Goal: Transaction & Acquisition: Purchase product/service

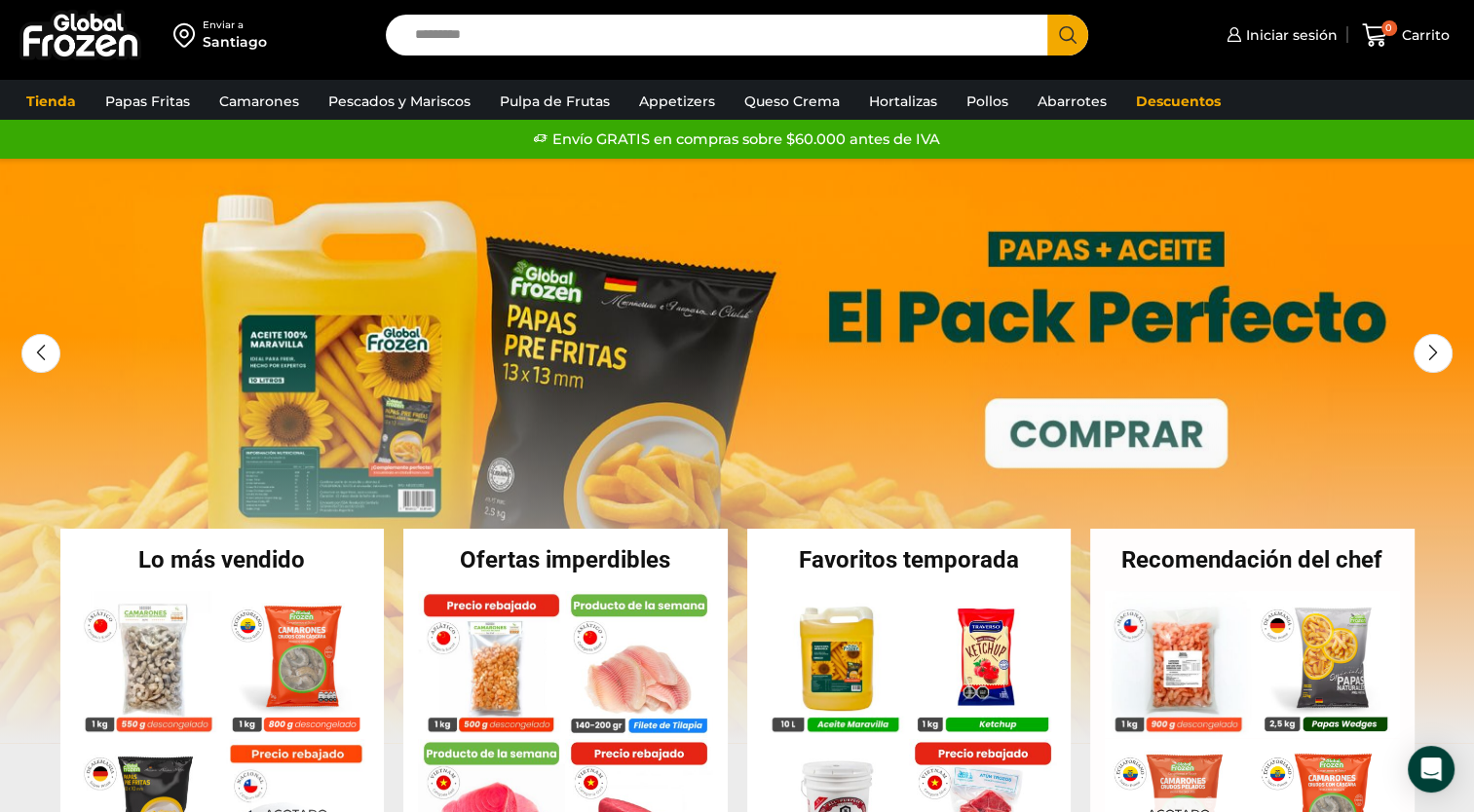
click at [556, 37] on input "Search input" at bounding box center [722, 35] width 634 height 41
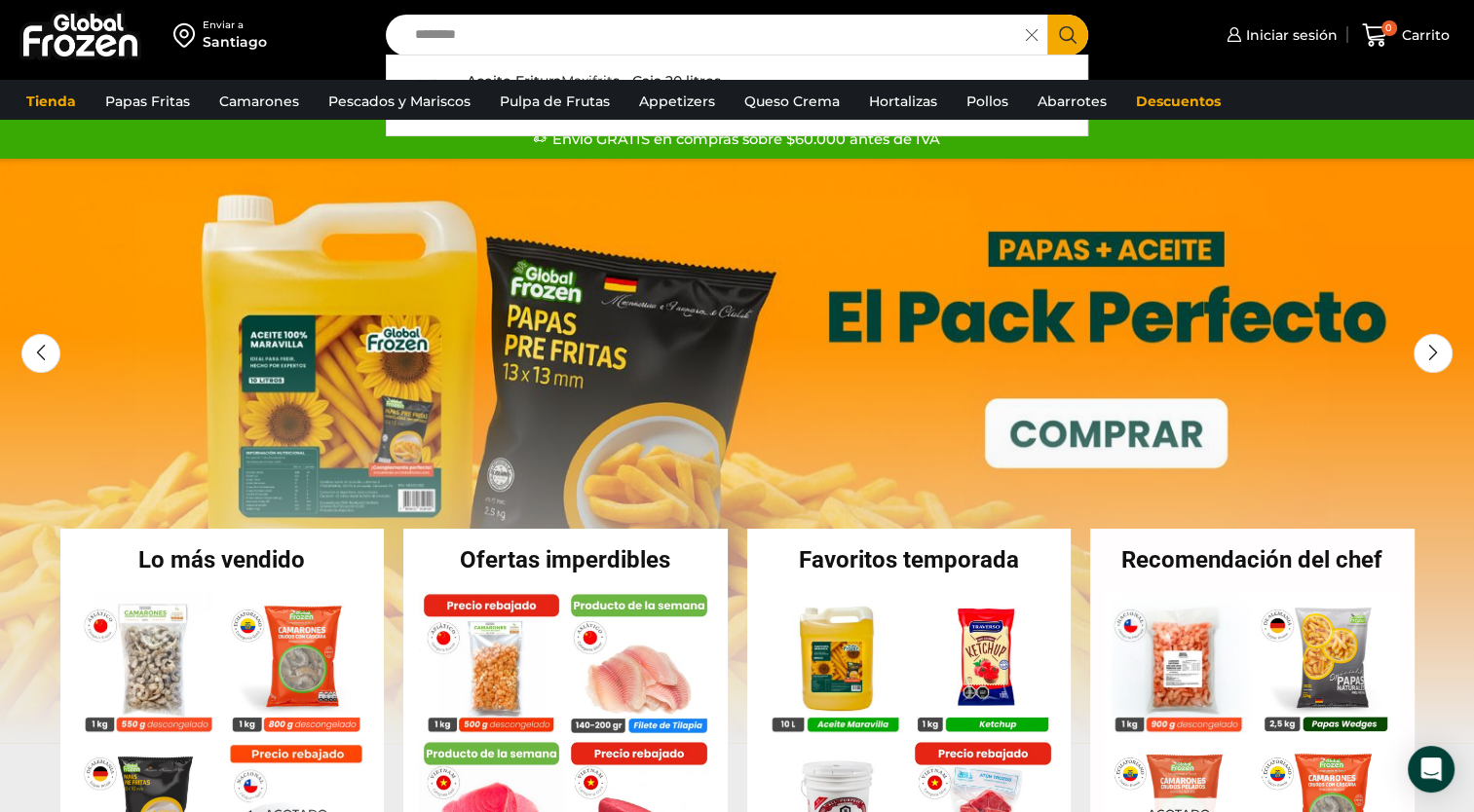
type input "********"
click at [1076, 37] on icon "Search button" at bounding box center [1068, 35] width 18 height 18
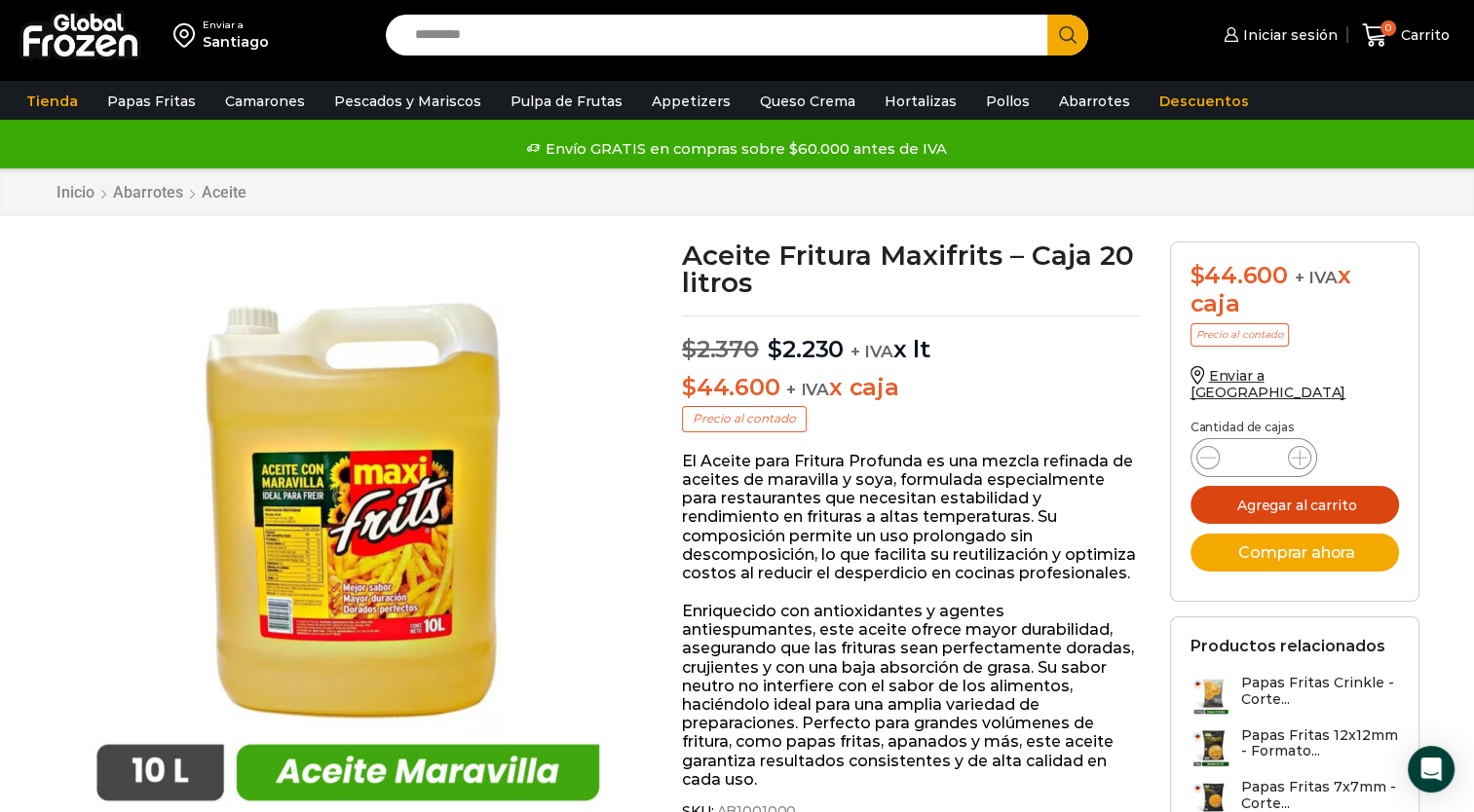
click at [1305, 486] on button "Agregar al carrito" at bounding box center [1295, 505] width 209 height 38
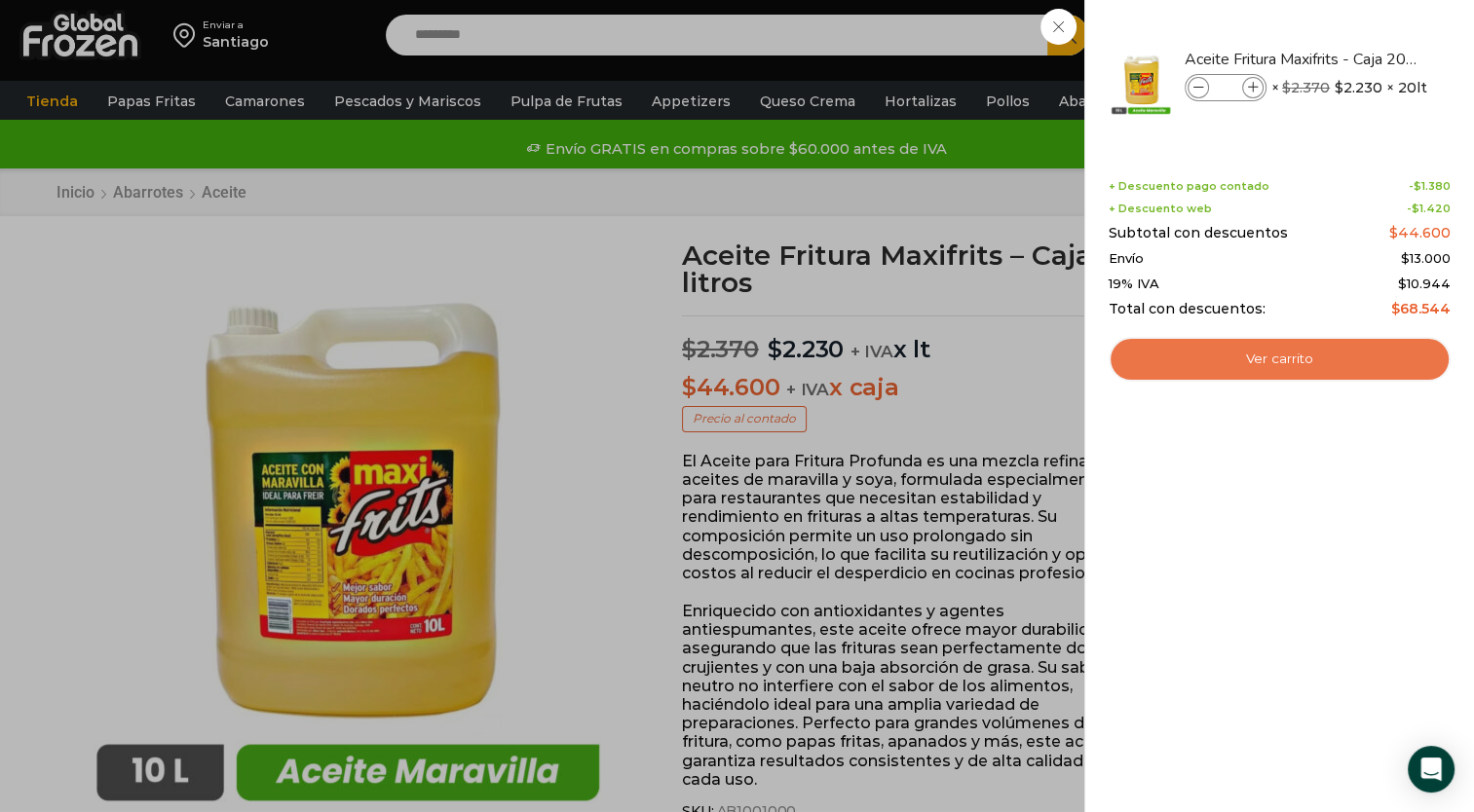
click at [1272, 368] on link "Ver carrito" at bounding box center [1279, 358] width 342 height 45
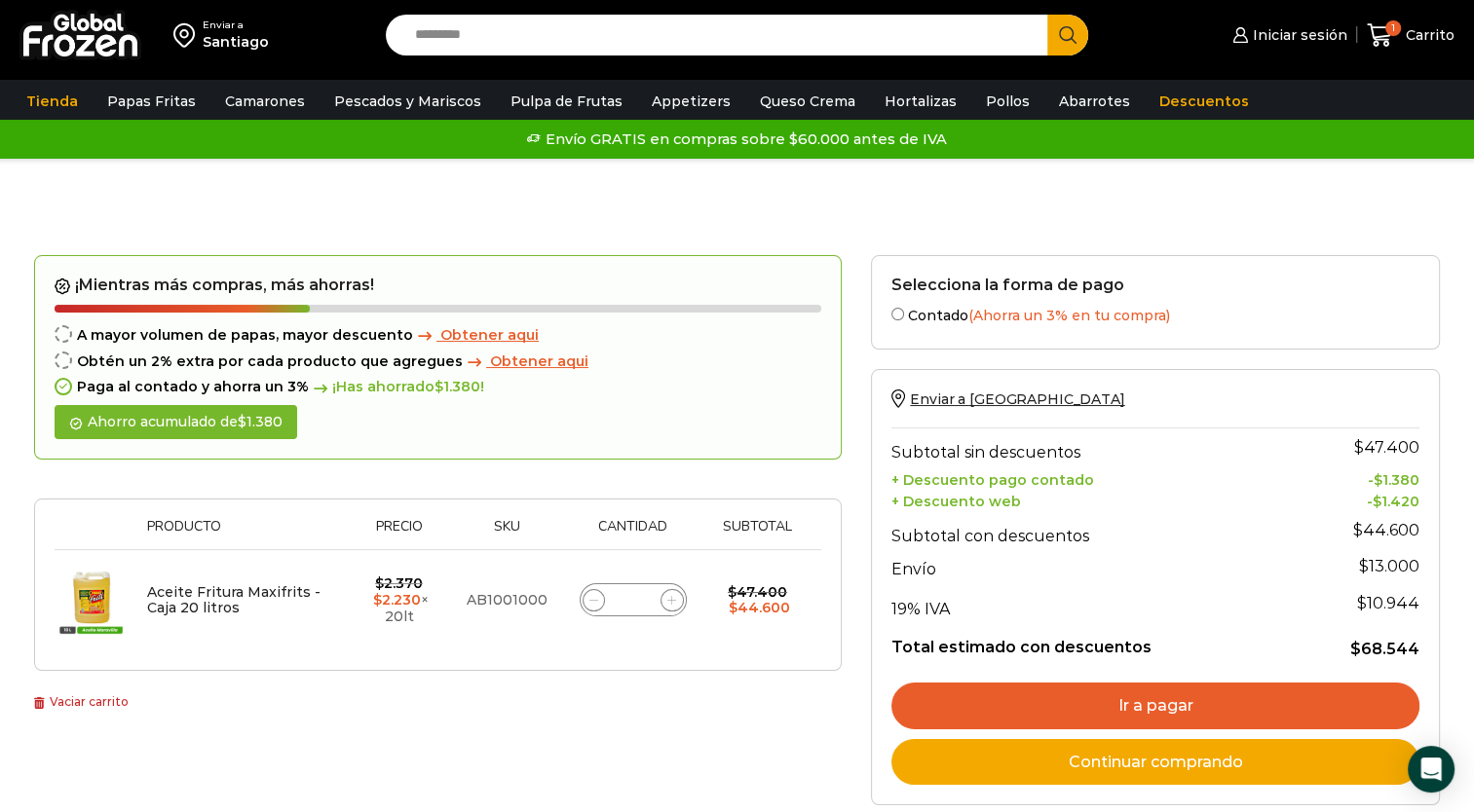
click at [477, 337] on span "Obtener aqui" at bounding box center [489, 336] width 98 height 18
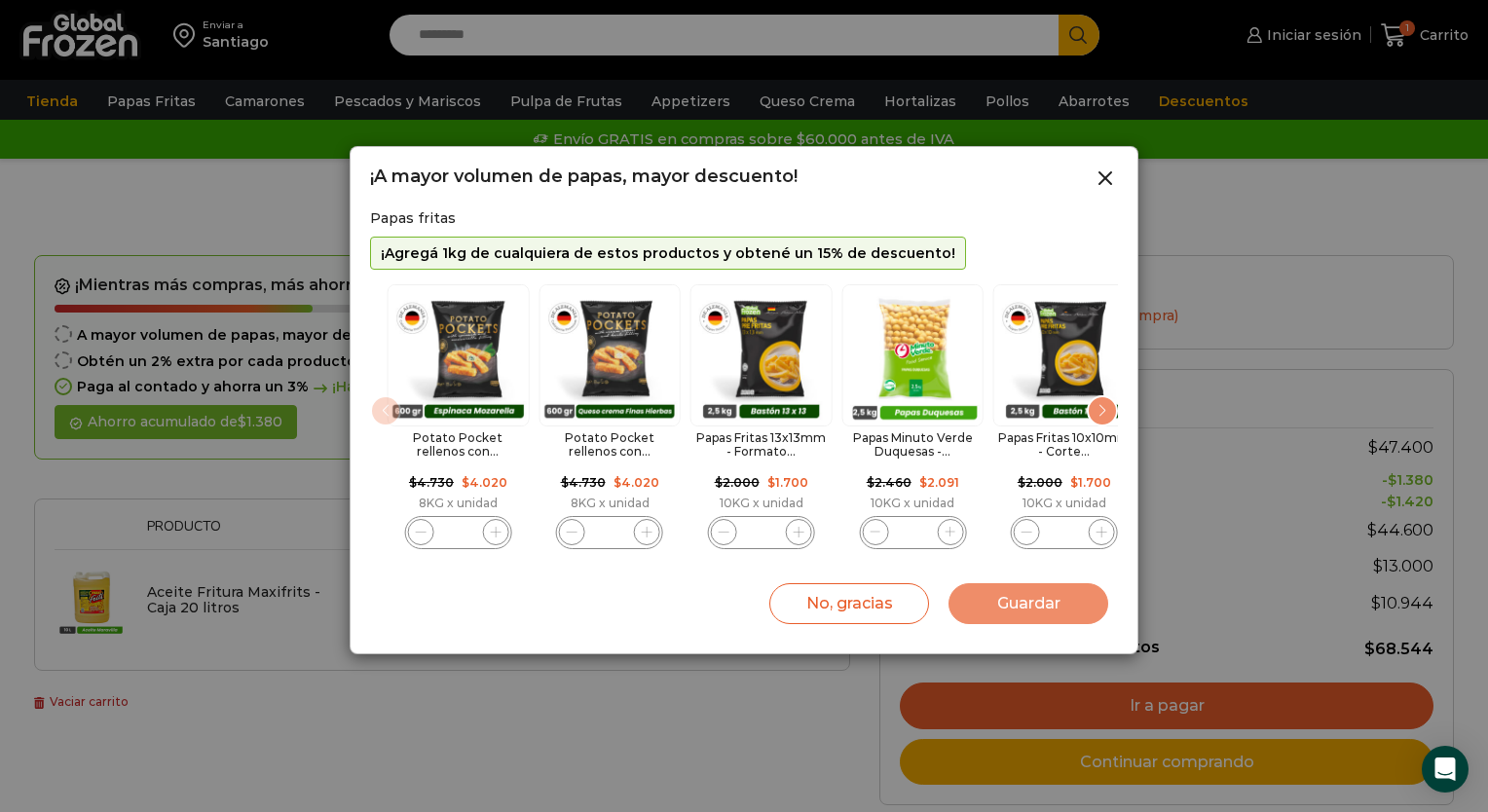
drag, startPoint x: 731, startPoint y: 532, endPoint x: 760, endPoint y: 536, distance: 29.3
click at [760, 536] on input "*" at bounding box center [760, 532] width 27 height 27
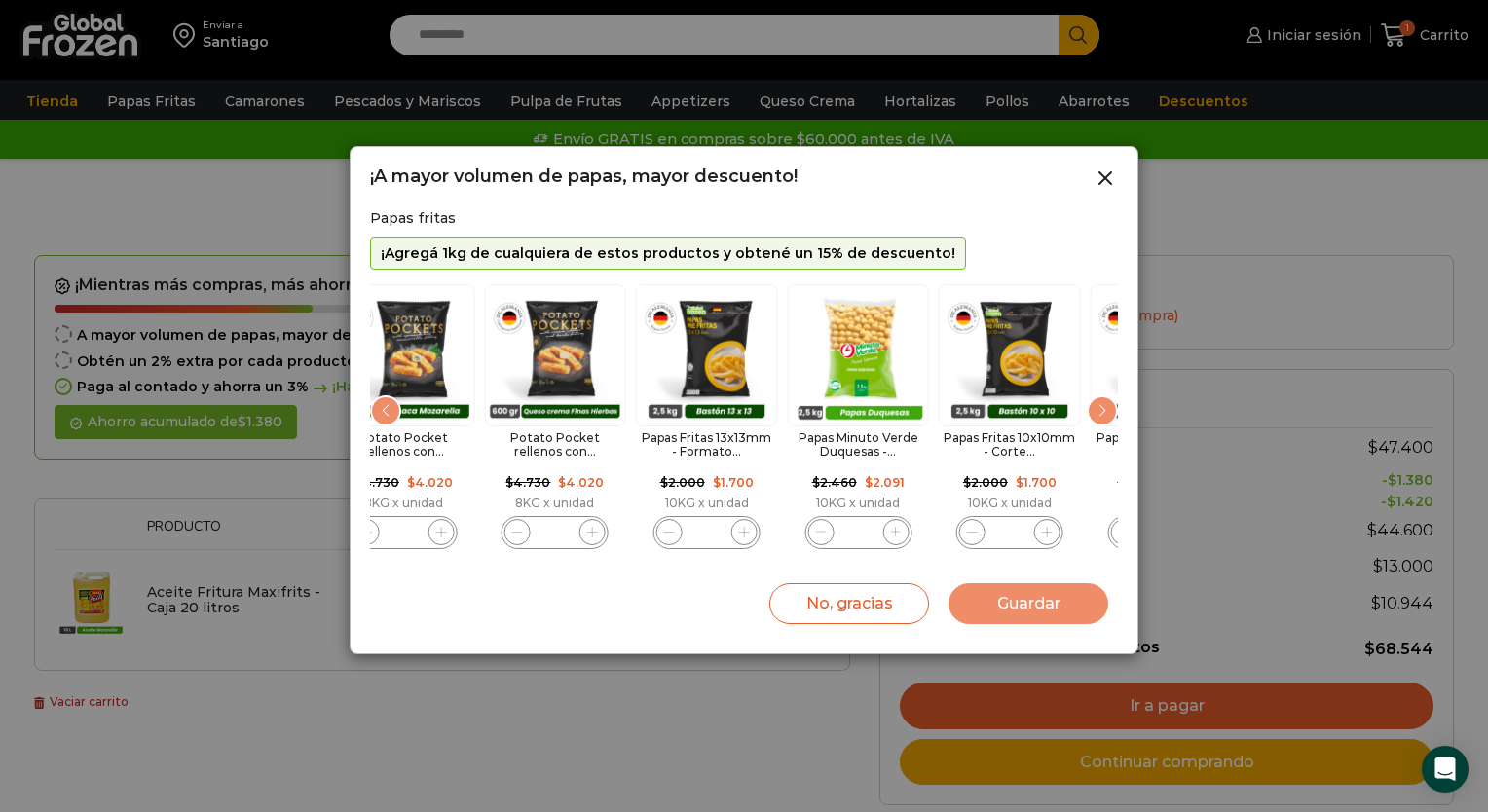
drag, startPoint x: 755, startPoint y: 530, endPoint x: 718, endPoint y: 537, distance: 37.7
click at [718, 537] on input "*" at bounding box center [706, 532] width 27 height 27
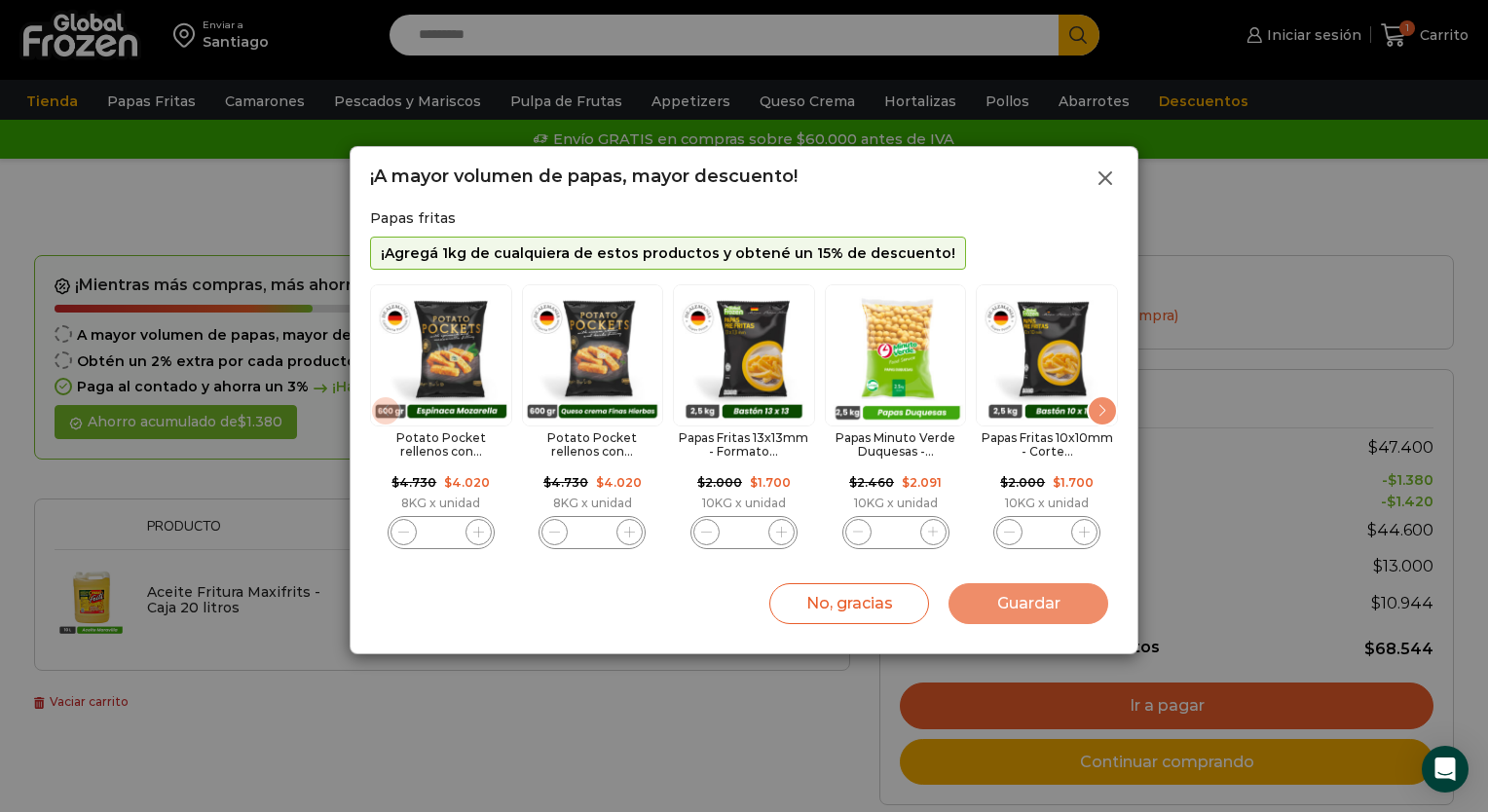
type input "**"
click at [1102, 178] on icon at bounding box center [1106, 179] width 24 height 24
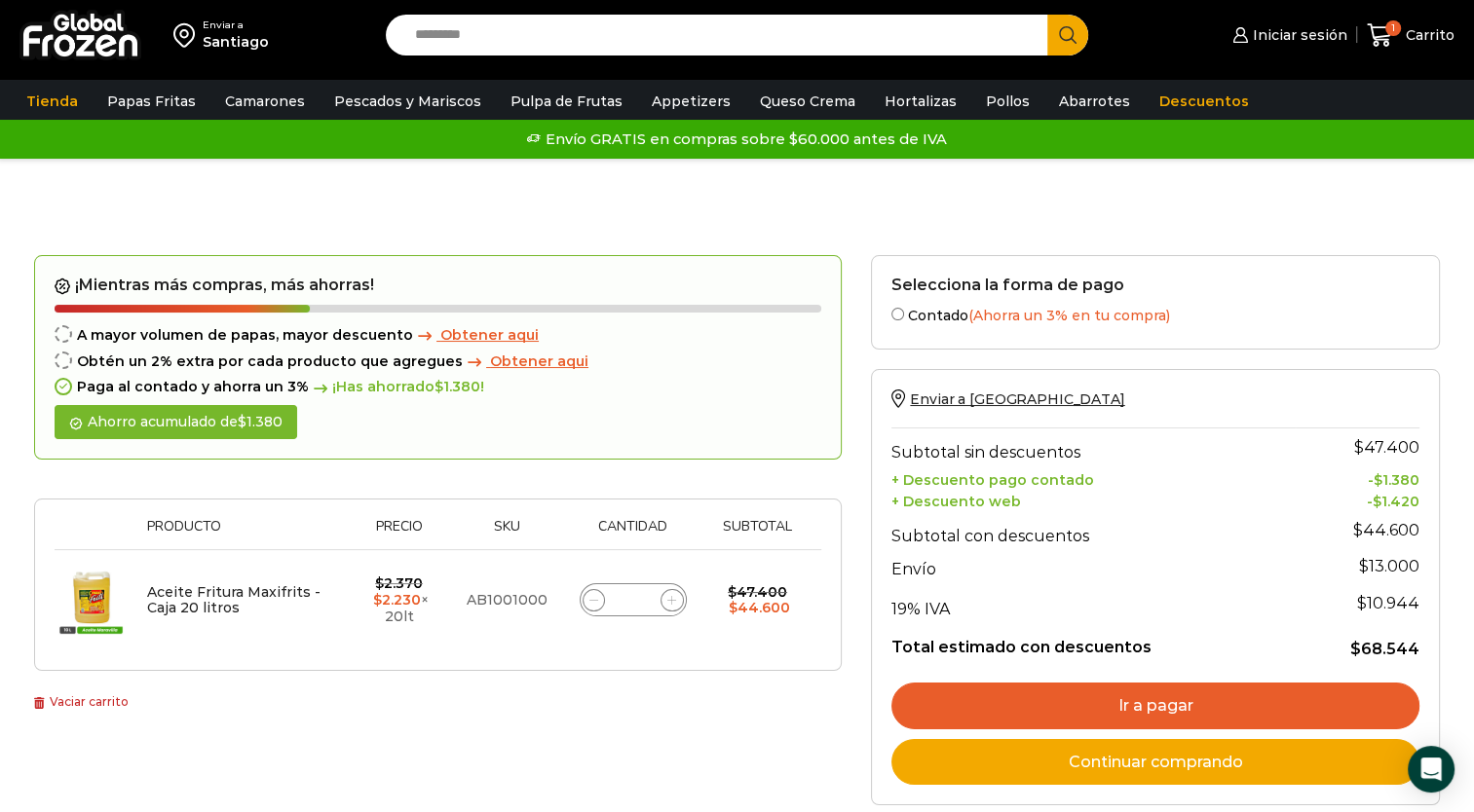
click at [651, 39] on input "Search input" at bounding box center [722, 35] width 634 height 41
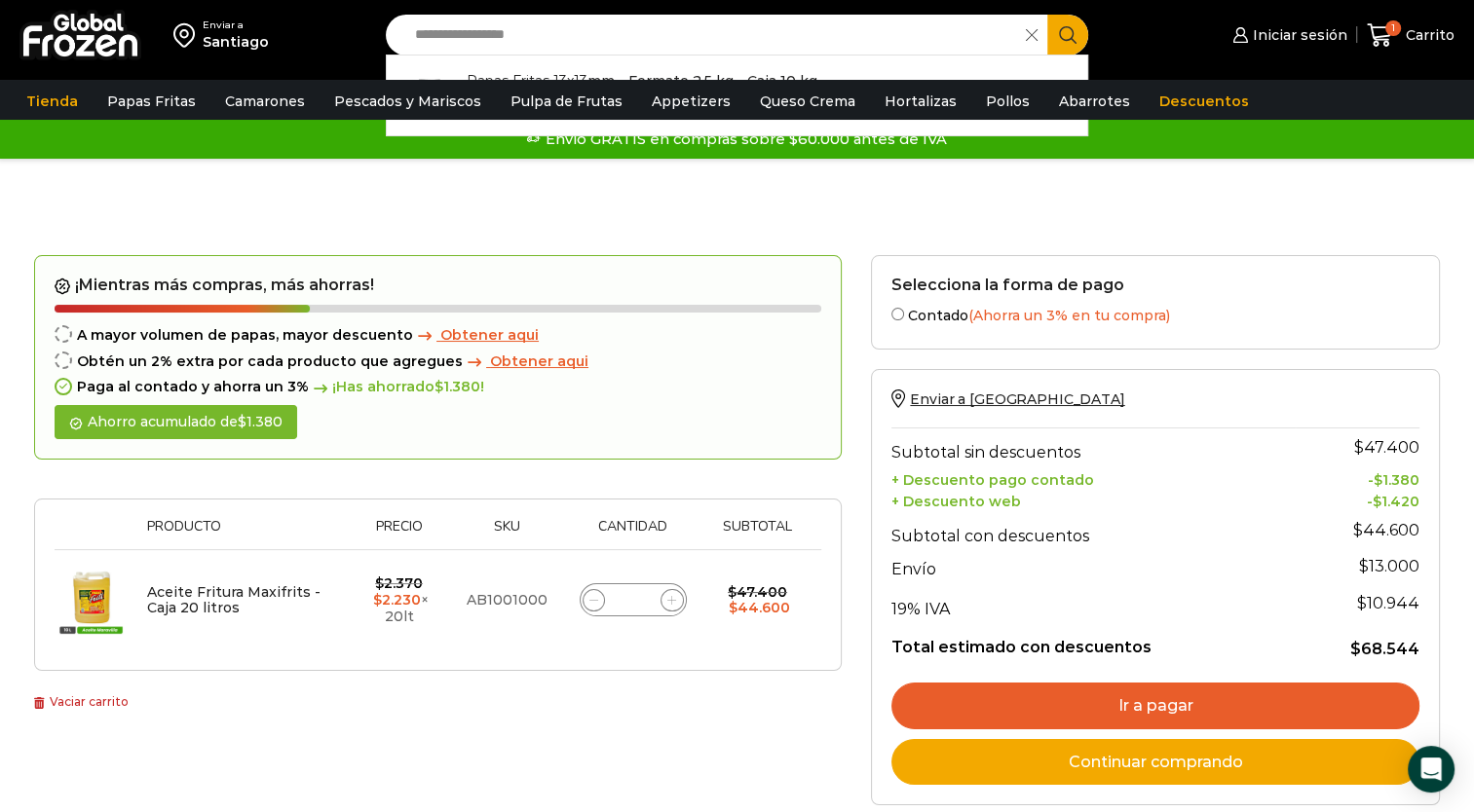
type input "**********"
click at [1069, 29] on icon "Search button" at bounding box center [1068, 35] width 18 height 18
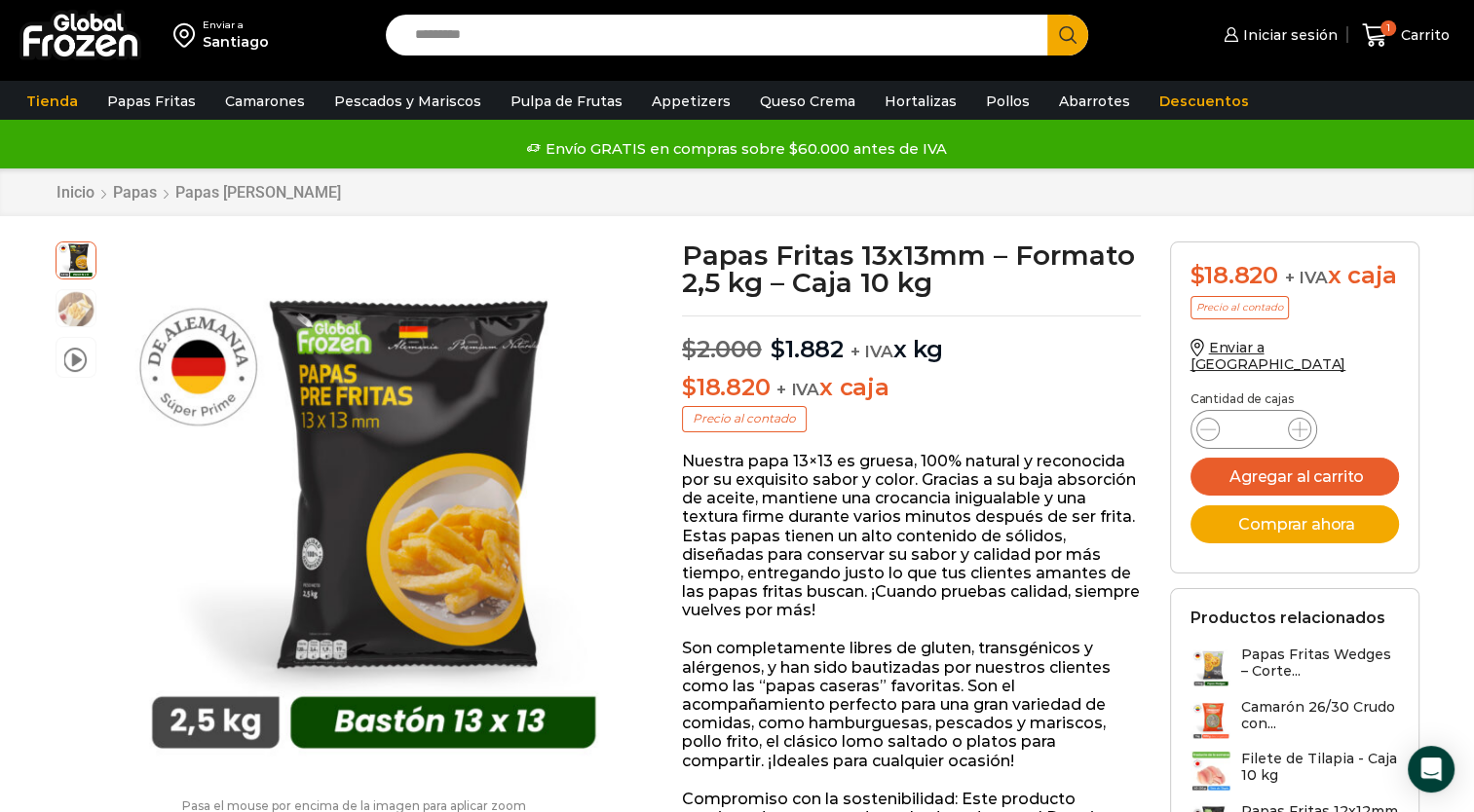
drag, startPoint x: 1241, startPoint y: 438, endPoint x: 1262, endPoint y: 442, distance: 21.4
click at [1262, 442] on input "*" at bounding box center [1253, 429] width 37 height 27
type input "**"
click at [1302, 489] on button "Agregar al carrito" at bounding box center [1295, 476] width 209 height 38
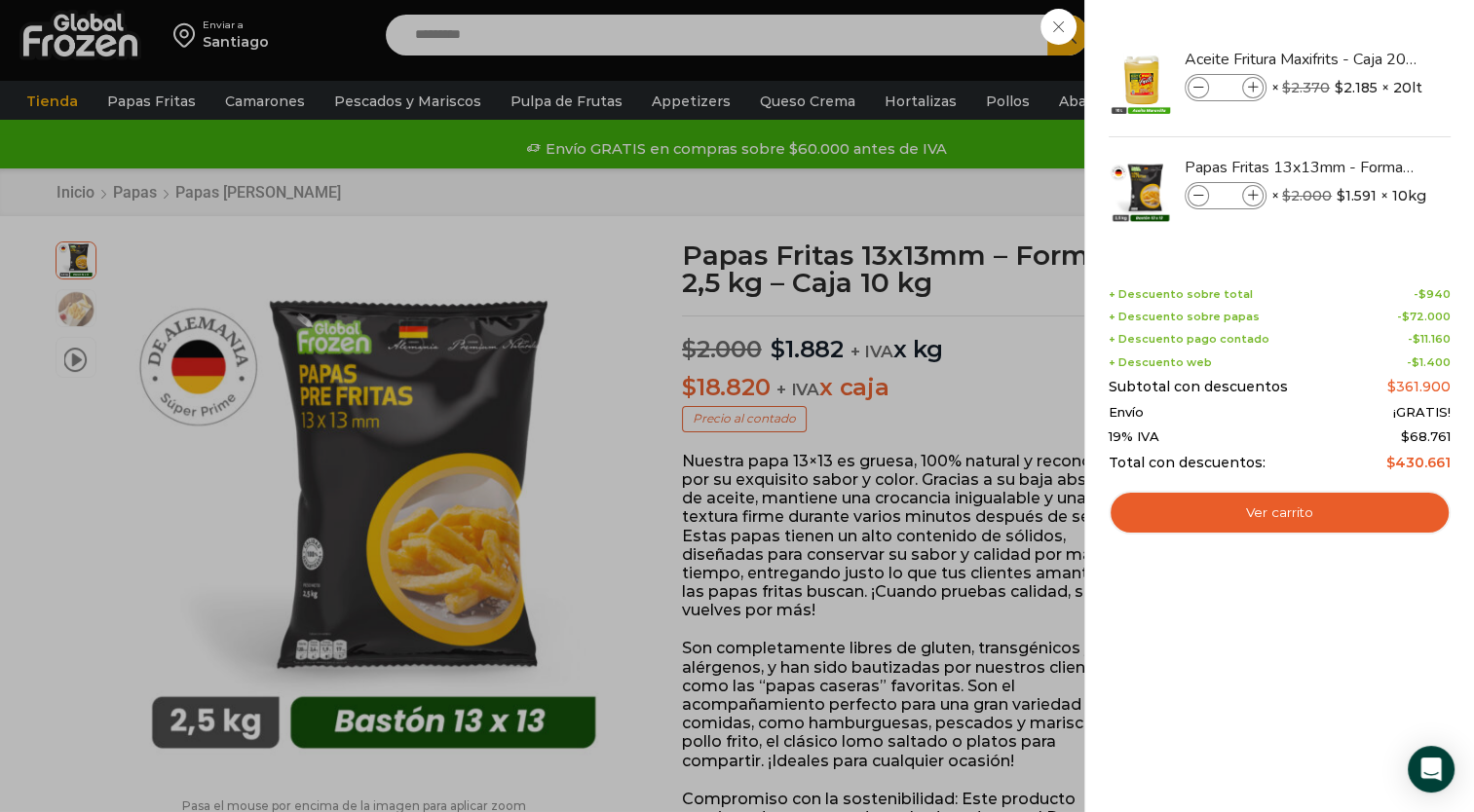
click at [1357, 45] on div "21 Carrito 21 21 Shopping Cart *" at bounding box center [1405, 36] width 97 height 46
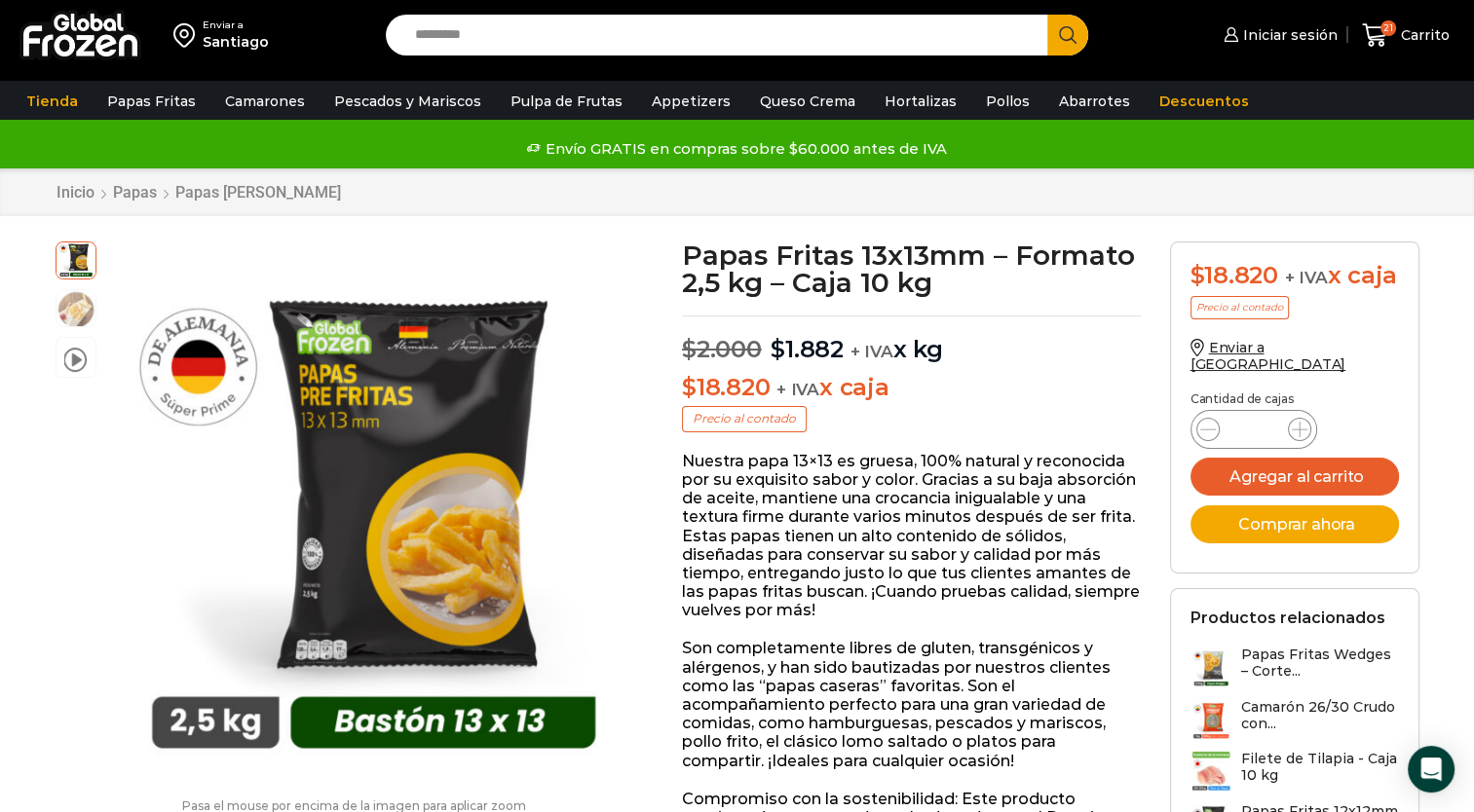
click at [741, 45] on input "Search input" at bounding box center [722, 35] width 634 height 41
click at [565, 37] on input "Search input" at bounding box center [722, 35] width 634 height 41
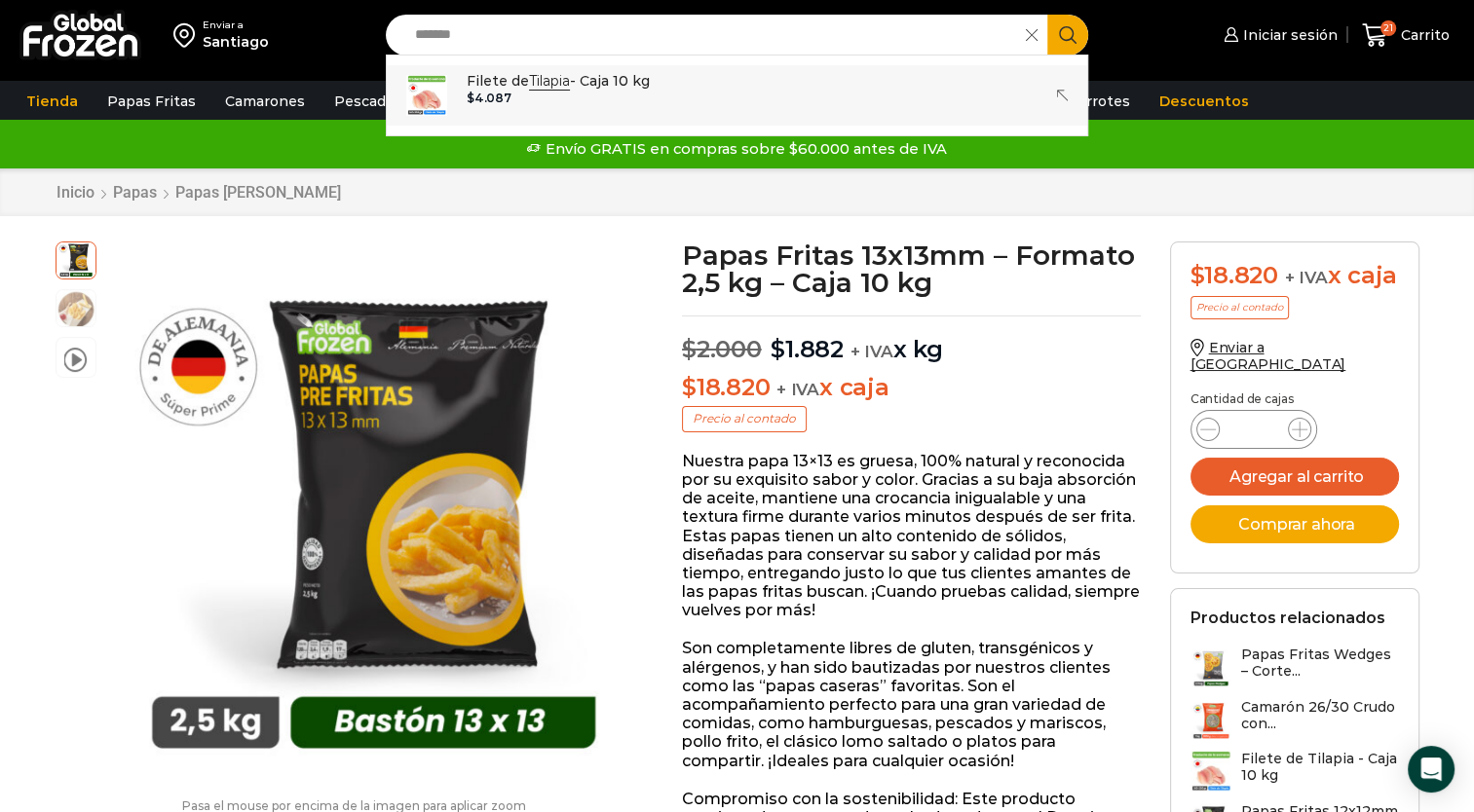
type input "*******"
click at [512, 85] on div "Enviar a Santiago Search input ******* Search Filete de Tilapia - Caja 10 kg In…" at bounding box center [737, 84] width 1474 height 169
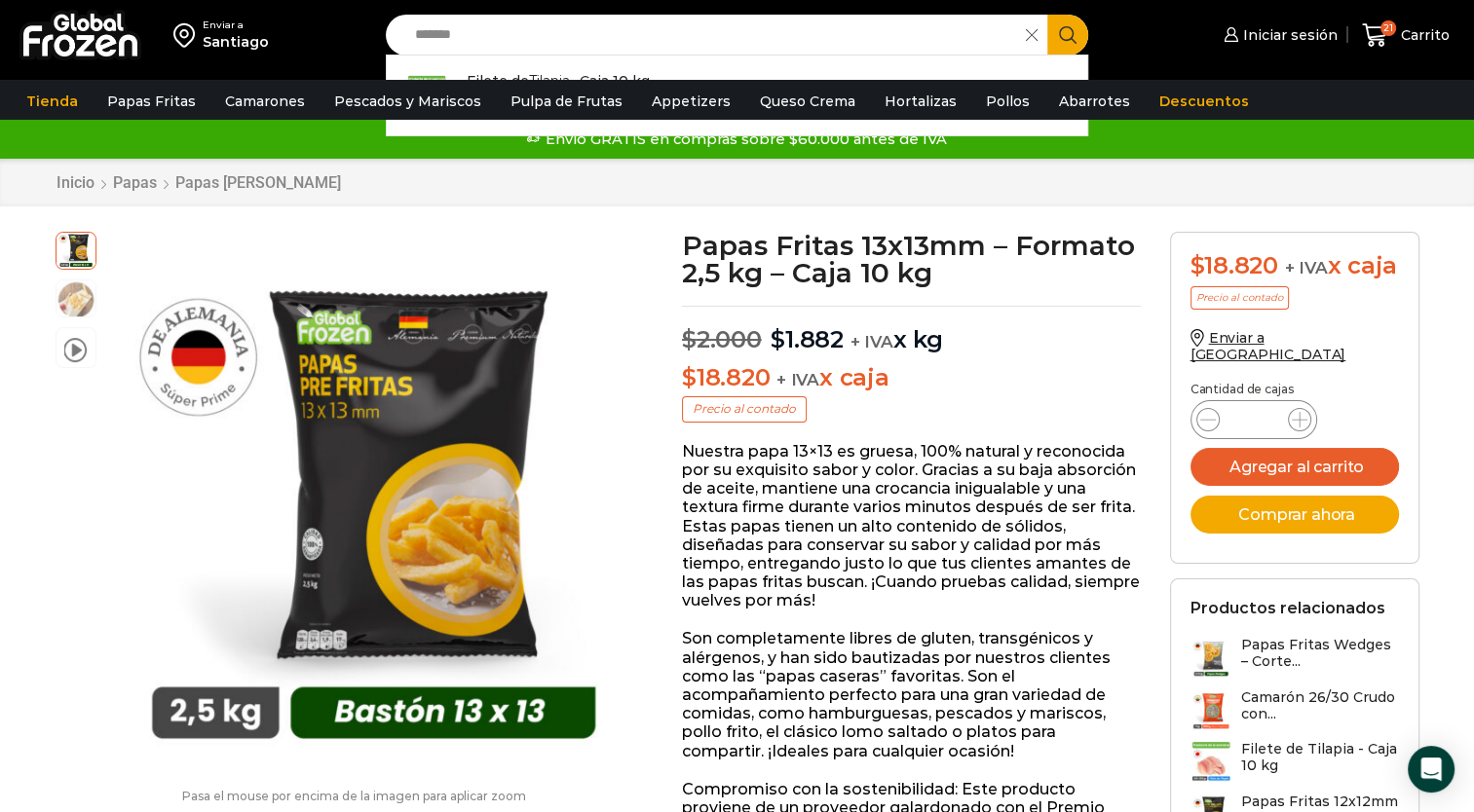
click at [750, 37] on input "*******" at bounding box center [711, 35] width 612 height 41
click at [491, 72] on div "Enviar a Santiago Search input ******* Search Filete de Tilapia - Caja 10 kg In…" at bounding box center [737, 40] width 1474 height 79
click at [739, 46] on input "*******" at bounding box center [711, 35] width 612 height 41
click at [1074, 37] on icon "Search button" at bounding box center [1068, 35] width 18 height 18
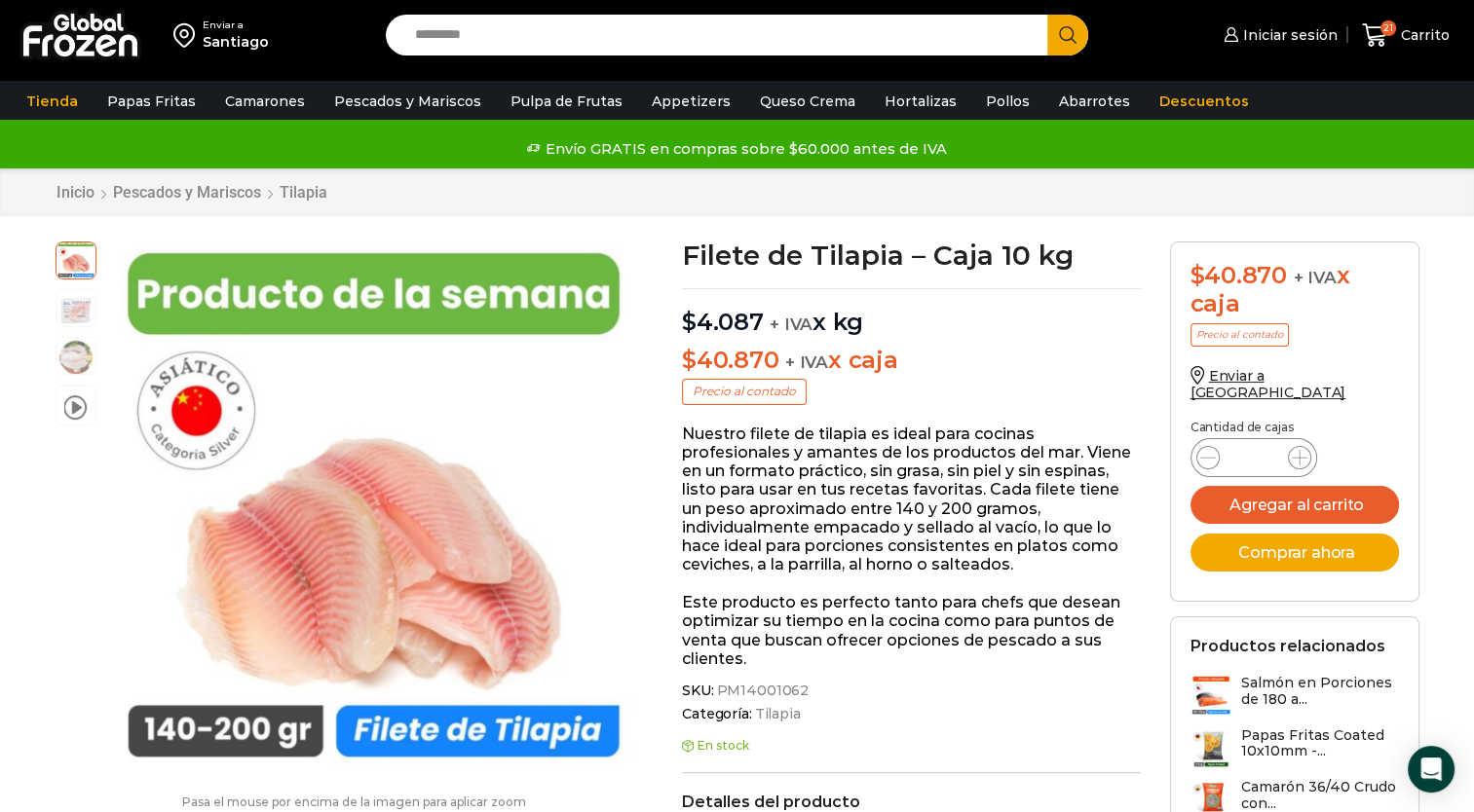
drag, startPoint x: 1261, startPoint y: 438, endPoint x: 1246, endPoint y: 441, distance: 15.3
click at [1246, 444] on input "*" at bounding box center [1253, 457] width 37 height 27
click at [1301, 450] on icon at bounding box center [1300, 458] width 16 height 16
type input "*"
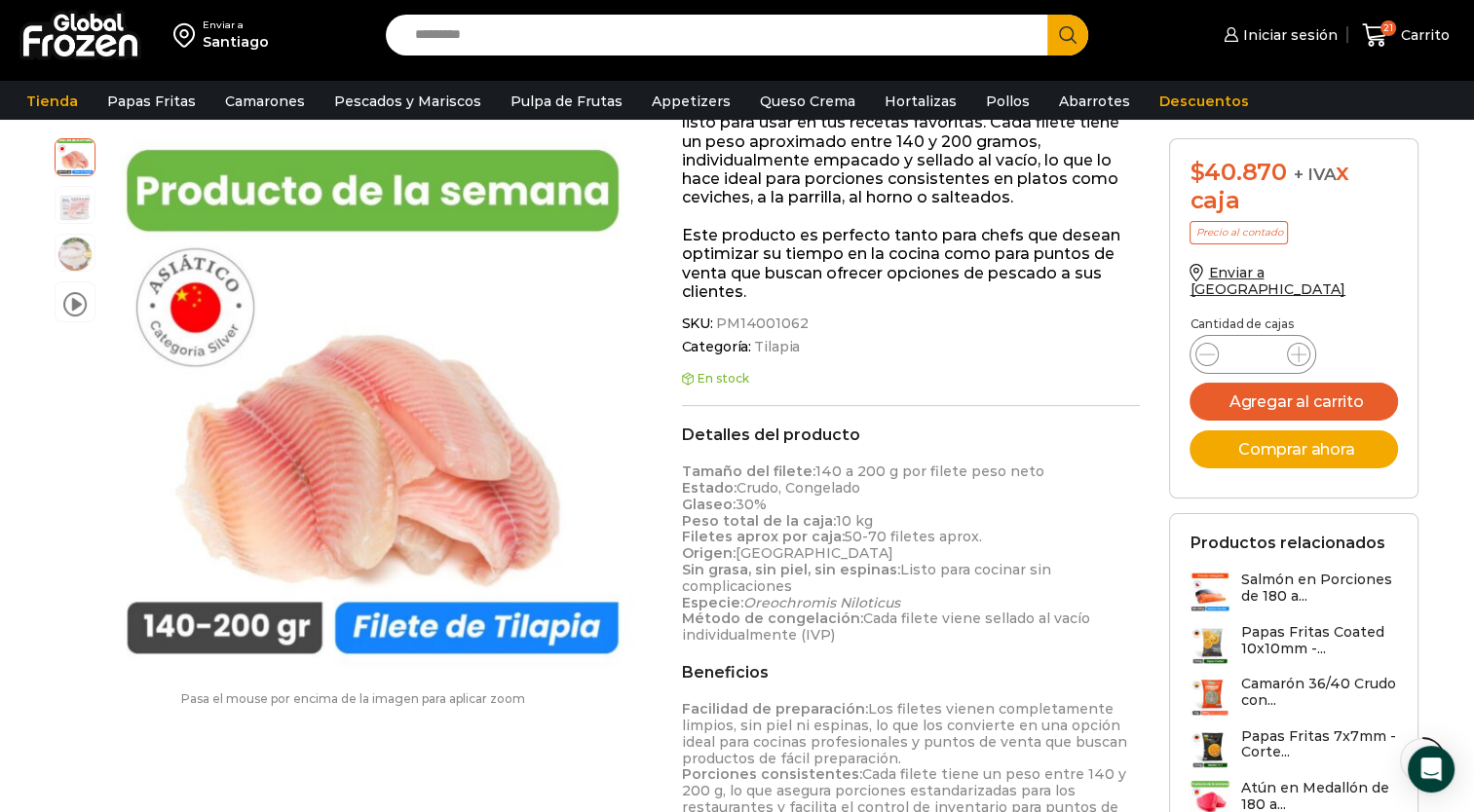
scroll to position [364, 0]
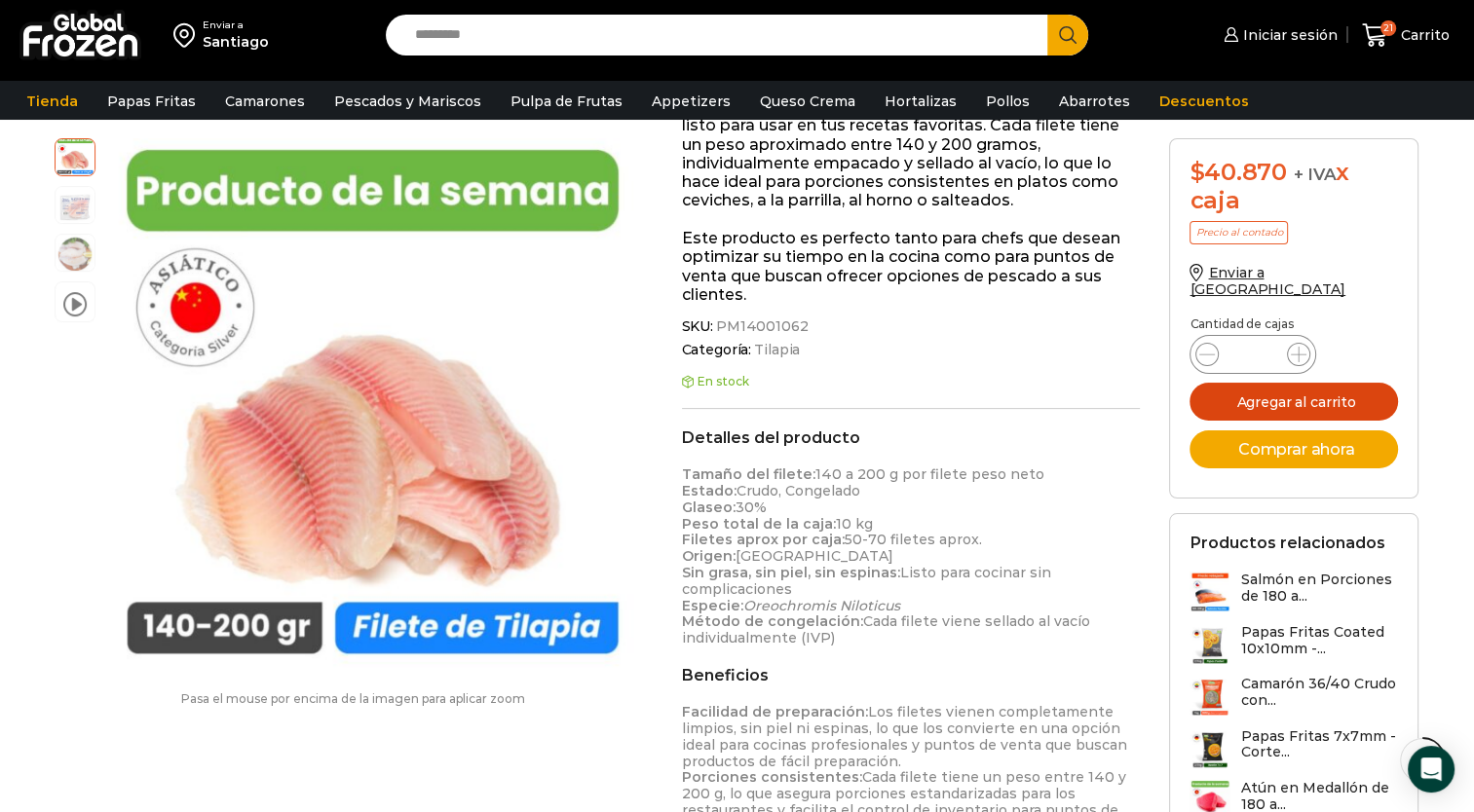
click at [1265, 383] on button "Agregar al carrito" at bounding box center [1294, 402] width 209 height 38
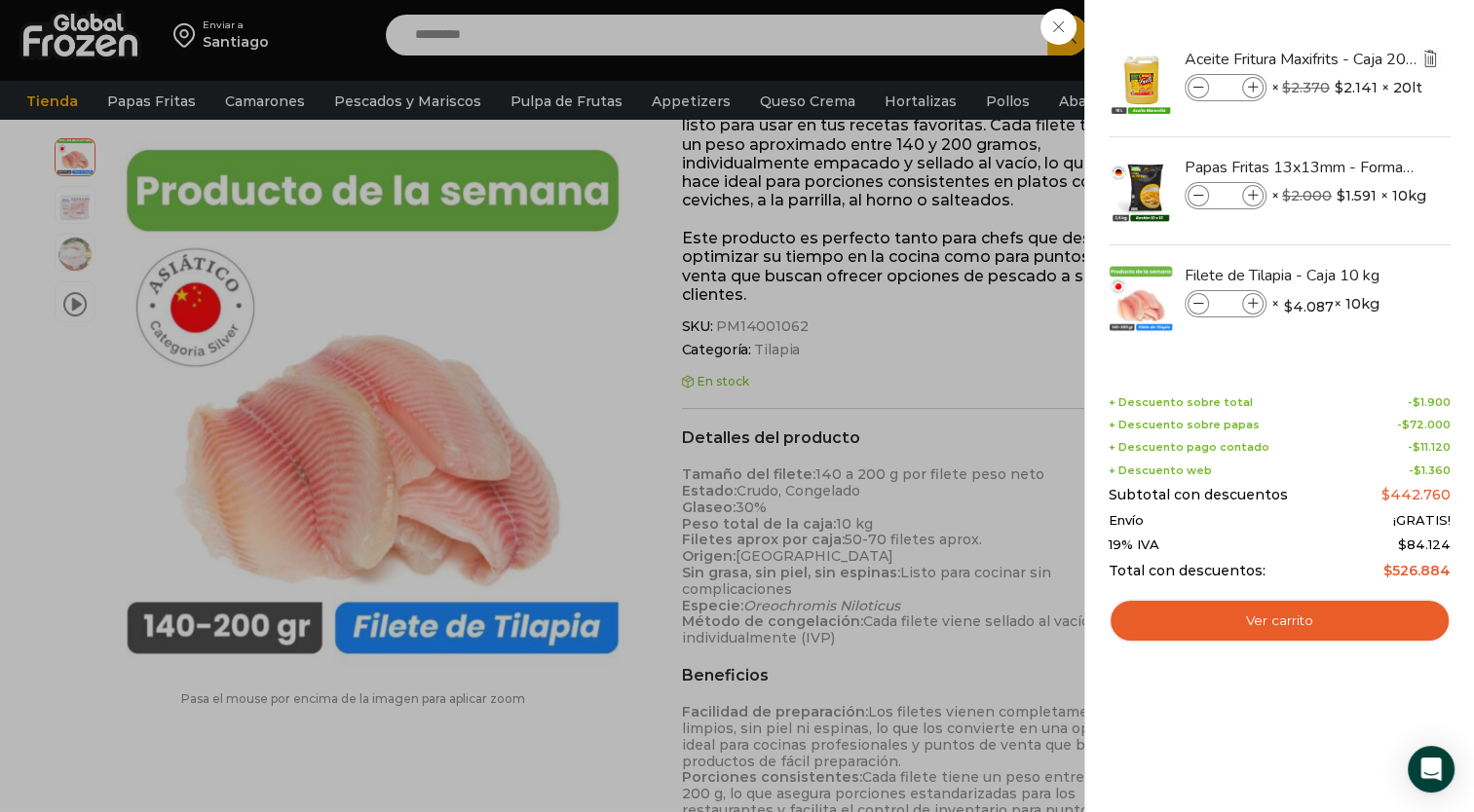
click at [1430, 58] on img "Eliminar Aceite Fritura Maxifrits - Caja 20 litros del carrito" at bounding box center [1430, 59] width 18 height 18
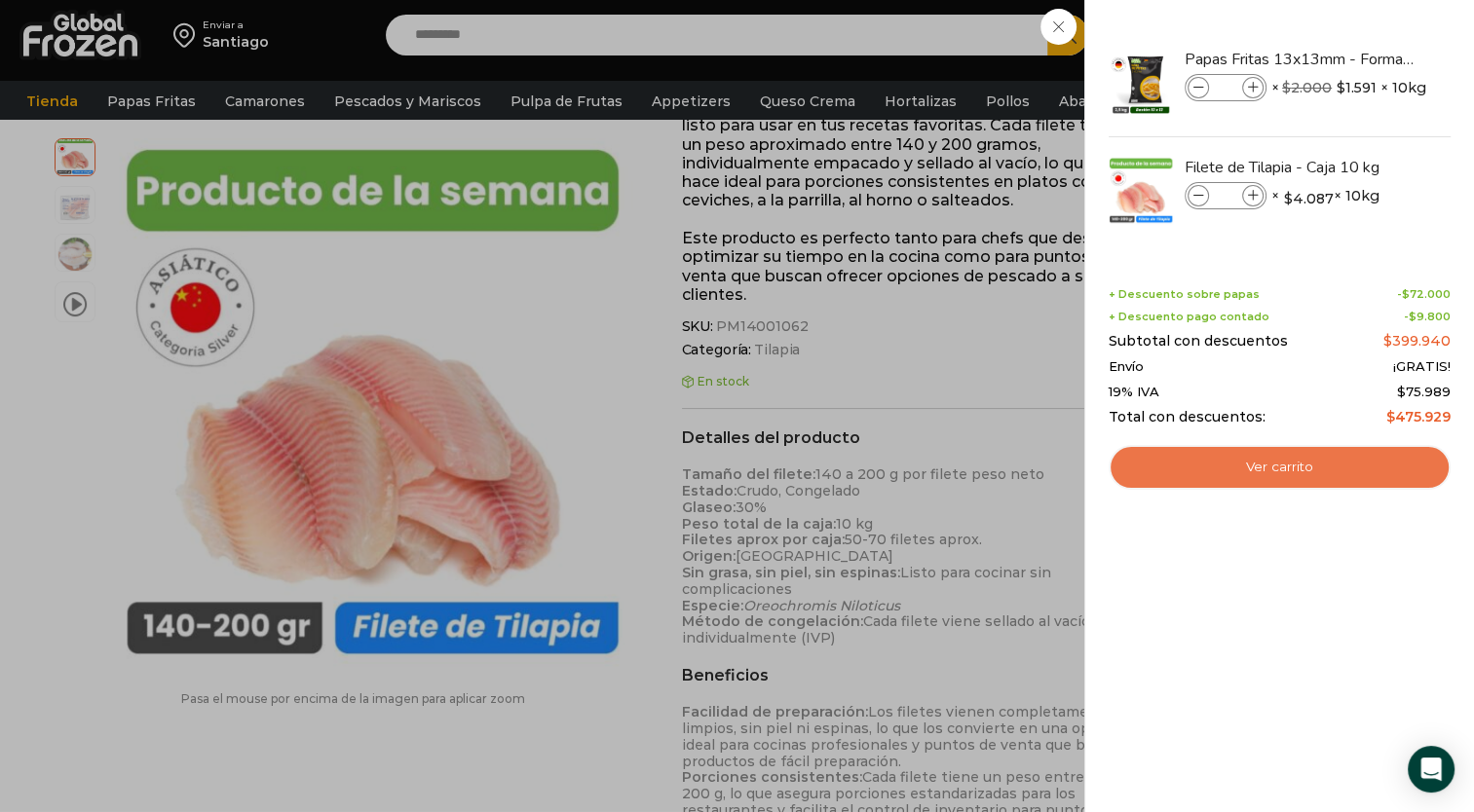
click at [1278, 460] on link "Ver carrito" at bounding box center [1279, 467] width 342 height 45
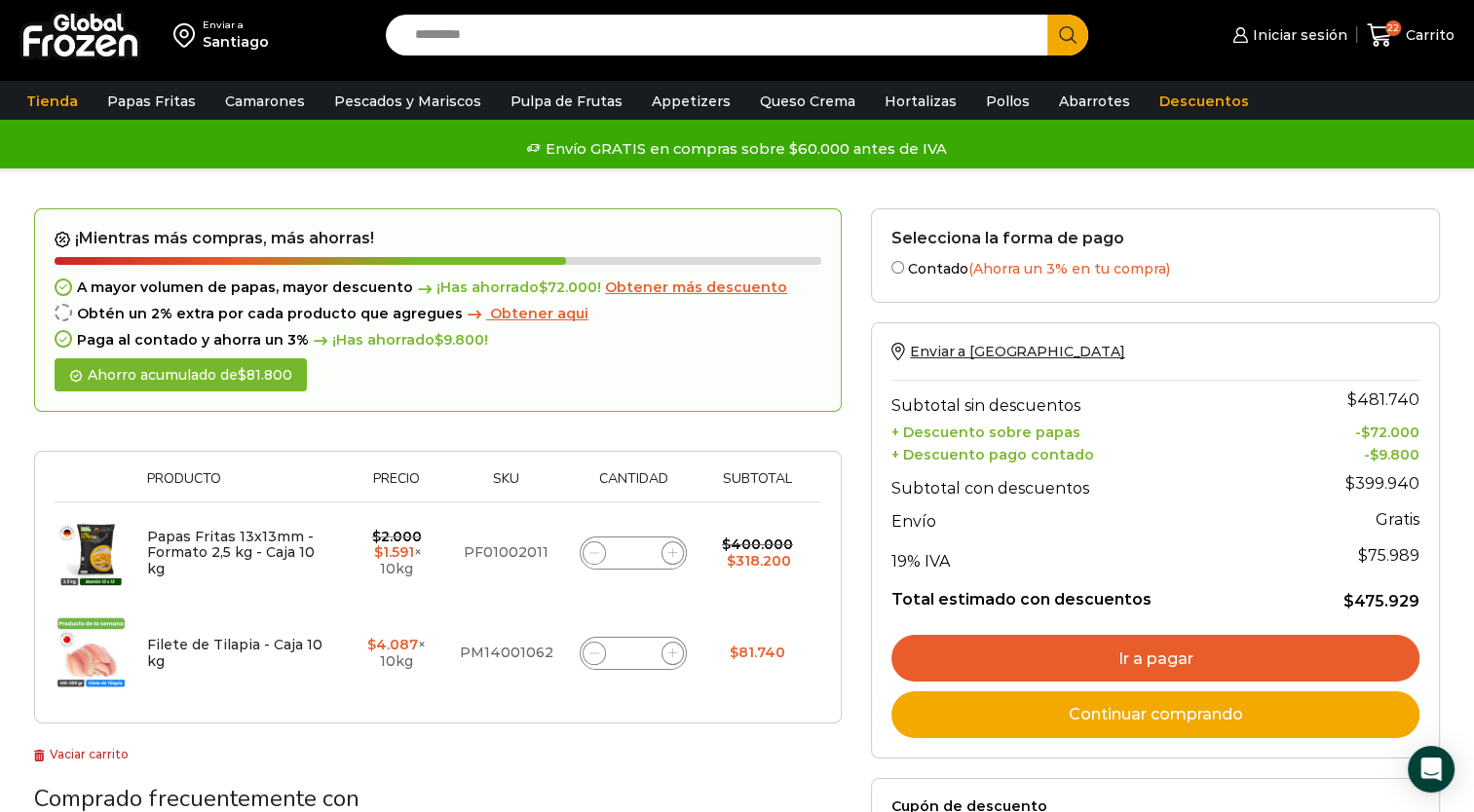
scroll to position [52, 0]
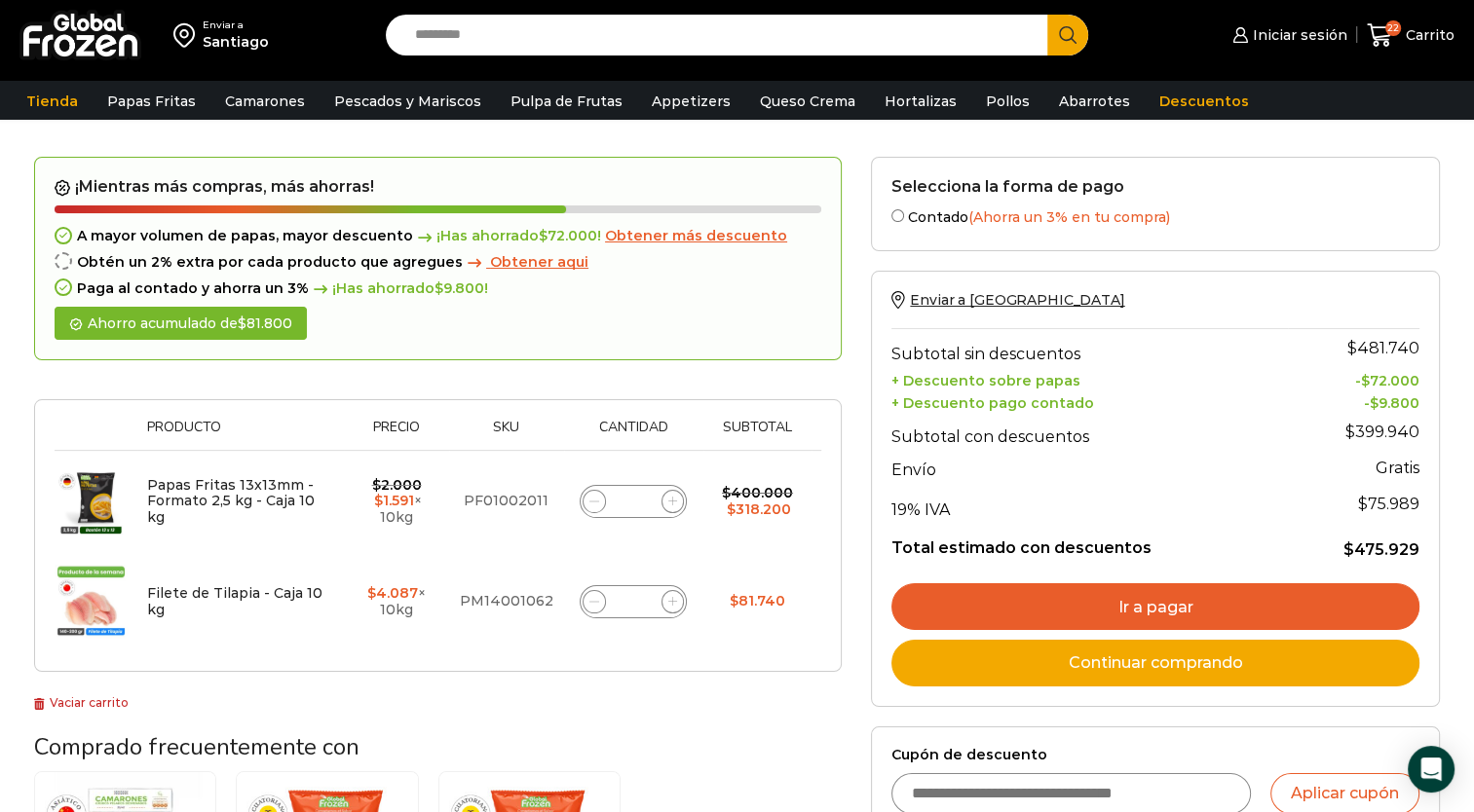
click at [1089, 595] on link "Ir a pagar" at bounding box center [1156, 607] width 528 height 47
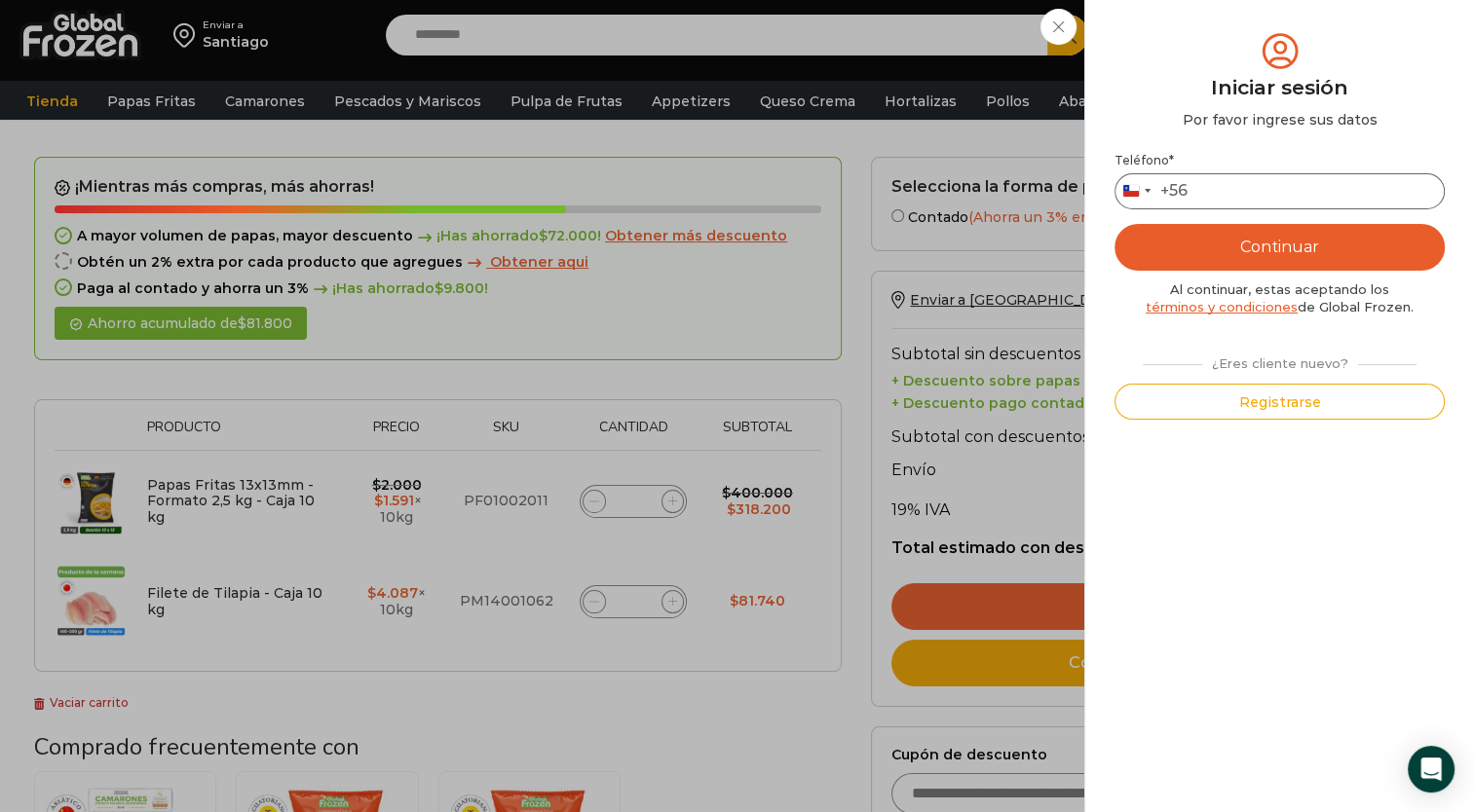
click at [1228, 185] on input "Teléfono *" at bounding box center [1279, 192] width 331 height 36
type input "*********"
click at [1295, 246] on button "Continuar" at bounding box center [1279, 247] width 331 height 47
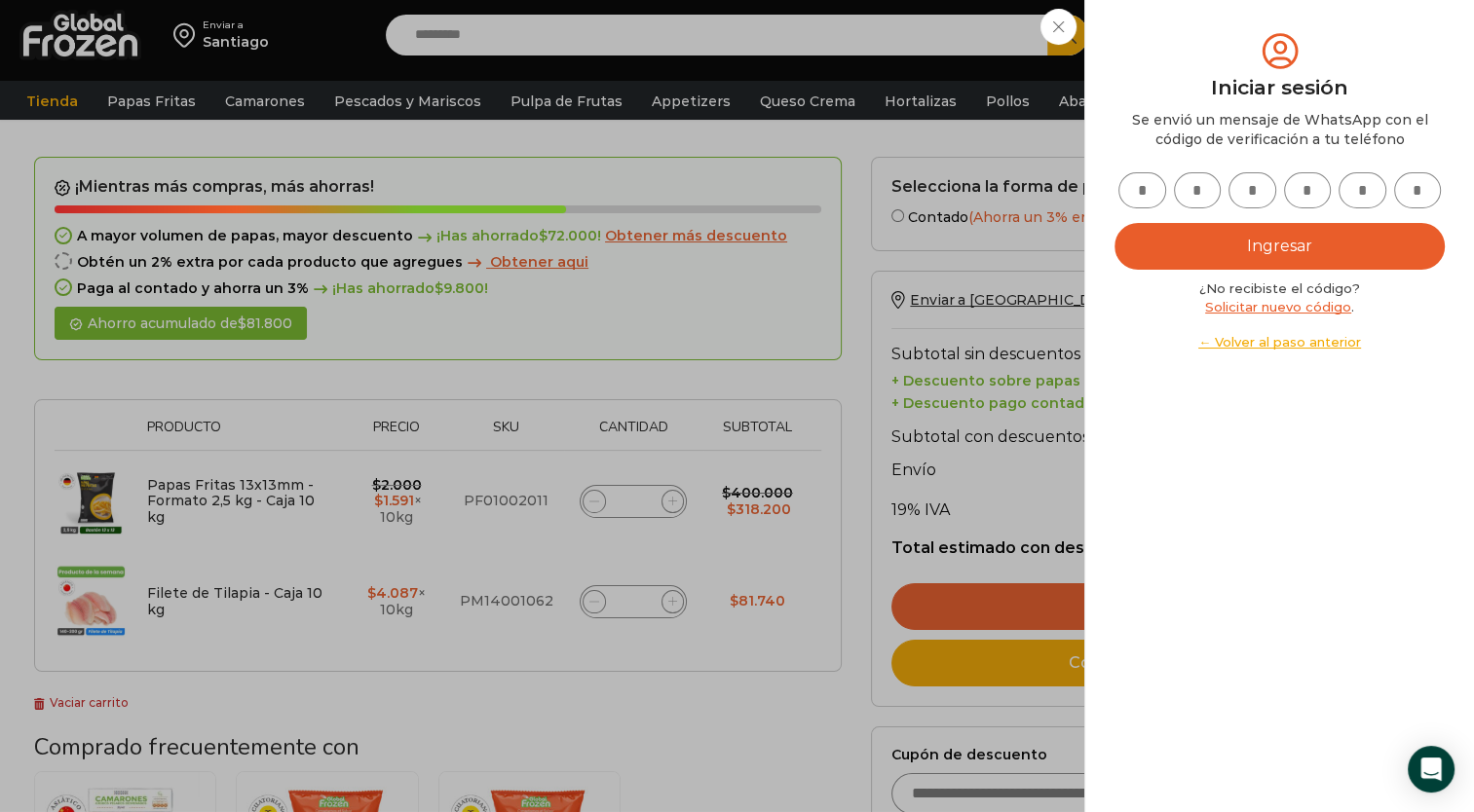
click at [1142, 192] on input "text" at bounding box center [1142, 191] width 48 height 36
type input "*"
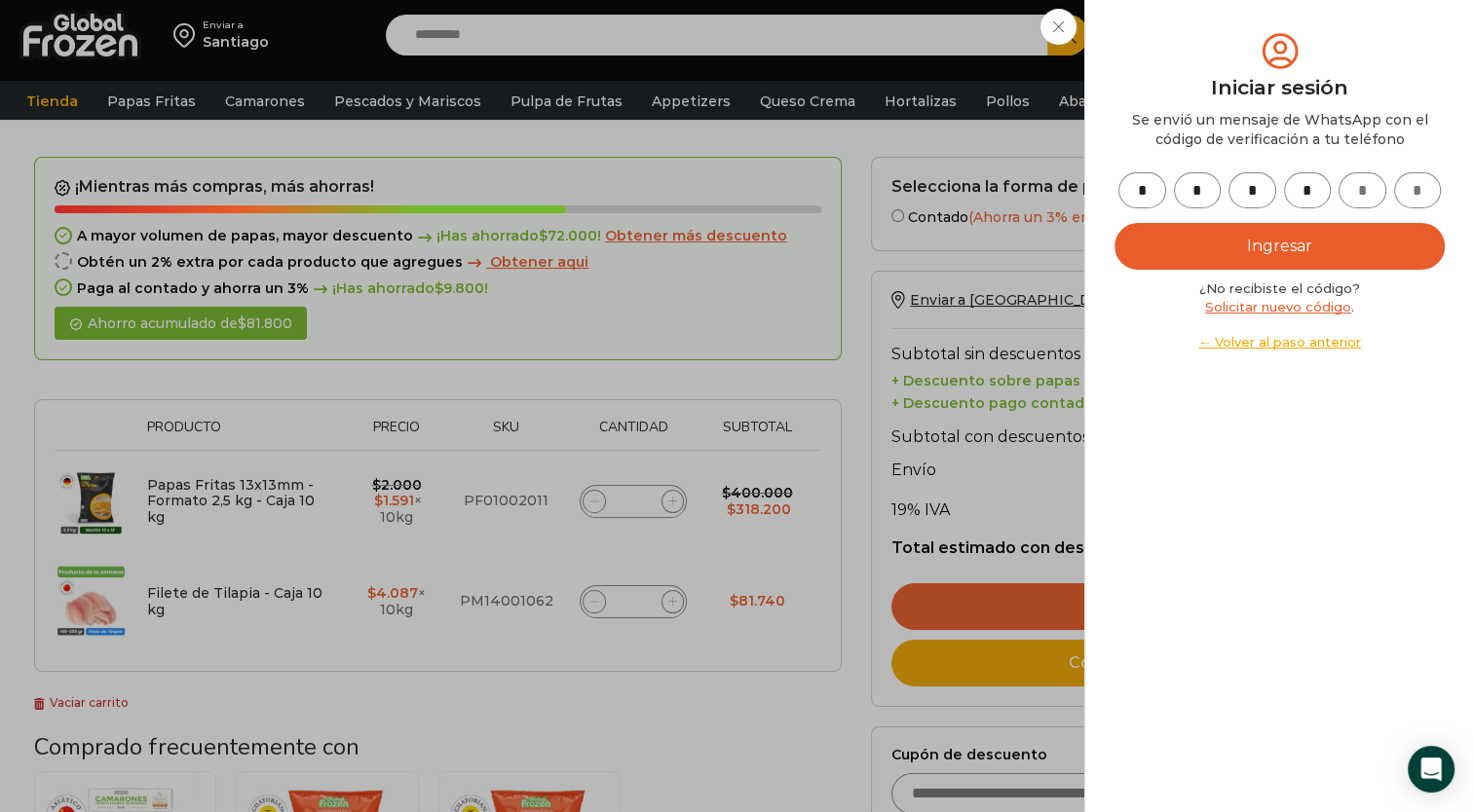
type input "*"
click at [1278, 251] on button "Ingresar" at bounding box center [1279, 246] width 331 height 47
click at [1306, 236] on button "Ingresar" at bounding box center [1279, 246] width 331 height 47
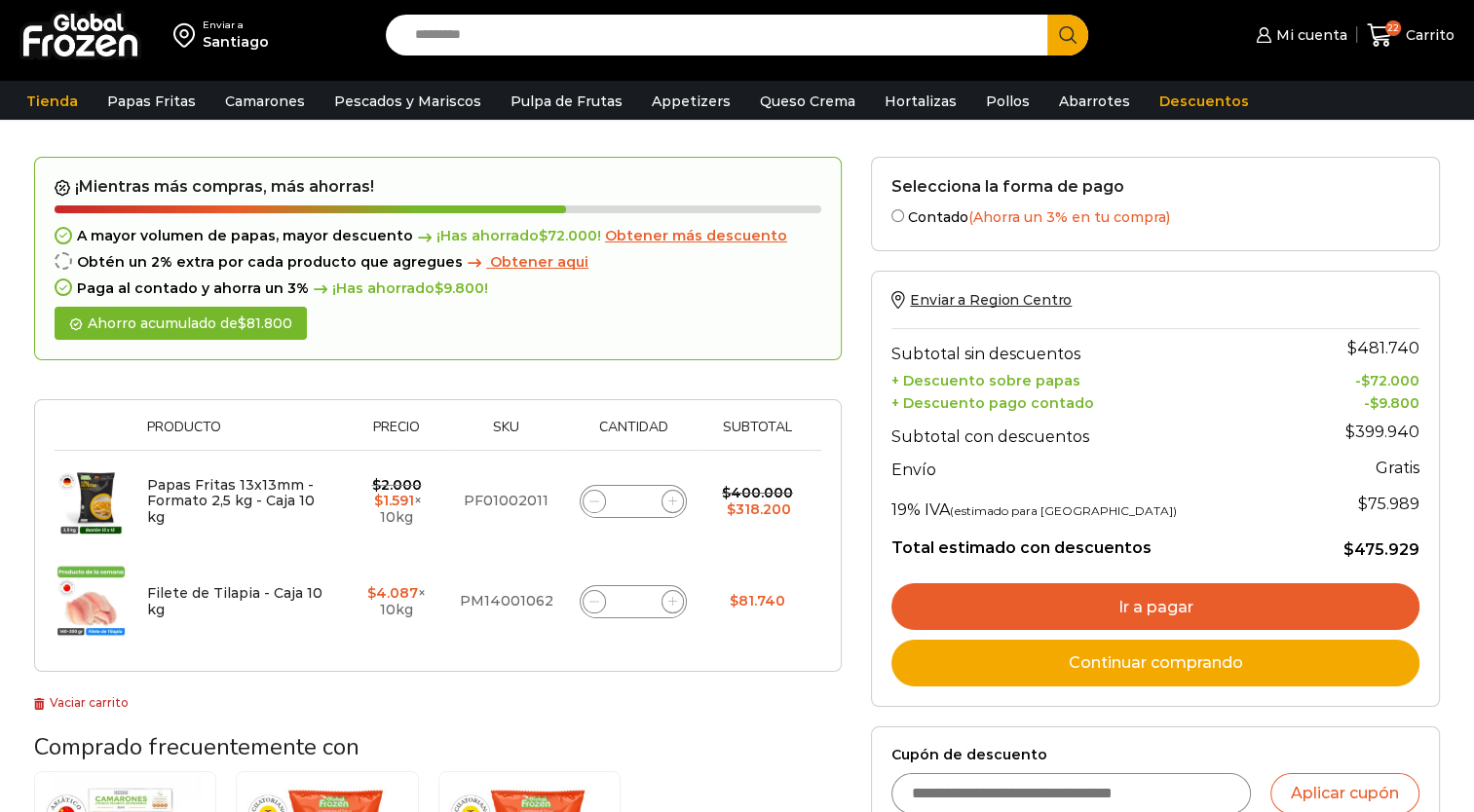
scroll to position [52, 0]
click at [1182, 599] on link "Ir a pagar" at bounding box center [1156, 607] width 528 height 47
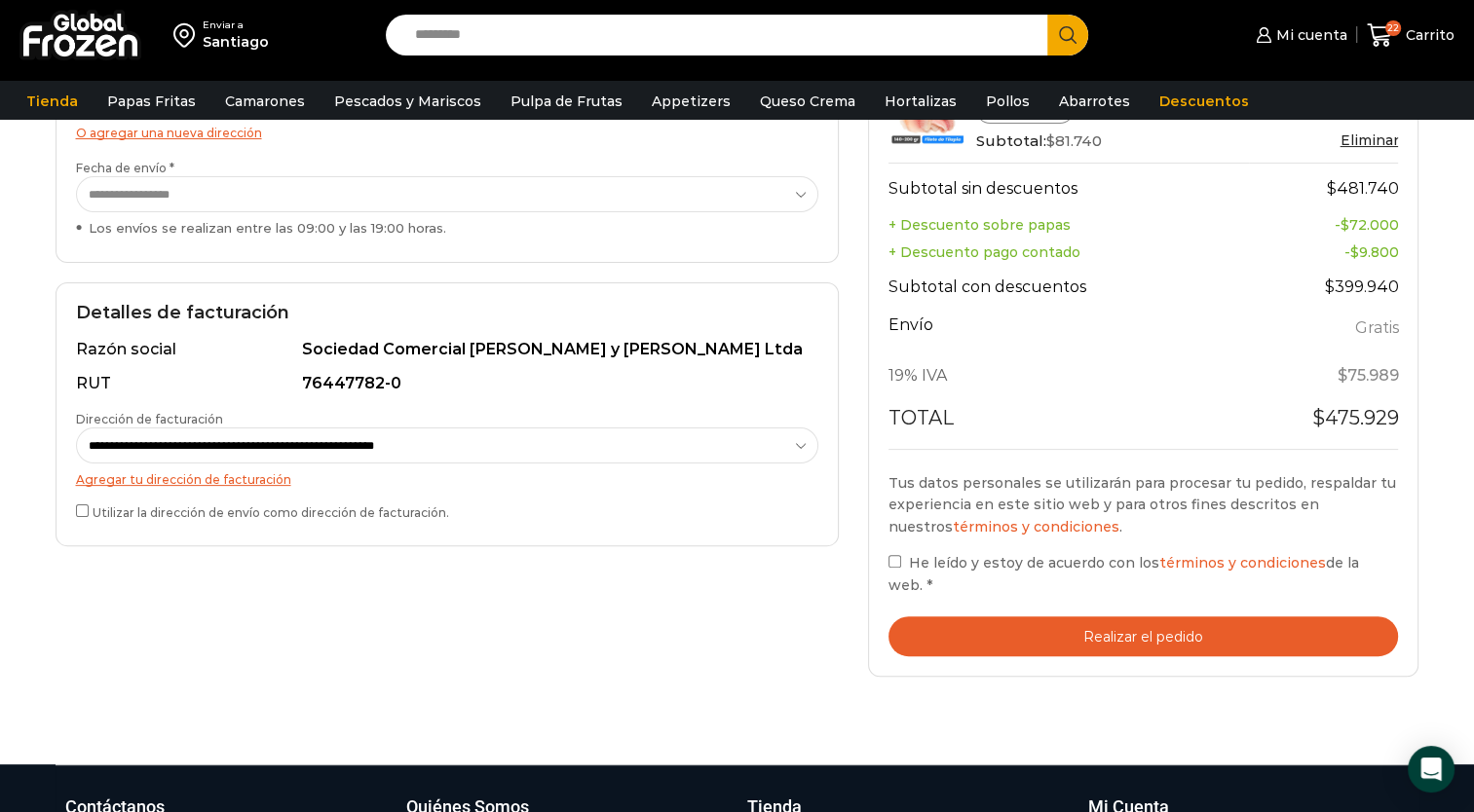
scroll to position [401, 0]
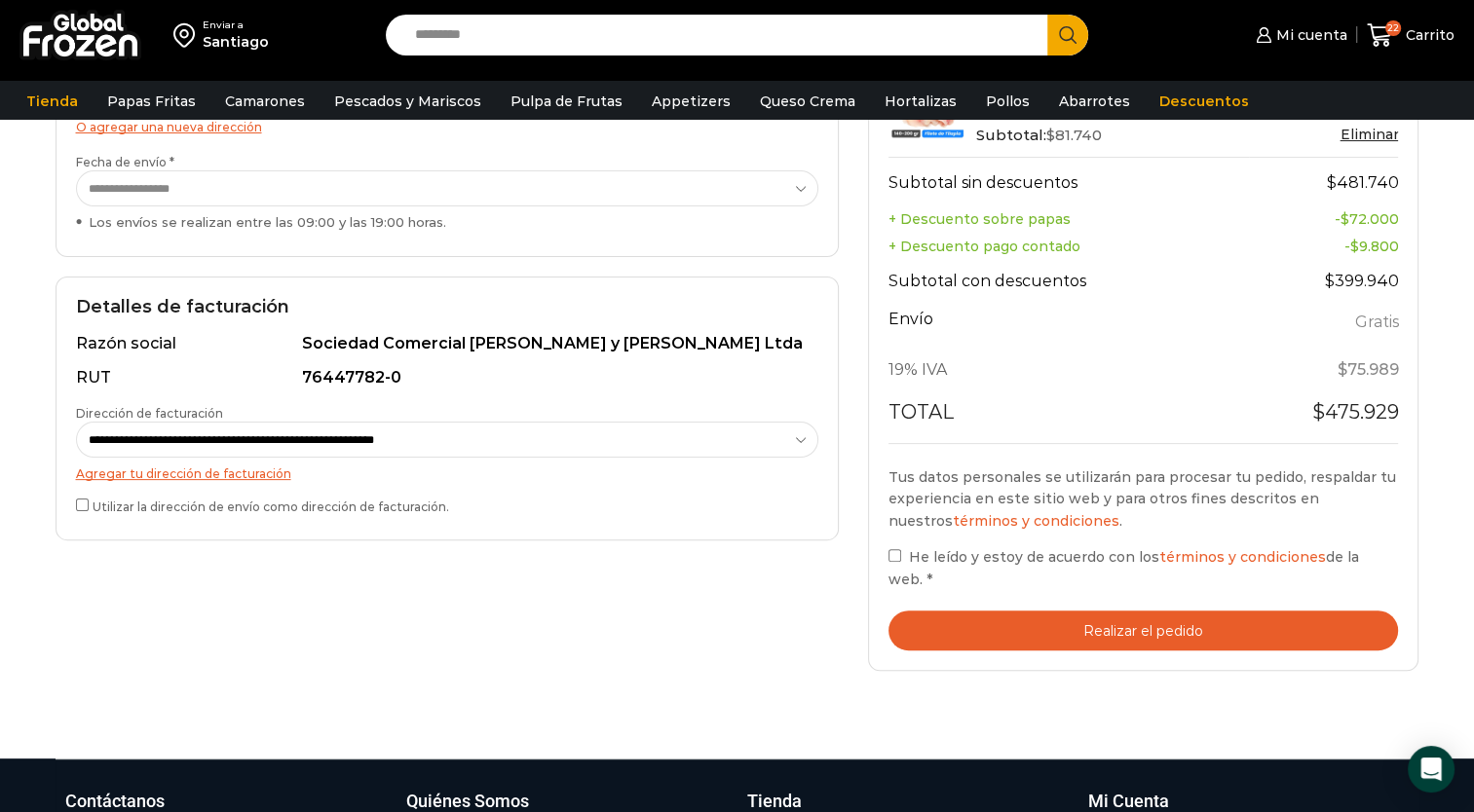
click at [1124, 629] on button "Realizar el pedido" at bounding box center [1144, 630] width 511 height 40
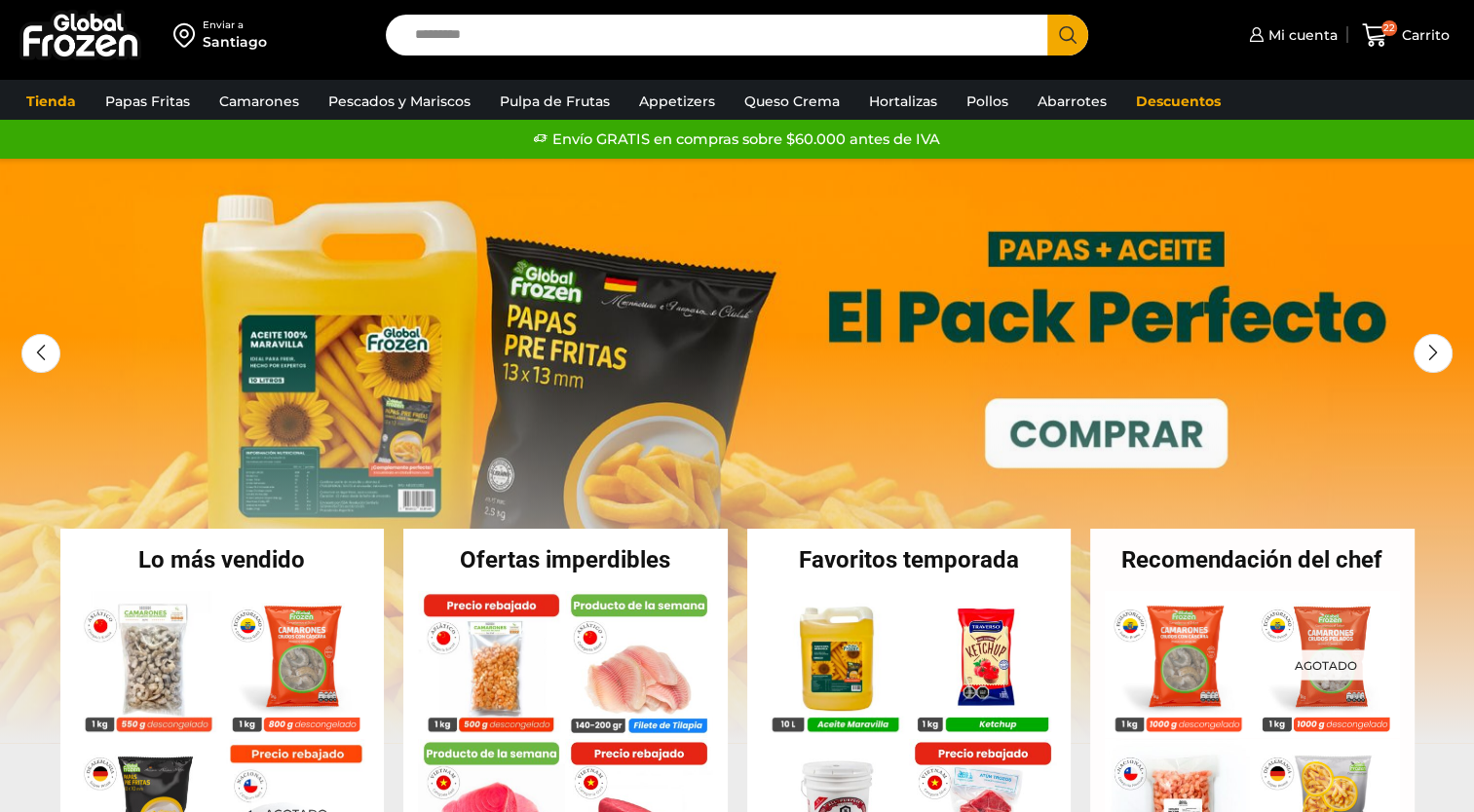
click at [1400, 32] on span "Carrito" at bounding box center [1423, 36] width 53 height 20
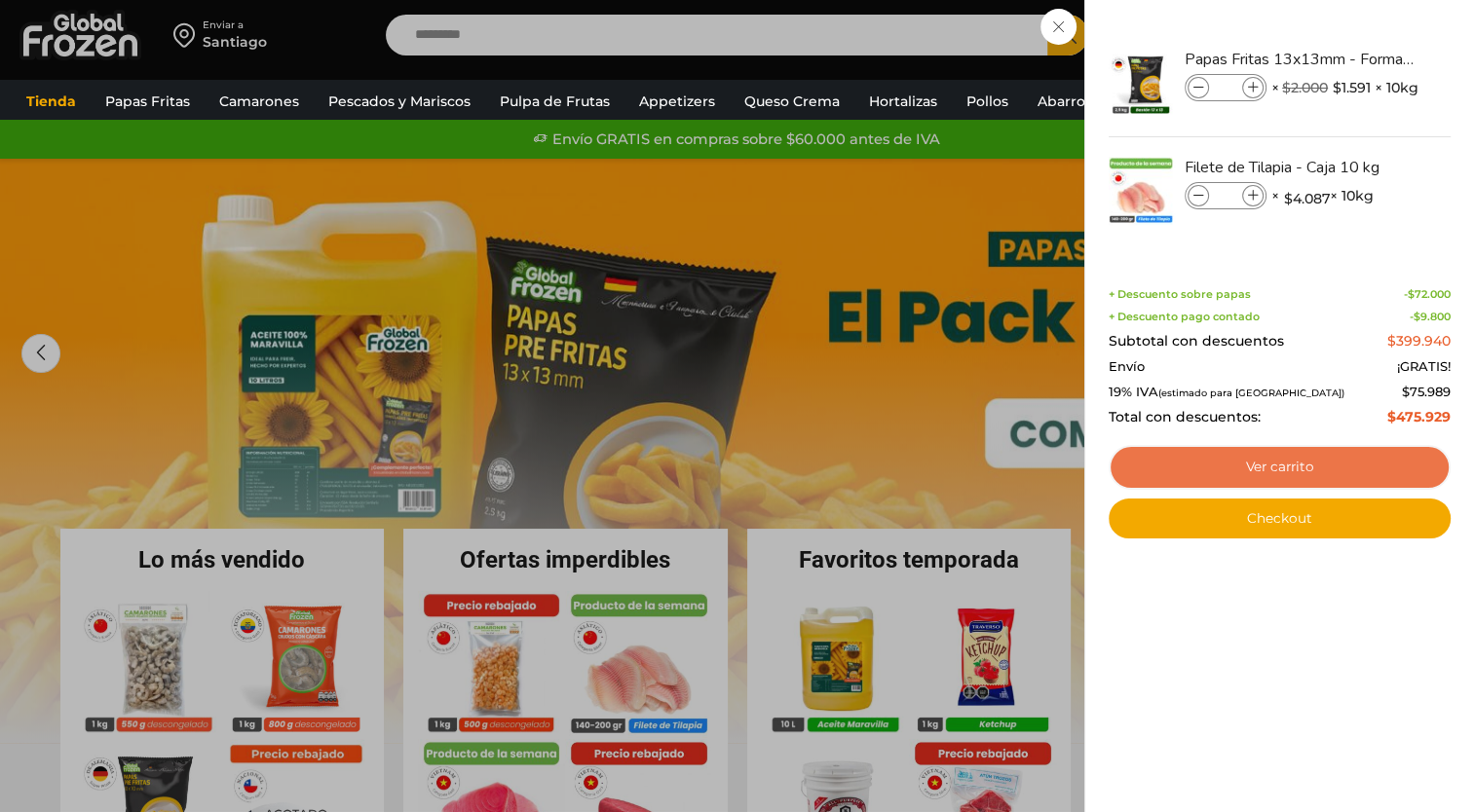
click at [1269, 474] on link "Ver carrito" at bounding box center [1279, 467] width 342 height 45
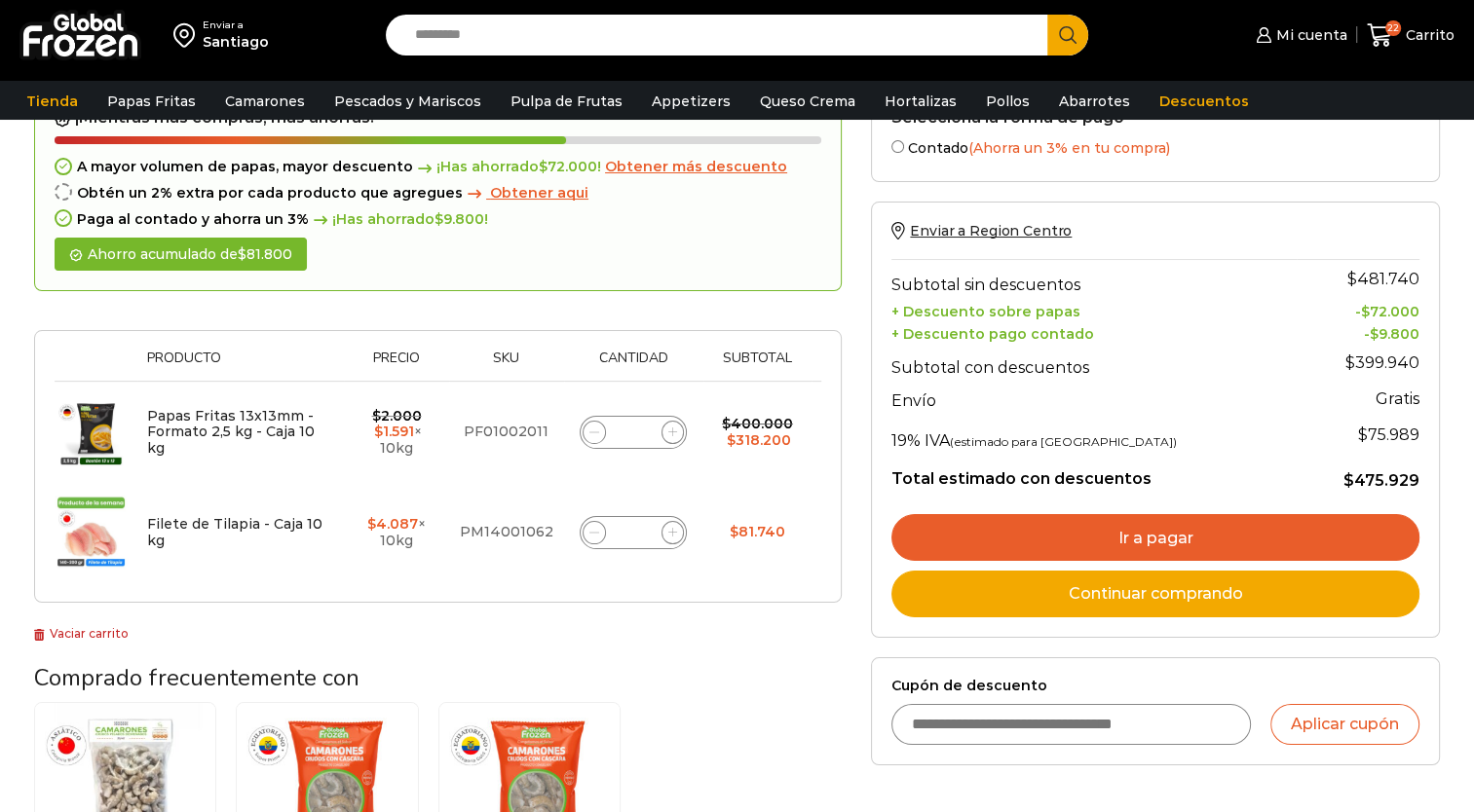
scroll to position [140, 0]
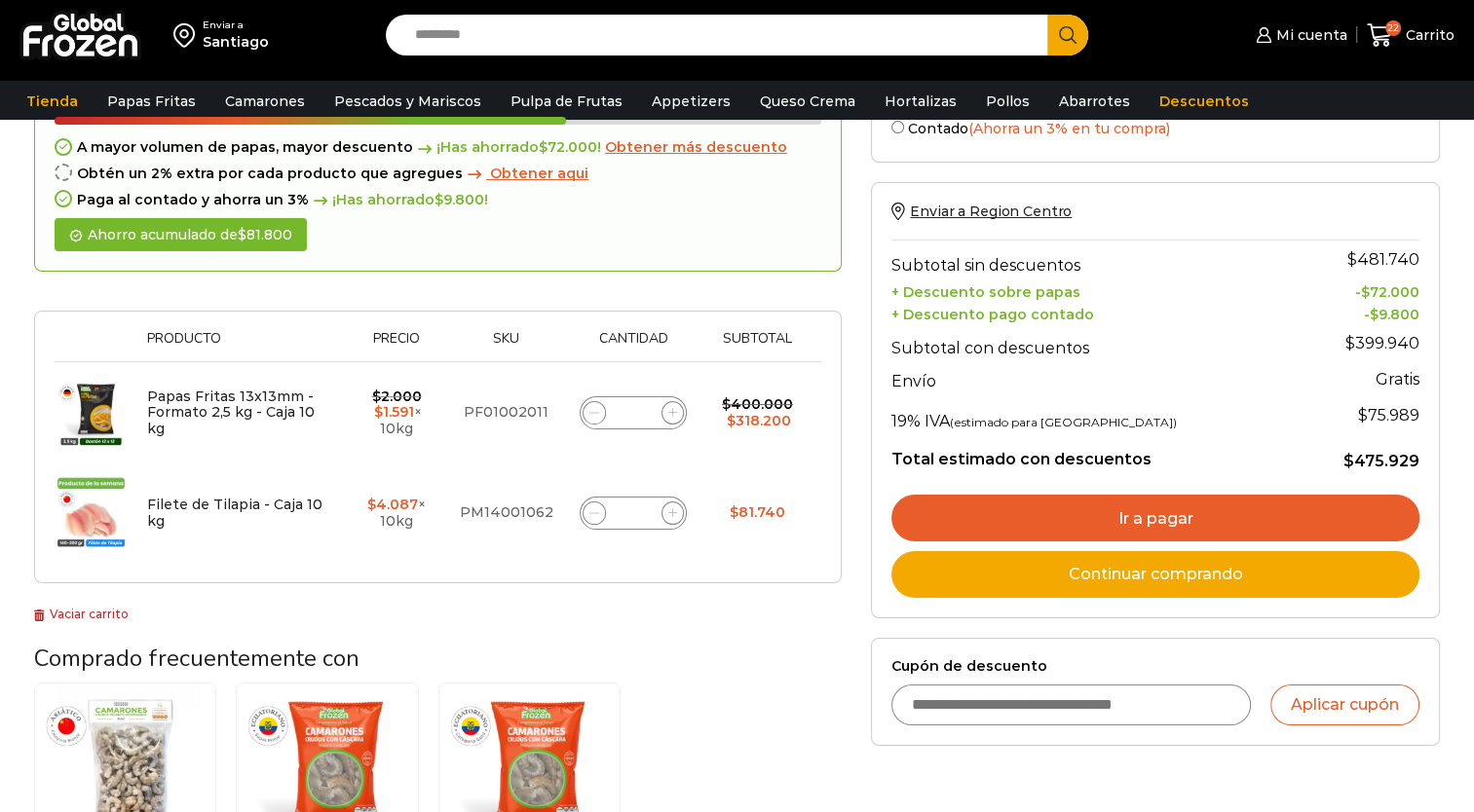
click at [1138, 512] on link "Ir a pagar" at bounding box center [1156, 517] width 528 height 47
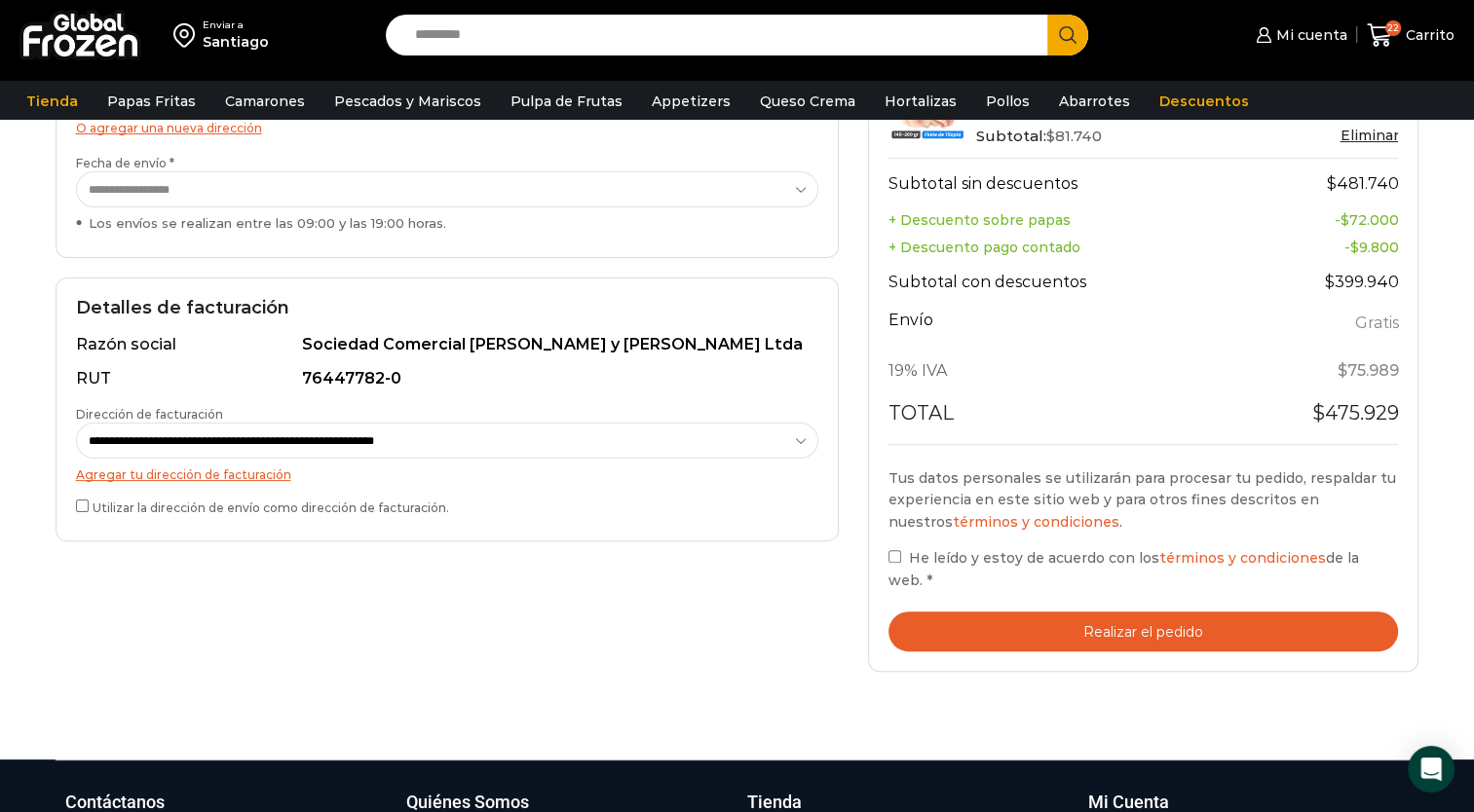
scroll to position [403, 0]
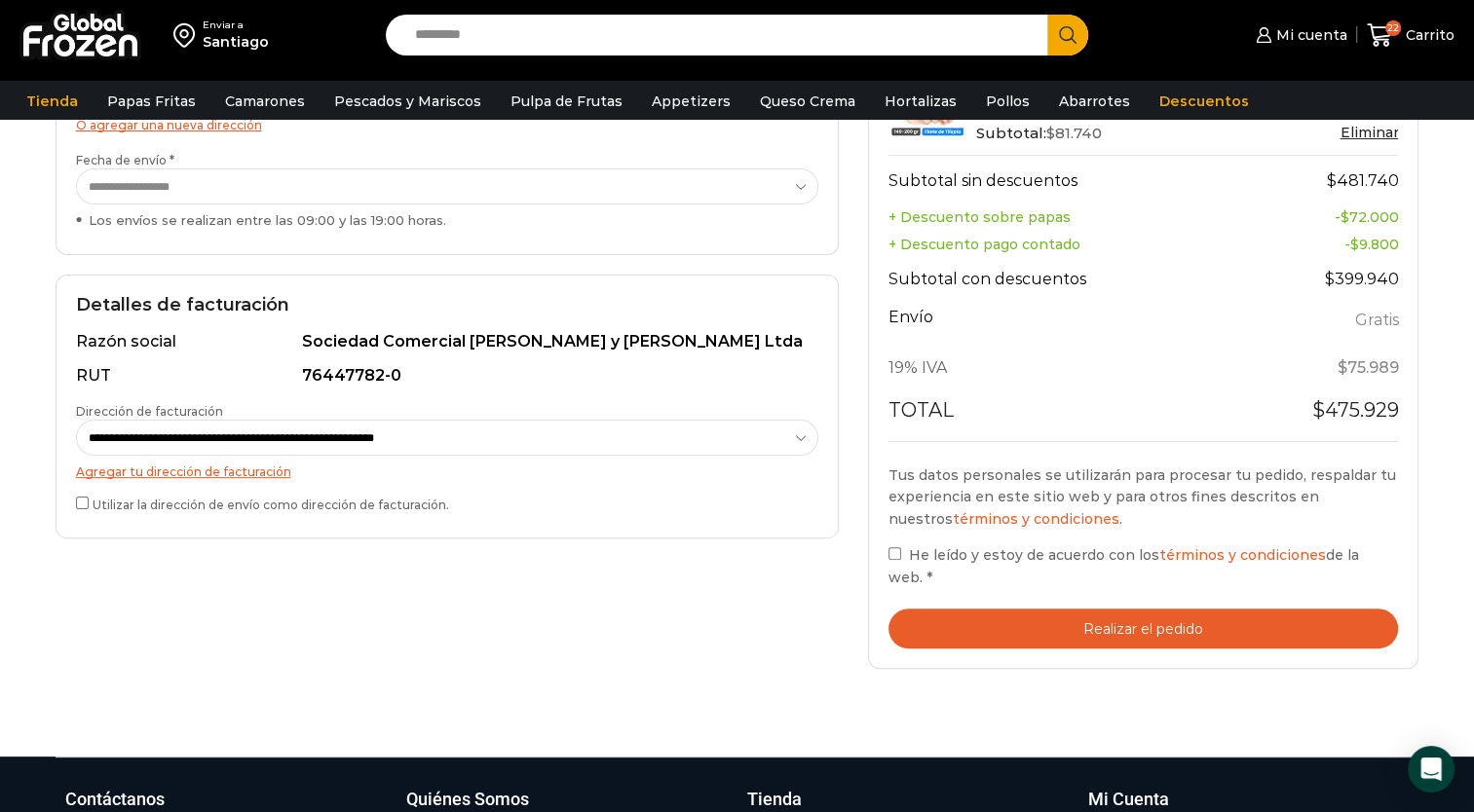
click at [1051, 627] on button "Realizar el pedido" at bounding box center [1144, 628] width 511 height 40
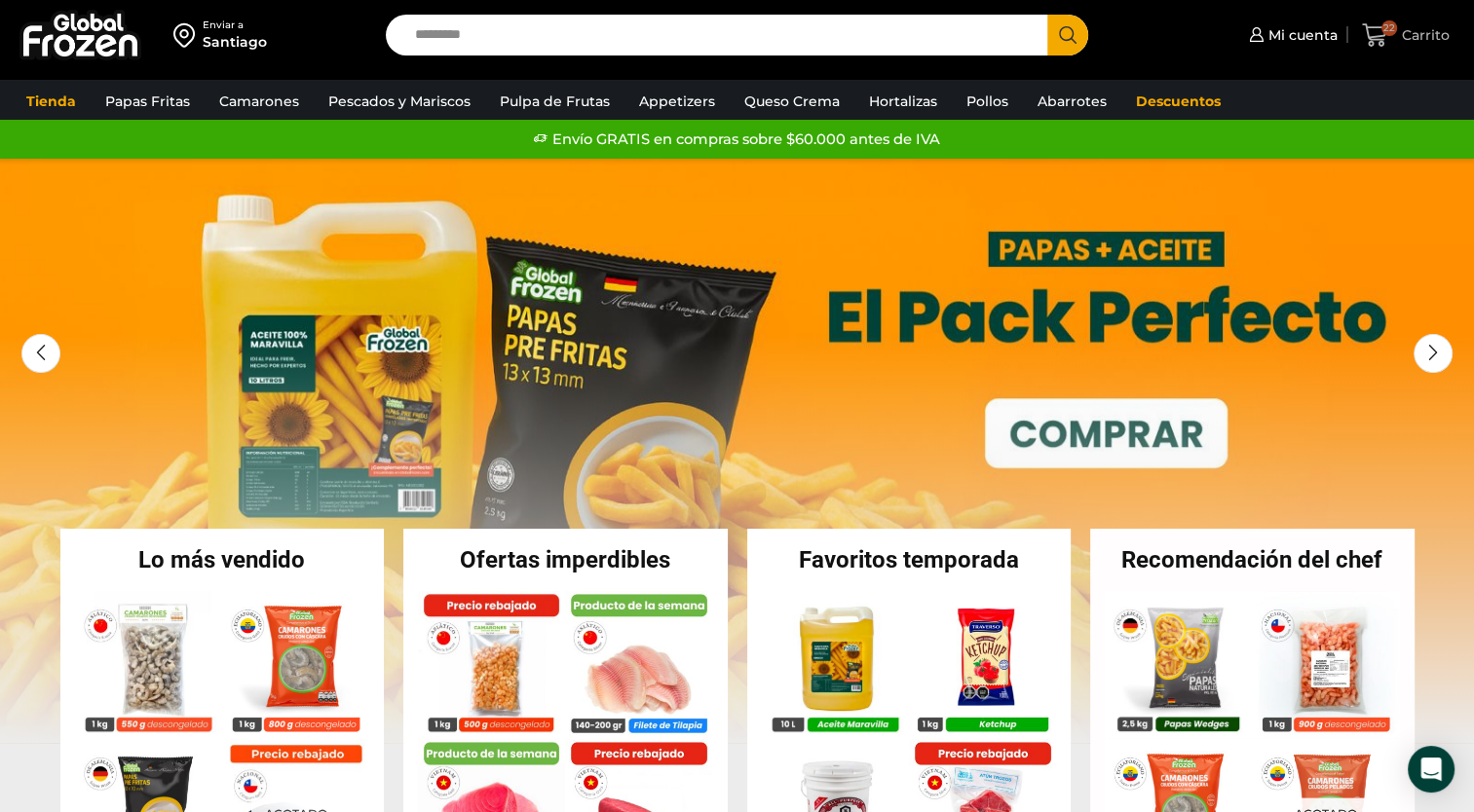
click at [1404, 29] on span "Carrito" at bounding box center [1423, 36] width 53 height 20
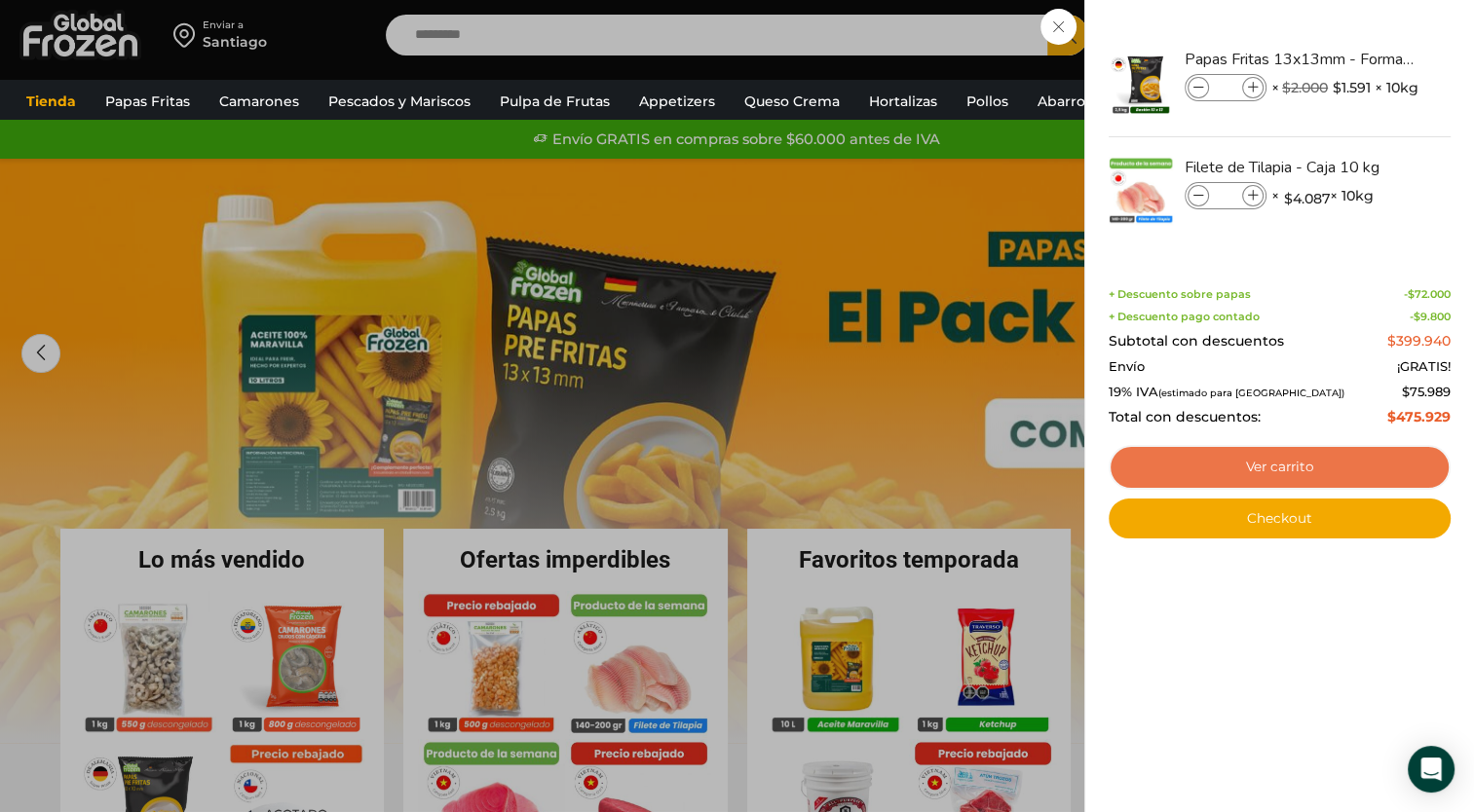
click at [1278, 466] on link "Ver carrito" at bounding box center [1279, 467] width 342 height 45
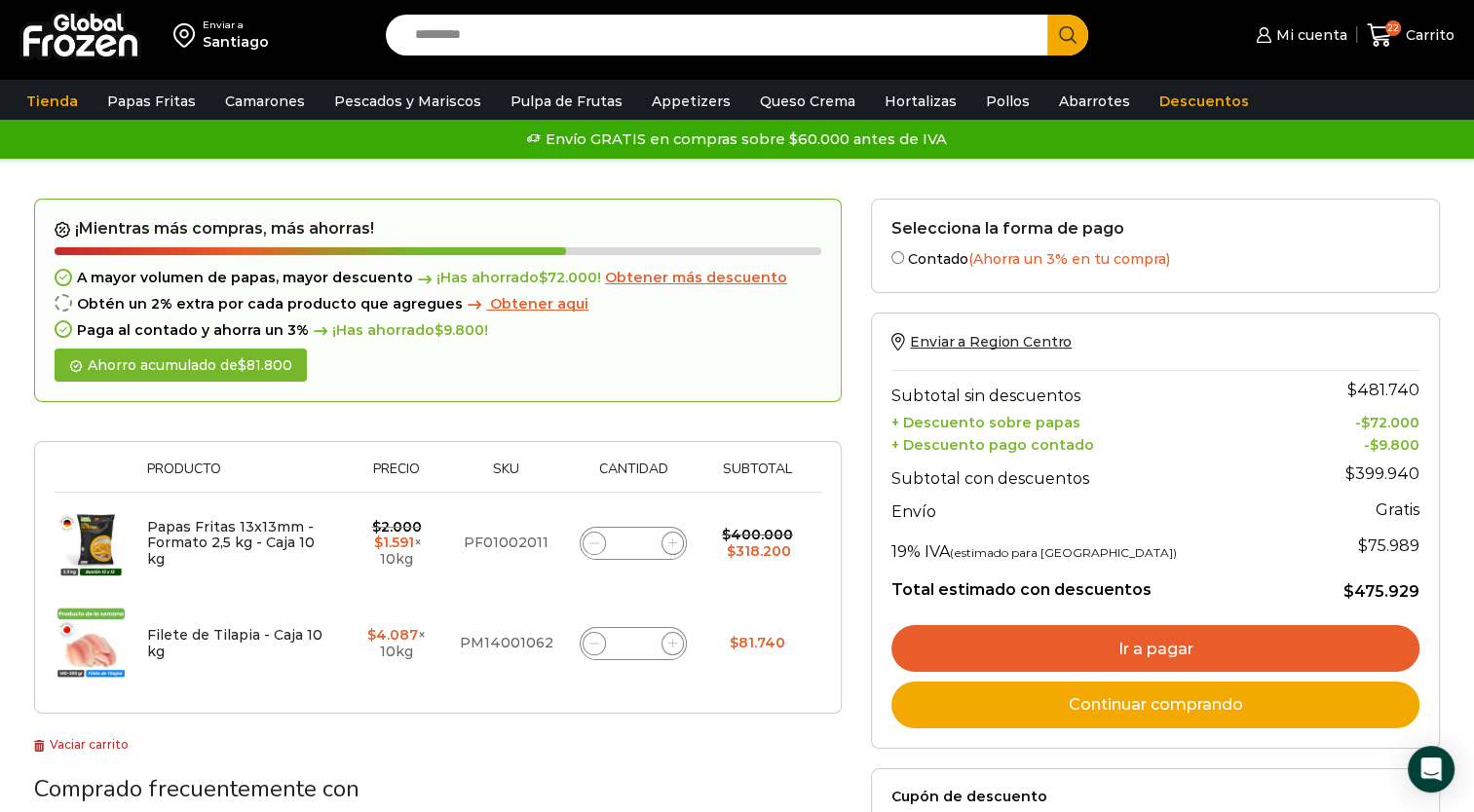
click at [1101, 637] on link "Ir a pagar" at bounding box center [1156, 648] width 528 height 47
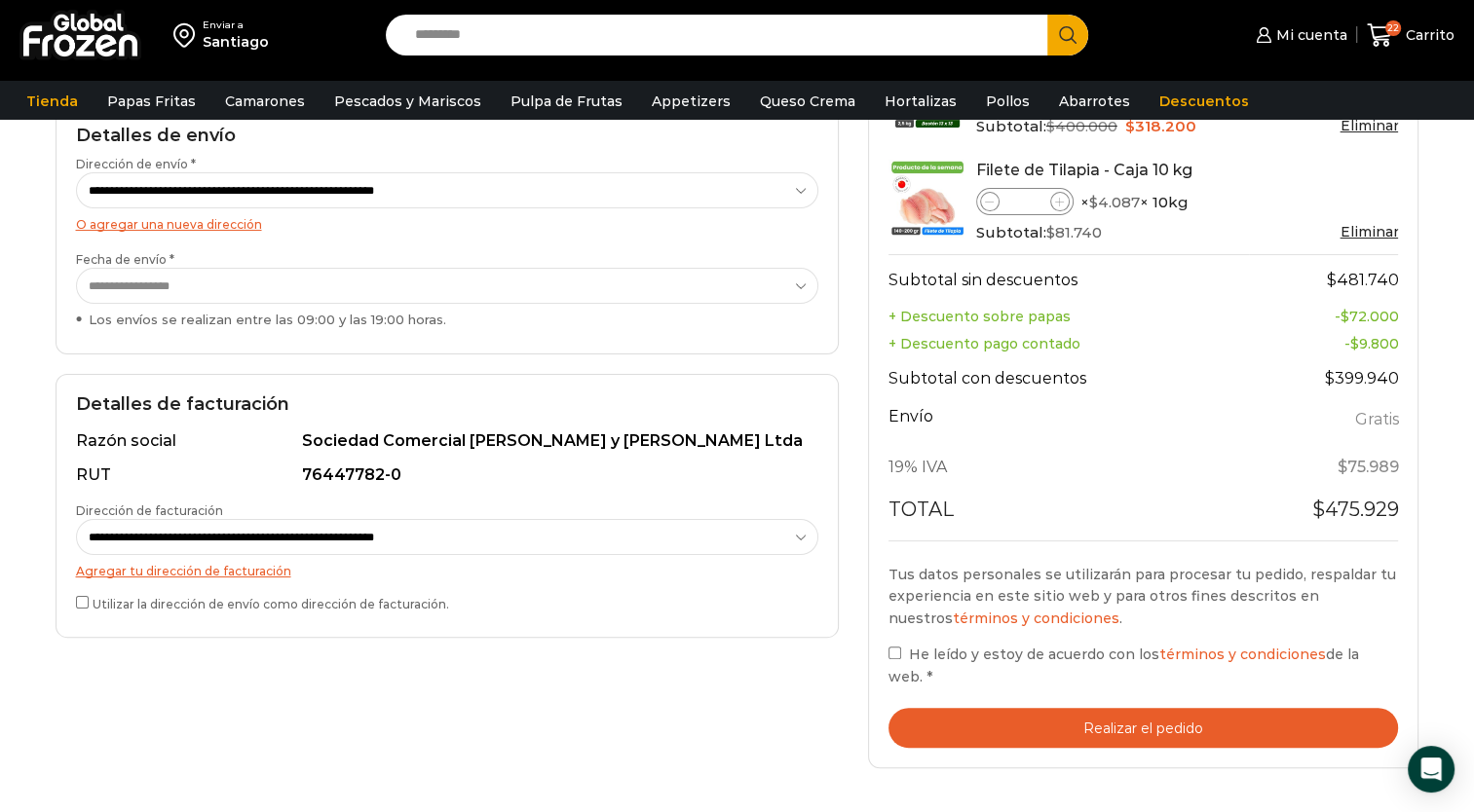
scroll to position [416, 0]
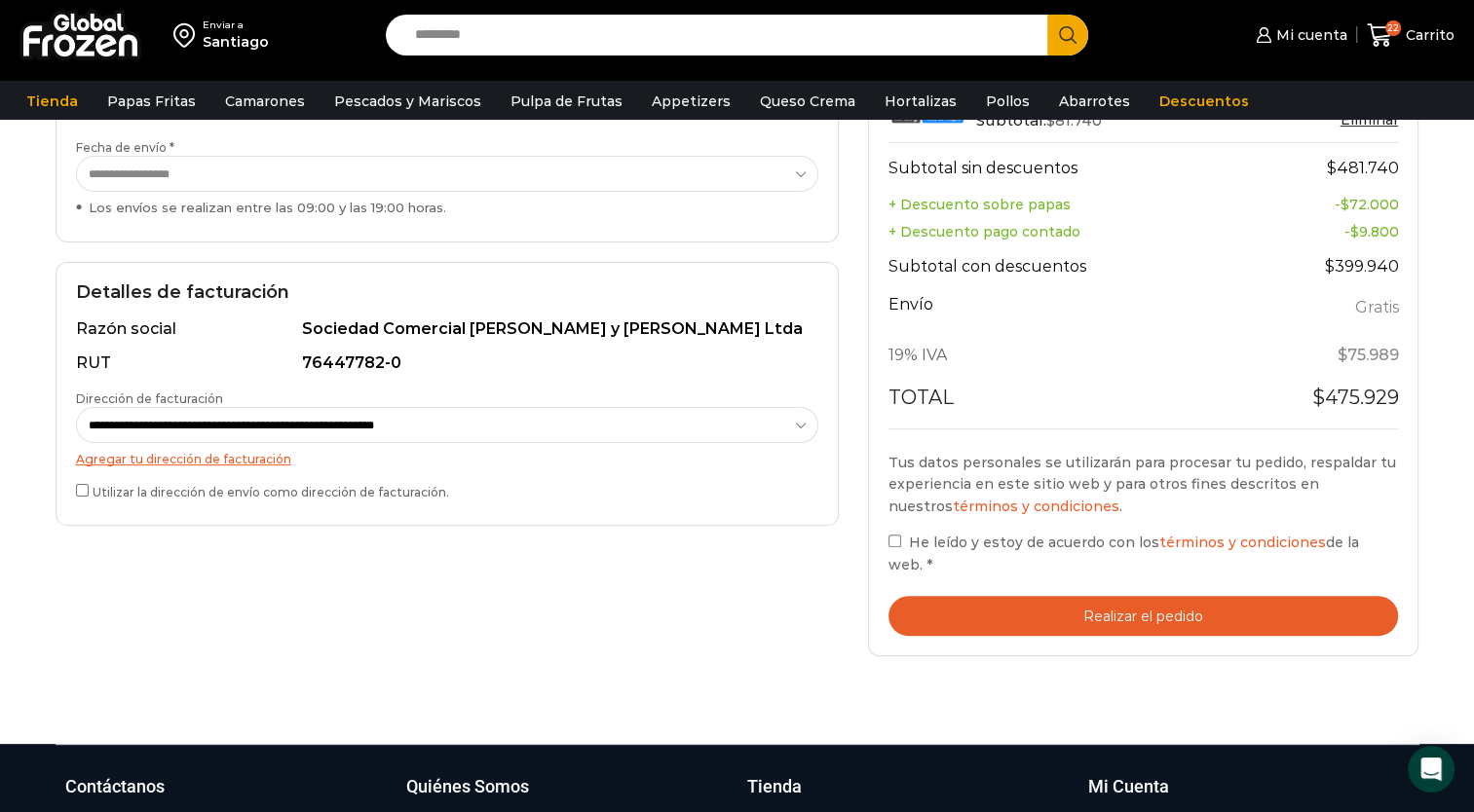
click at [1047, 621] on button "Realizar el pedido" at bounding box center [1144, 615] width 511 height 40
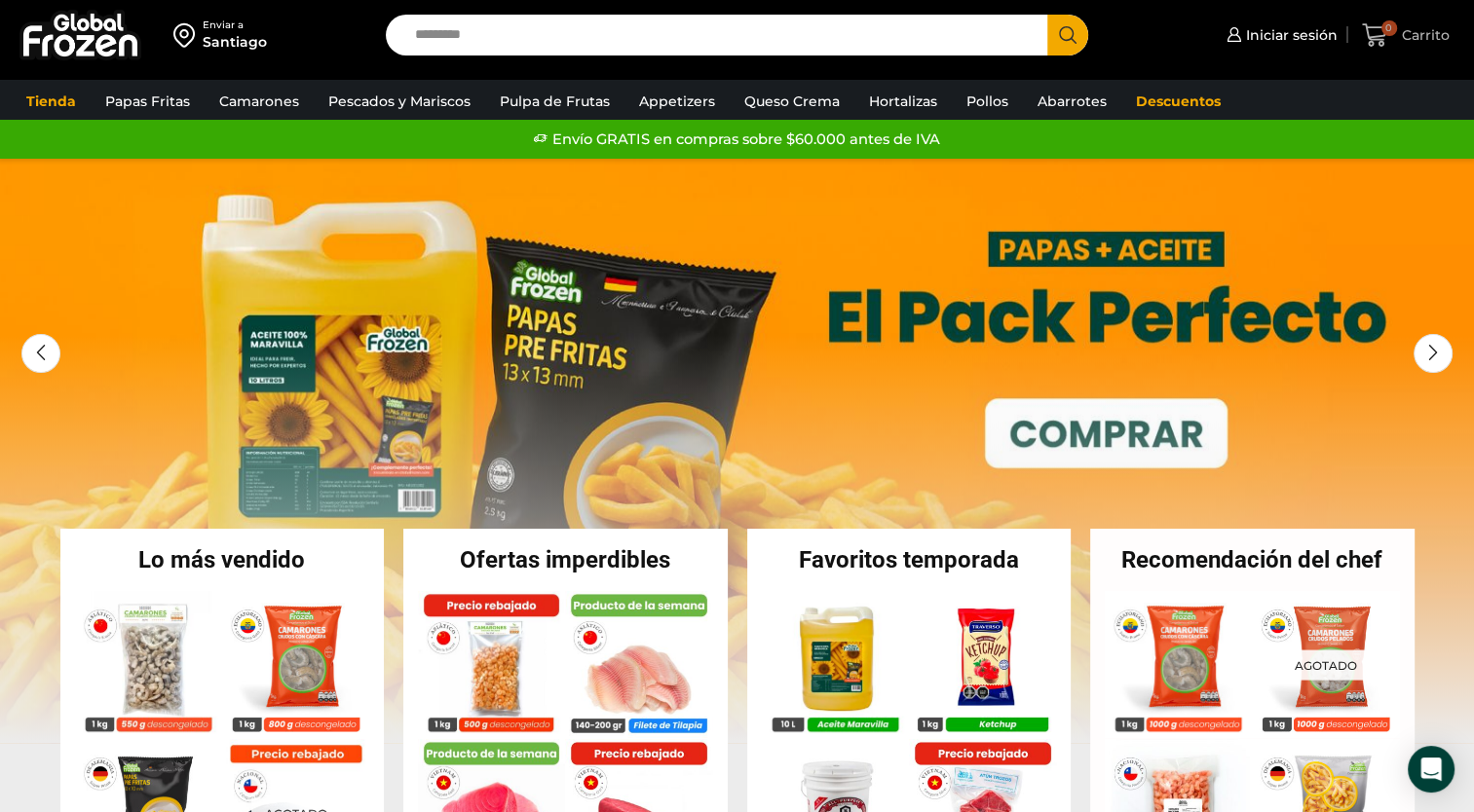
click at [1416, 42] on span "Carrito" at bounding box center [1423, 36] width 53 height 20
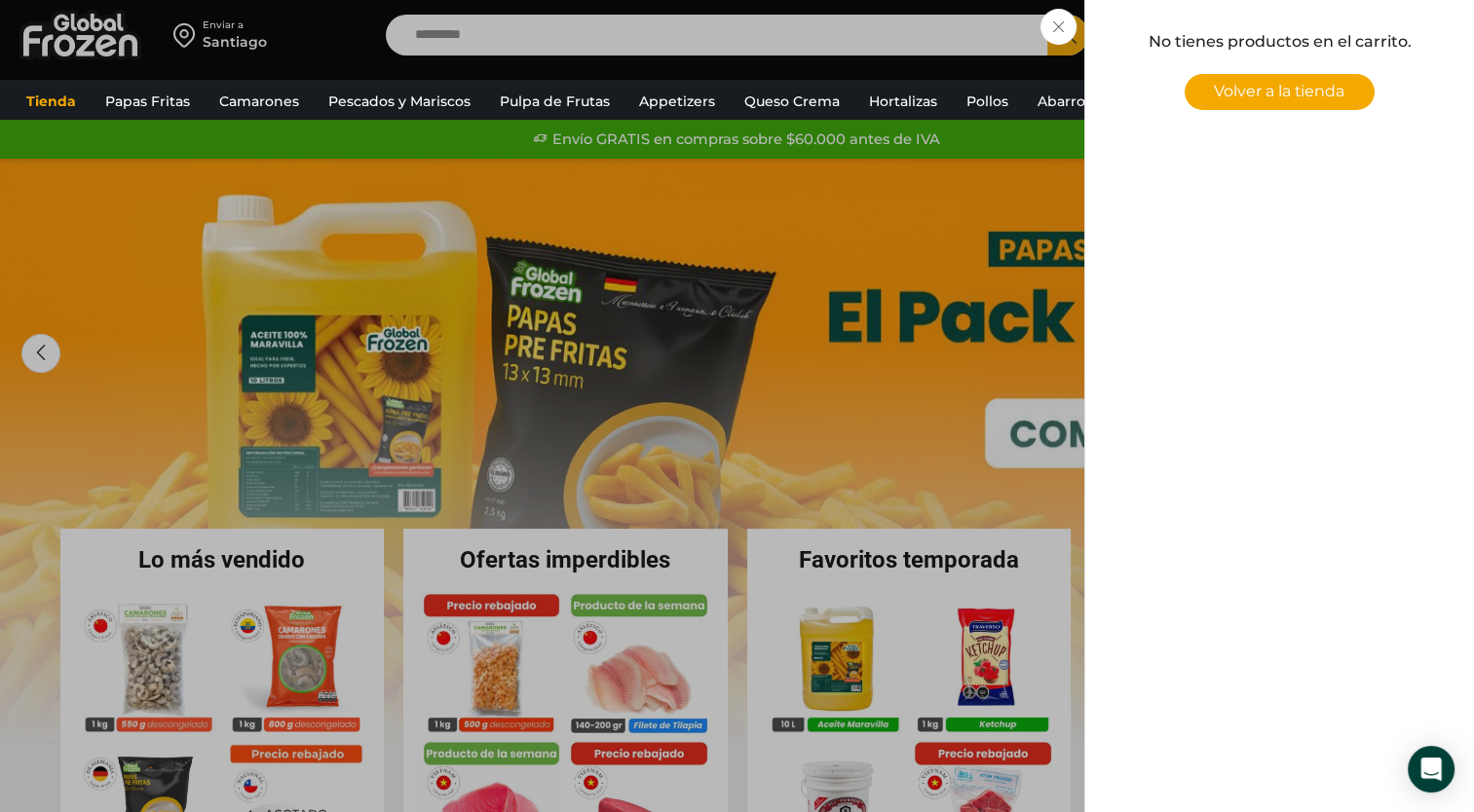
click at [1357, 33] on div "0 Carrito 0 0 Shopping Cart No tienes productos en el carrito. Volver a la tien…" at bounding box center [1405, 36] width 97 height 46
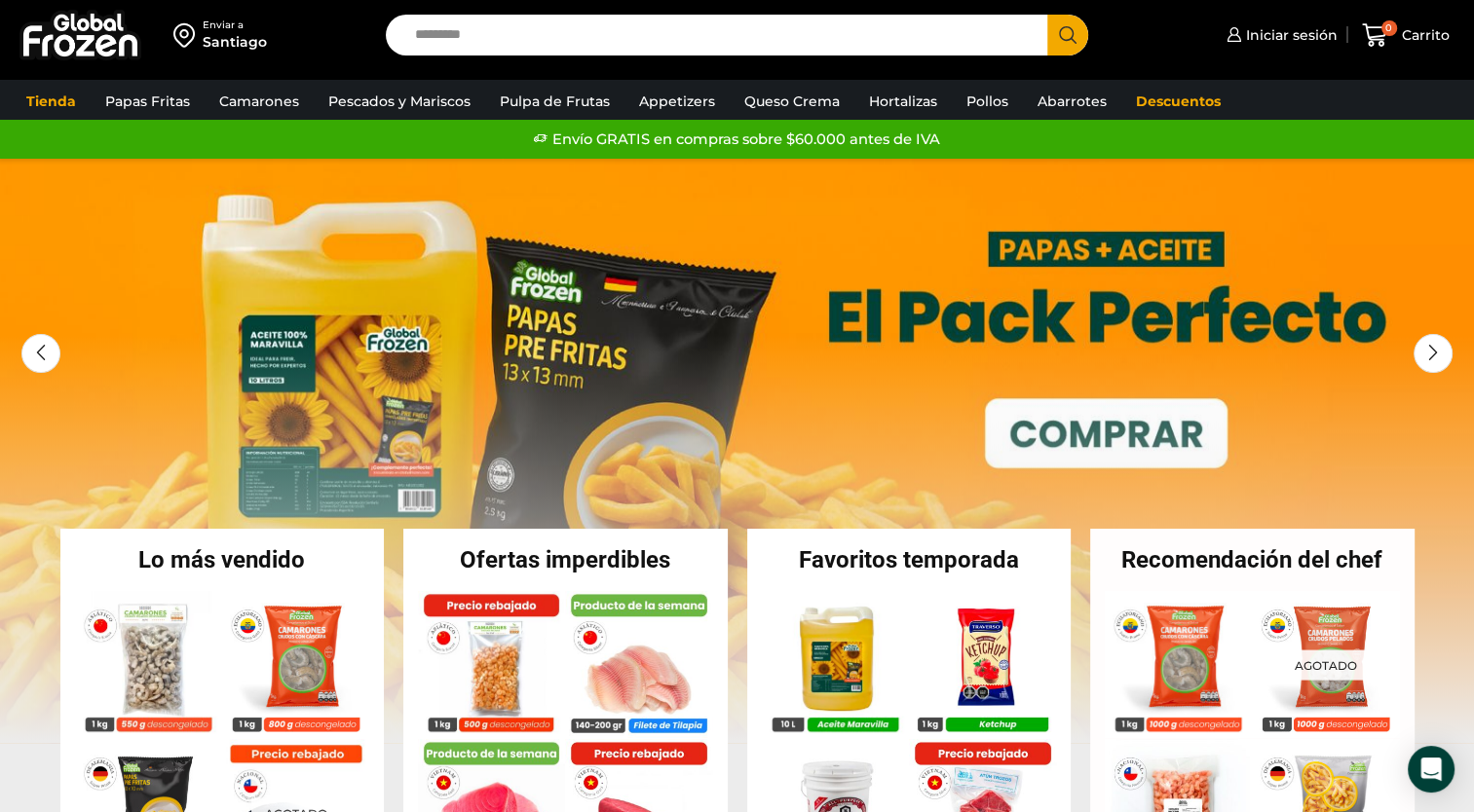
click at [678, 33] on input "Search input" at bounding box center [722, 35] width 634 height 41
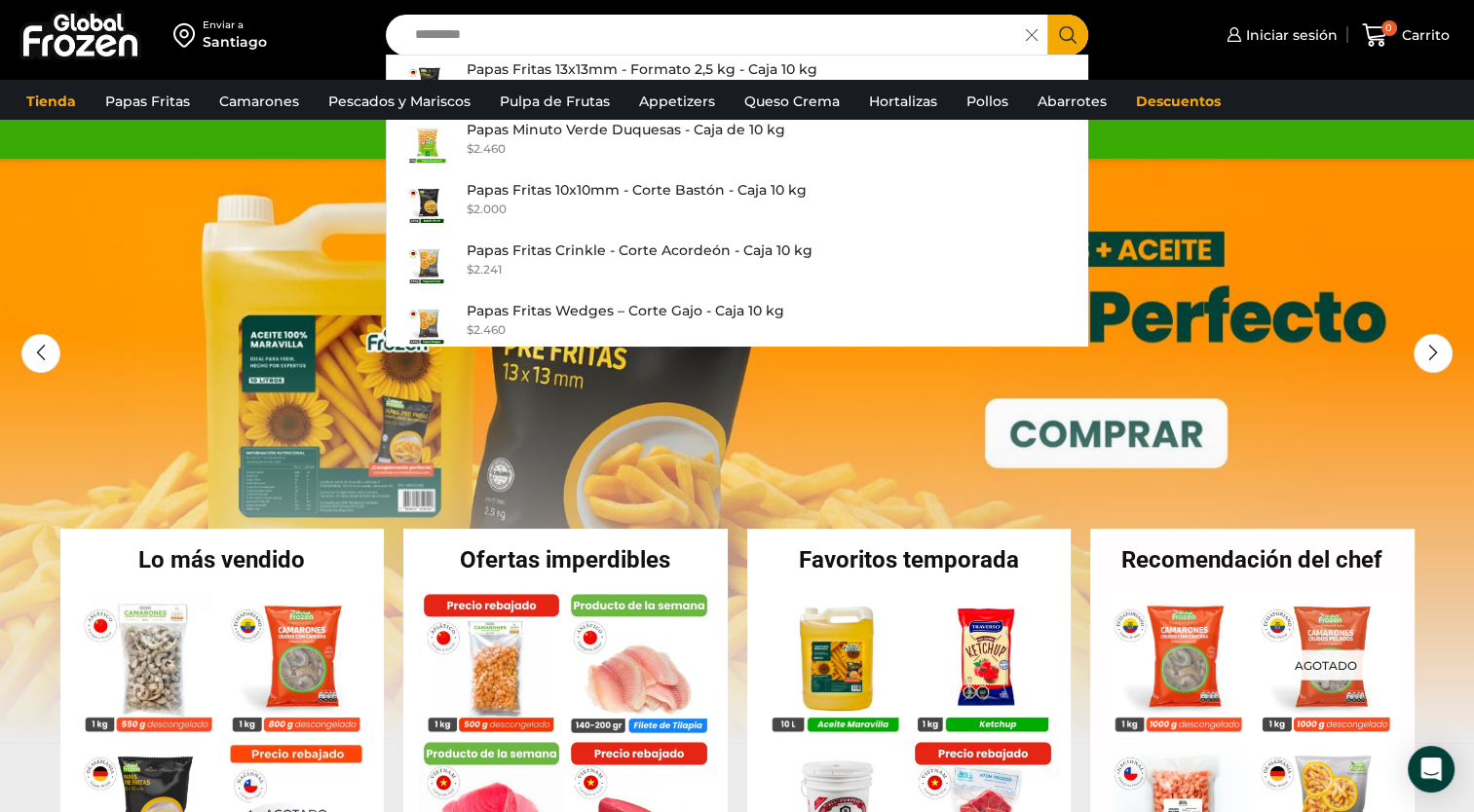
scroll to position [16, 0]
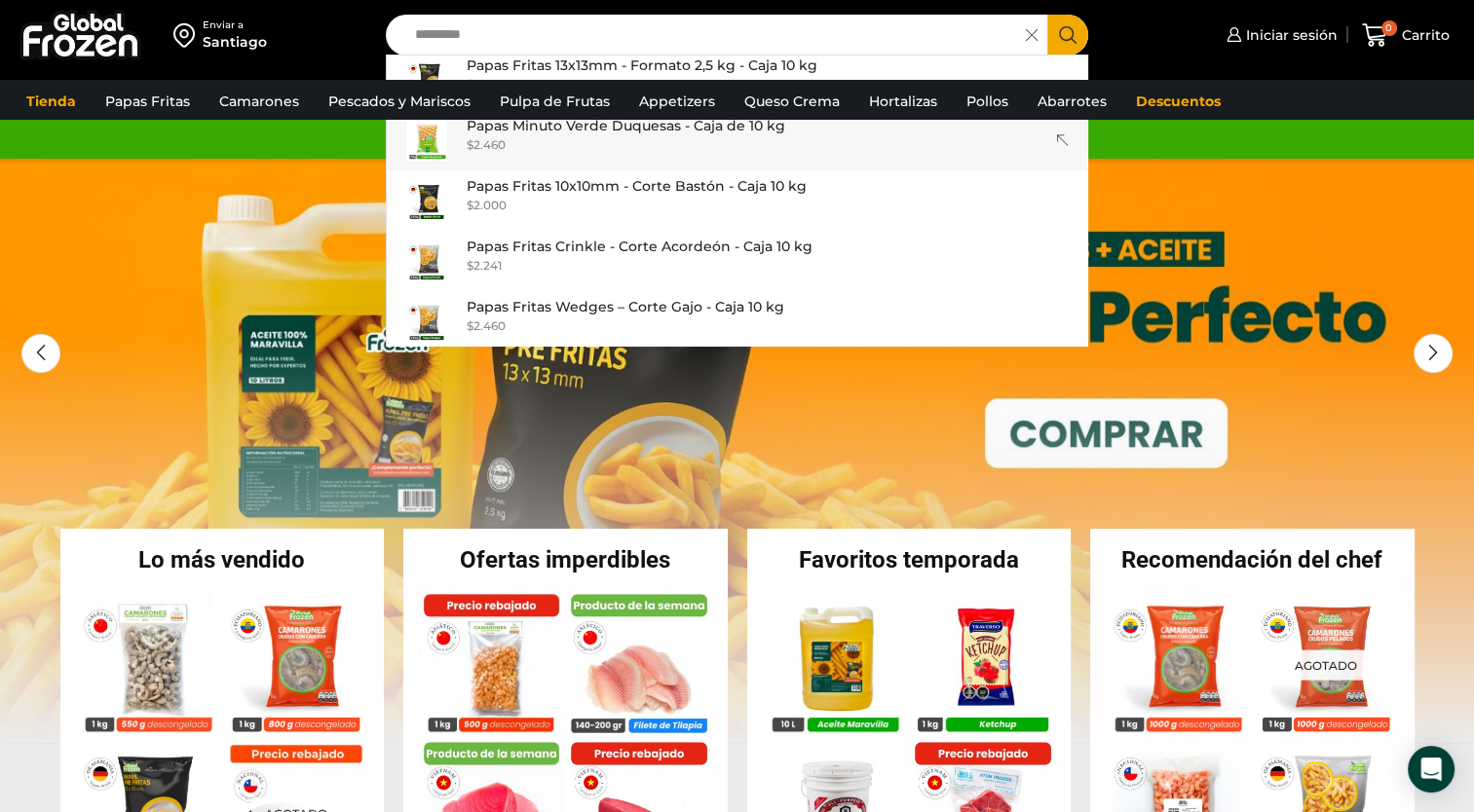
type input "*********"
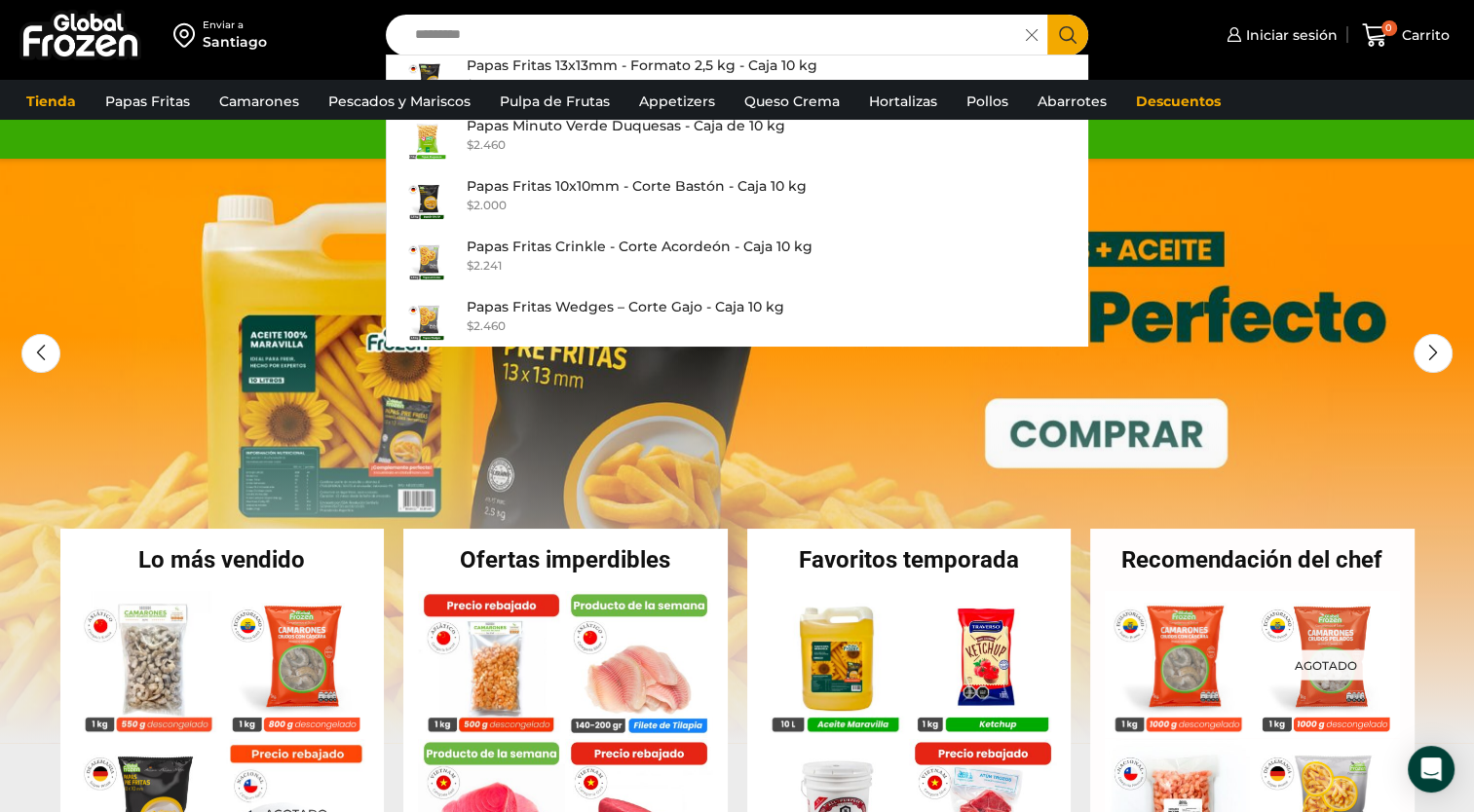
click at [657, 44] on input "*********" at bounding box center [711, 35] width 612 height 41
click at [610, 65] on div "Enviar a Santiago Search input ********* Search Papas Fritas 13x13mm - Formato …" at bounding box center [737, 35] width 1464 height 70
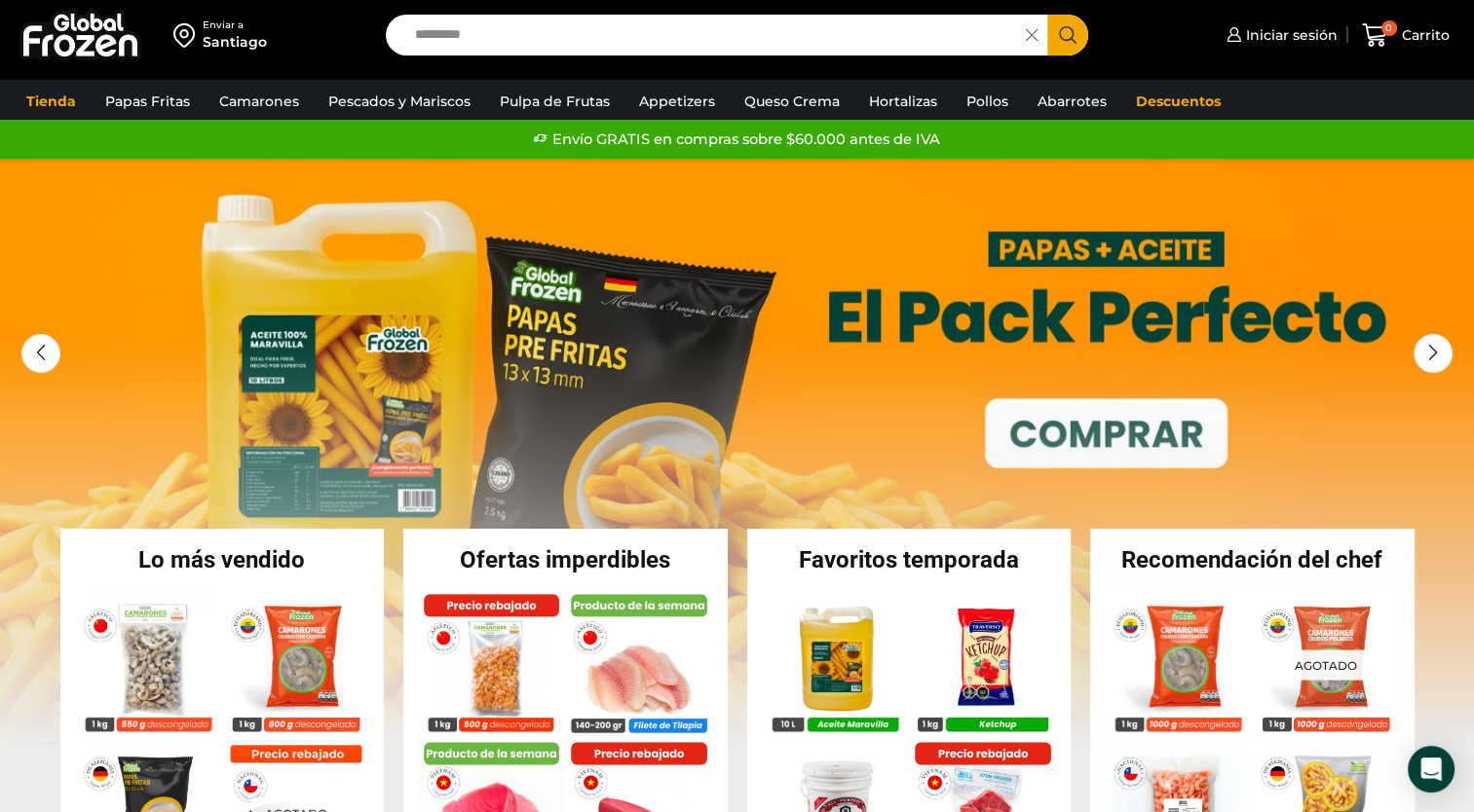
click at [1063, 33] on icon "Search button" at bounding box center [1068, 35] width 18 height 18
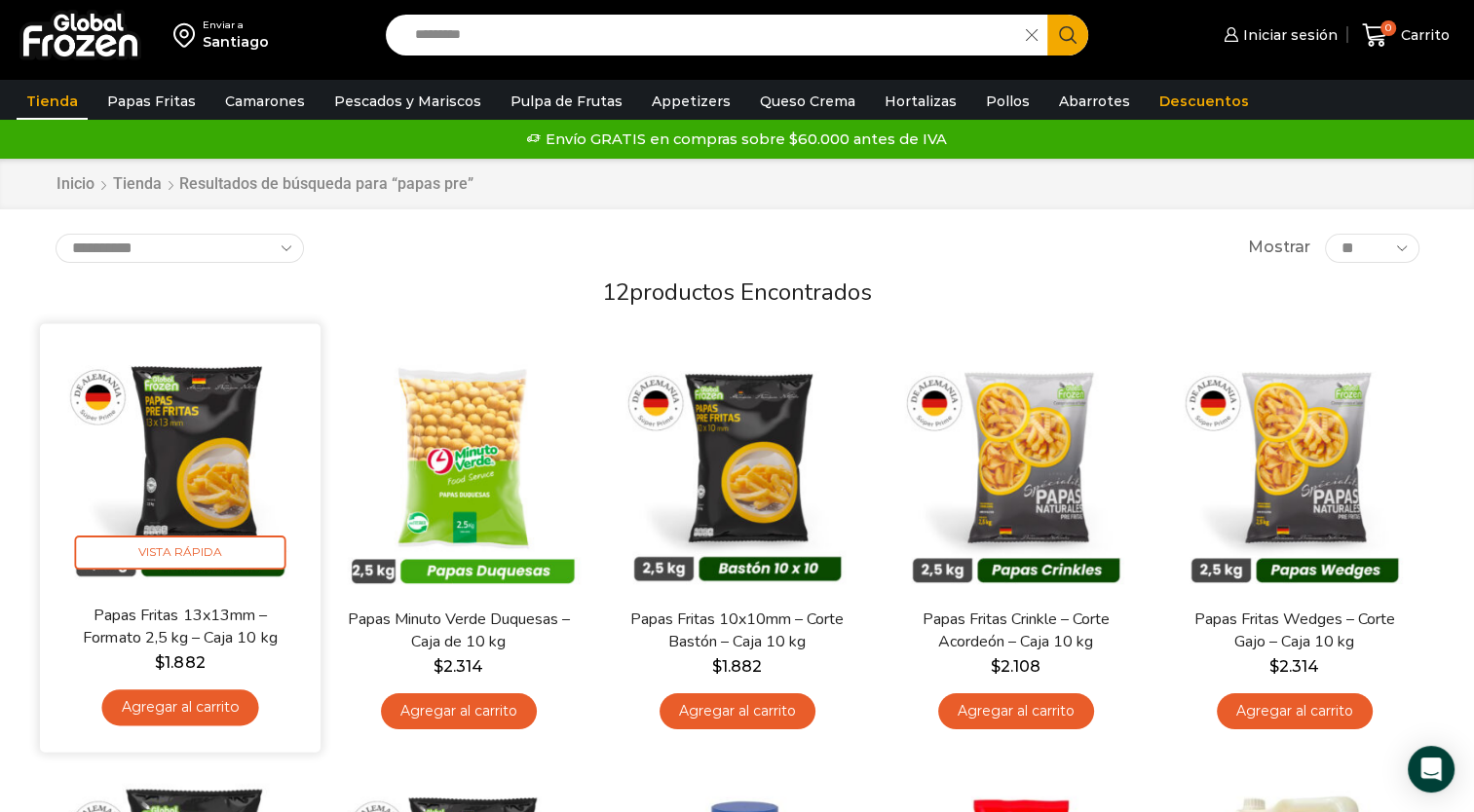
click at [182, 481] on img at bounding box center [180, 464] width 251 height 251
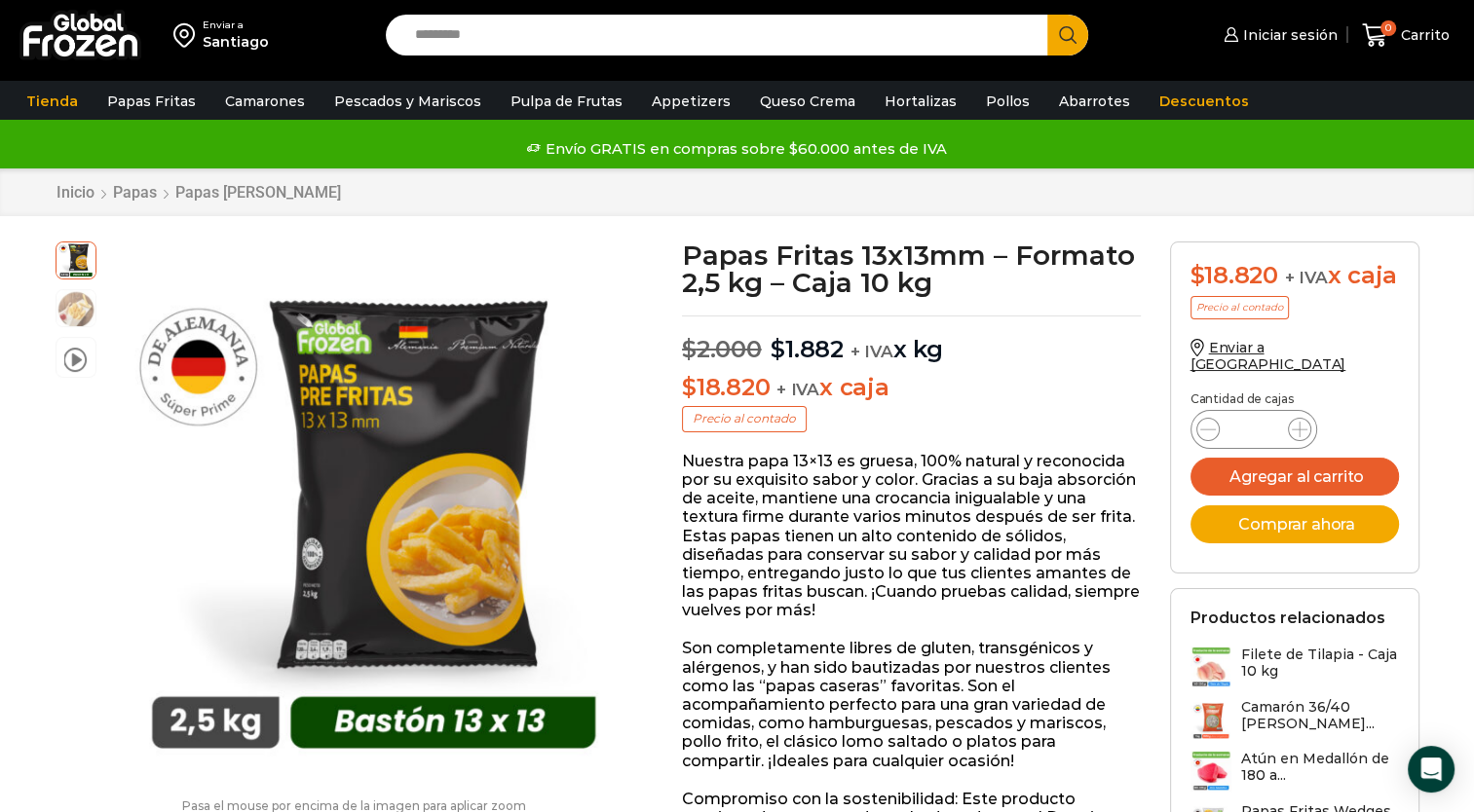
click at [1260, 442] on input "*" at bounding box center [1253, 429] width 37 height 27
type input "**"
click at [1314, 486] on button "Agregar al carrito" at bounding box center [1295, 476] width 209 height 38
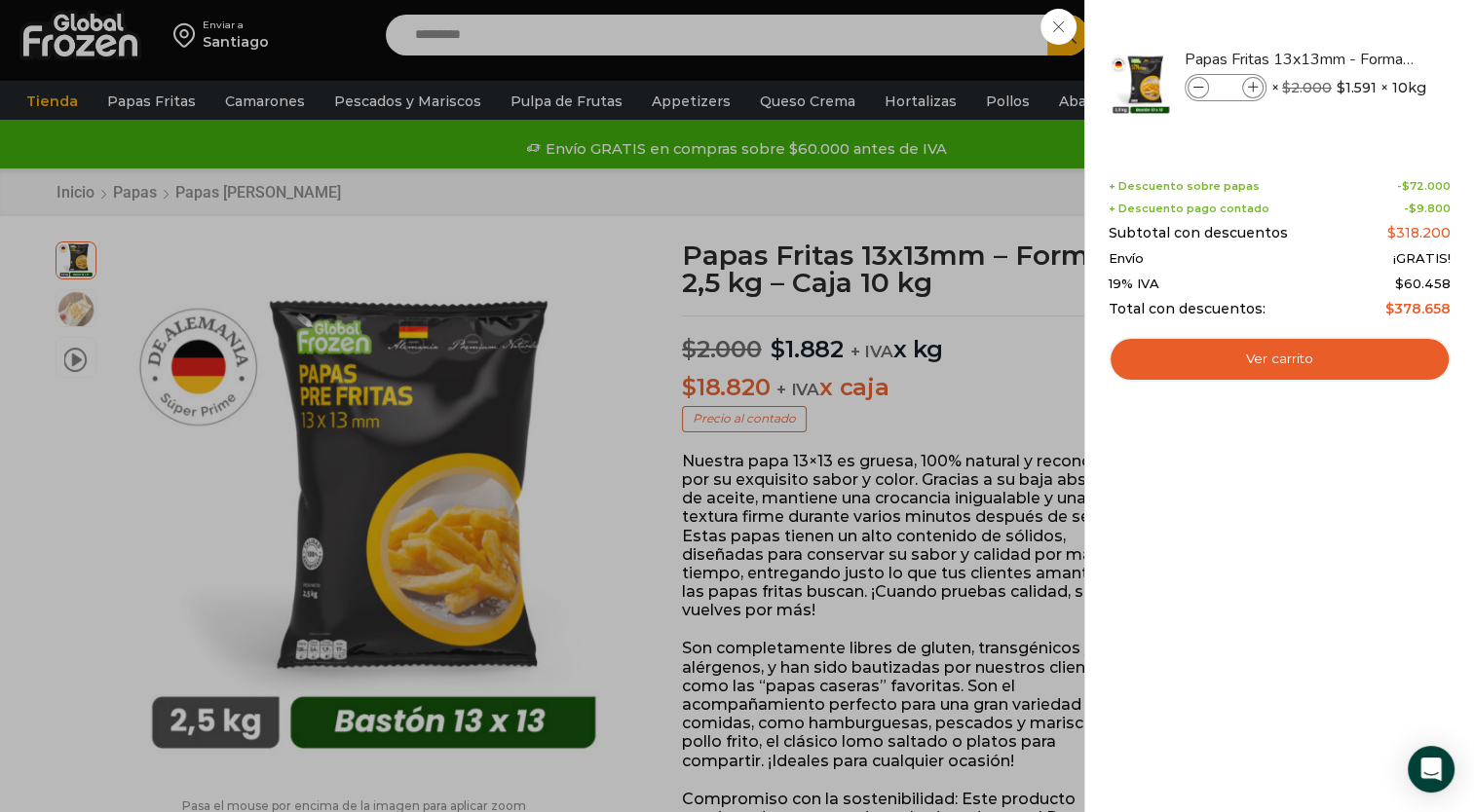
click at [1357, 39] on div "20 Carrito 20 20 Shopping Cart" at bounding box center [1405, 36] width 97 height 46
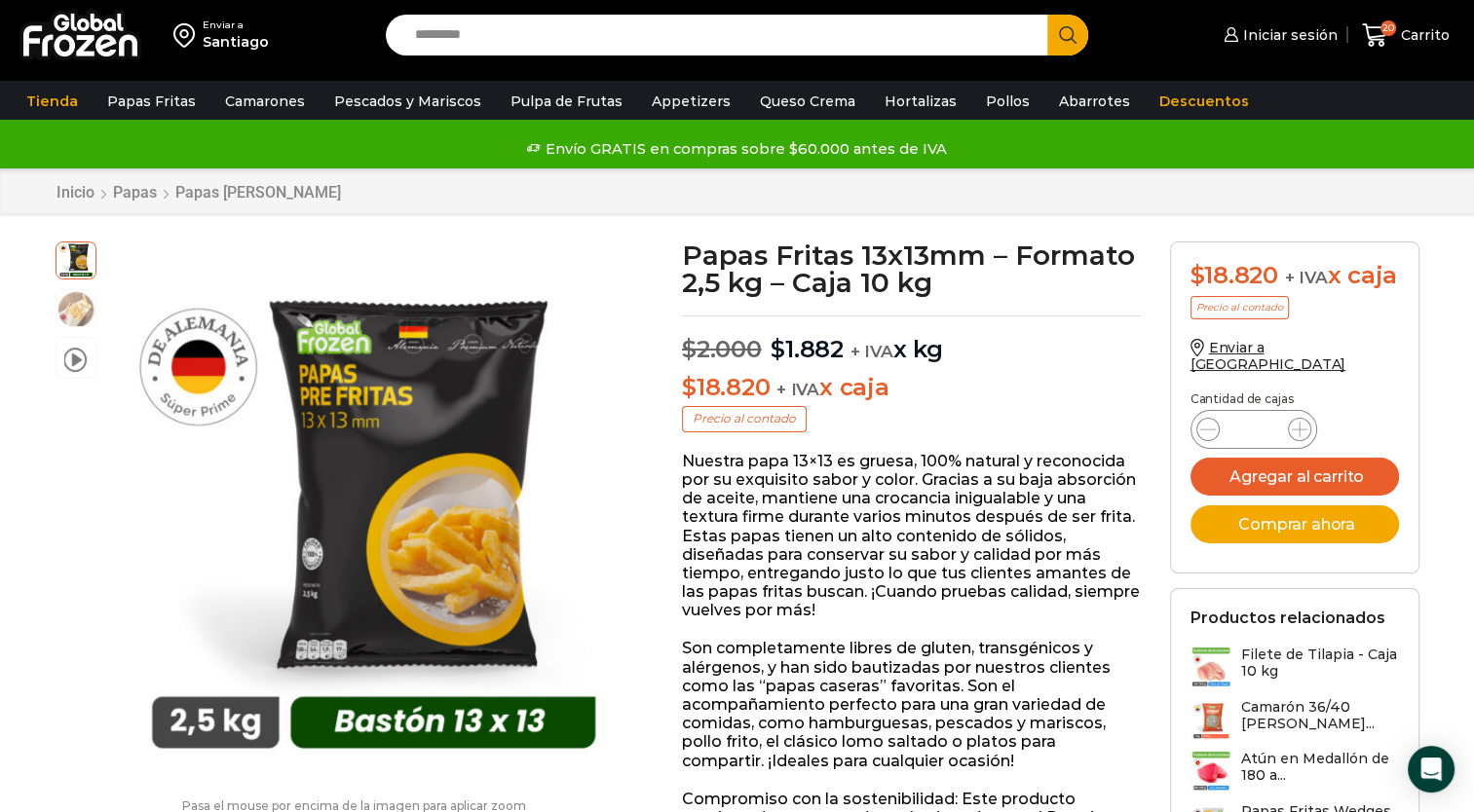
click at [504, 33] on input "Search input" at bounding box center [722, 35] width 634 height 41
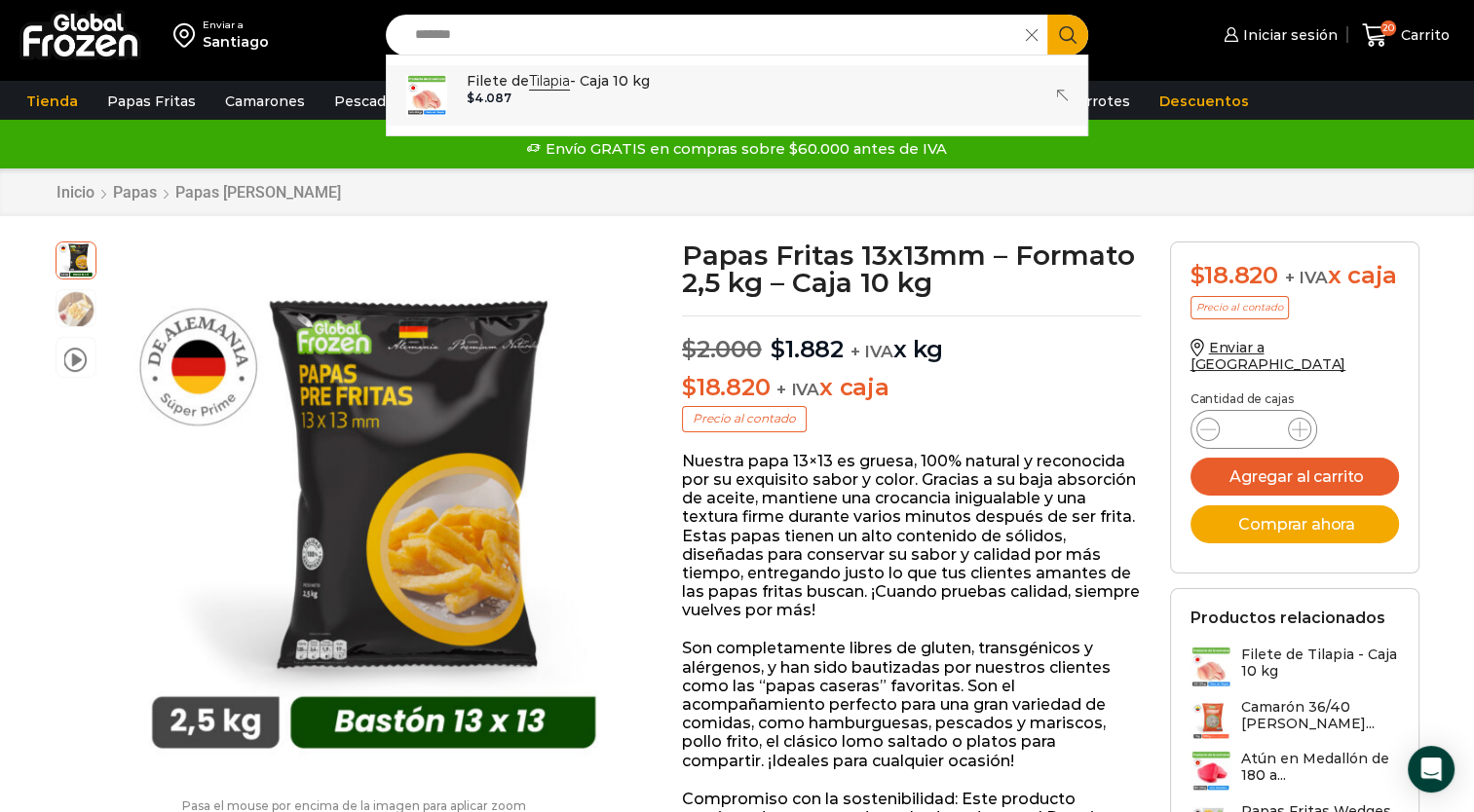
drag, startPoint x: 504, startPoint y: 33, endPoint x: 514, endPoint y: 79, distance: 47.1
click at [514, 56] on form "Search input ******* Search Filete de Tilapia - Caja 10 kg In stock $ 4.087" at bounding box center [737, 35] width 703 height 41
type input "*******"
click at [530, 89] on div "Enviar a Santiago Search input ******* Search Filete de Tilapia - Caja 10 kg In…" at bounding box center [737, 84] width 1474 height 169
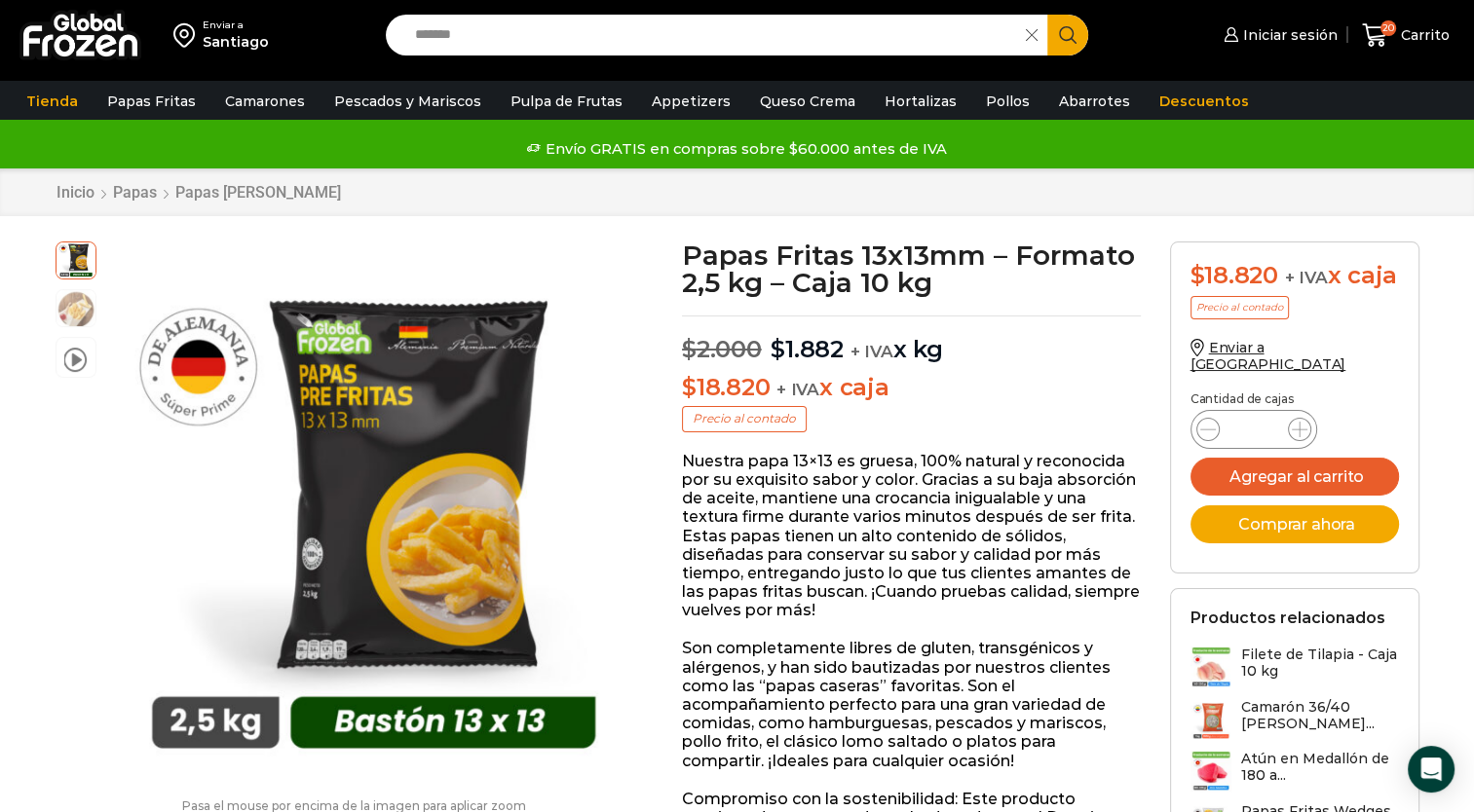
click at [1064, 41] on icon "Search button" at bounding box center [1068, 35] width 18 height 18
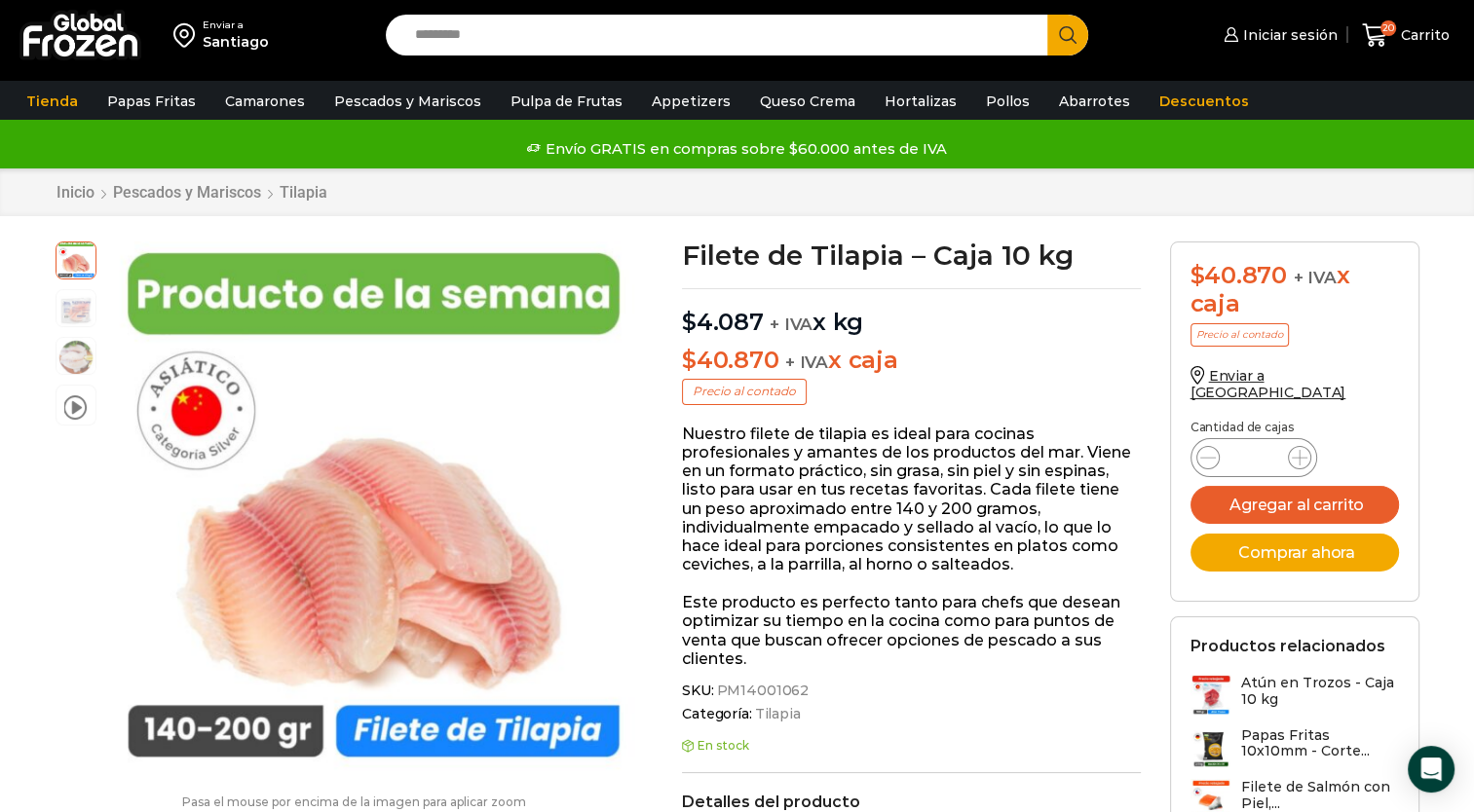
drag, startPoint x: 1246, startPoint y: 438, endPoint x: 1312, endPoint y: 446, distance: 66.5
click at [1312, 446] on div "Filete de Tilapia - Caja 10 kg cantidad *" at bounding box center [1254, 457] width 127 height 39
click at [1297, 450] on icon at bounding box center [1300, 458] width 16 height 16
type input "*"
click at [1298, 486] on button "Agregar al carrito" at bounding box center [1295, 505] width 209 height 38
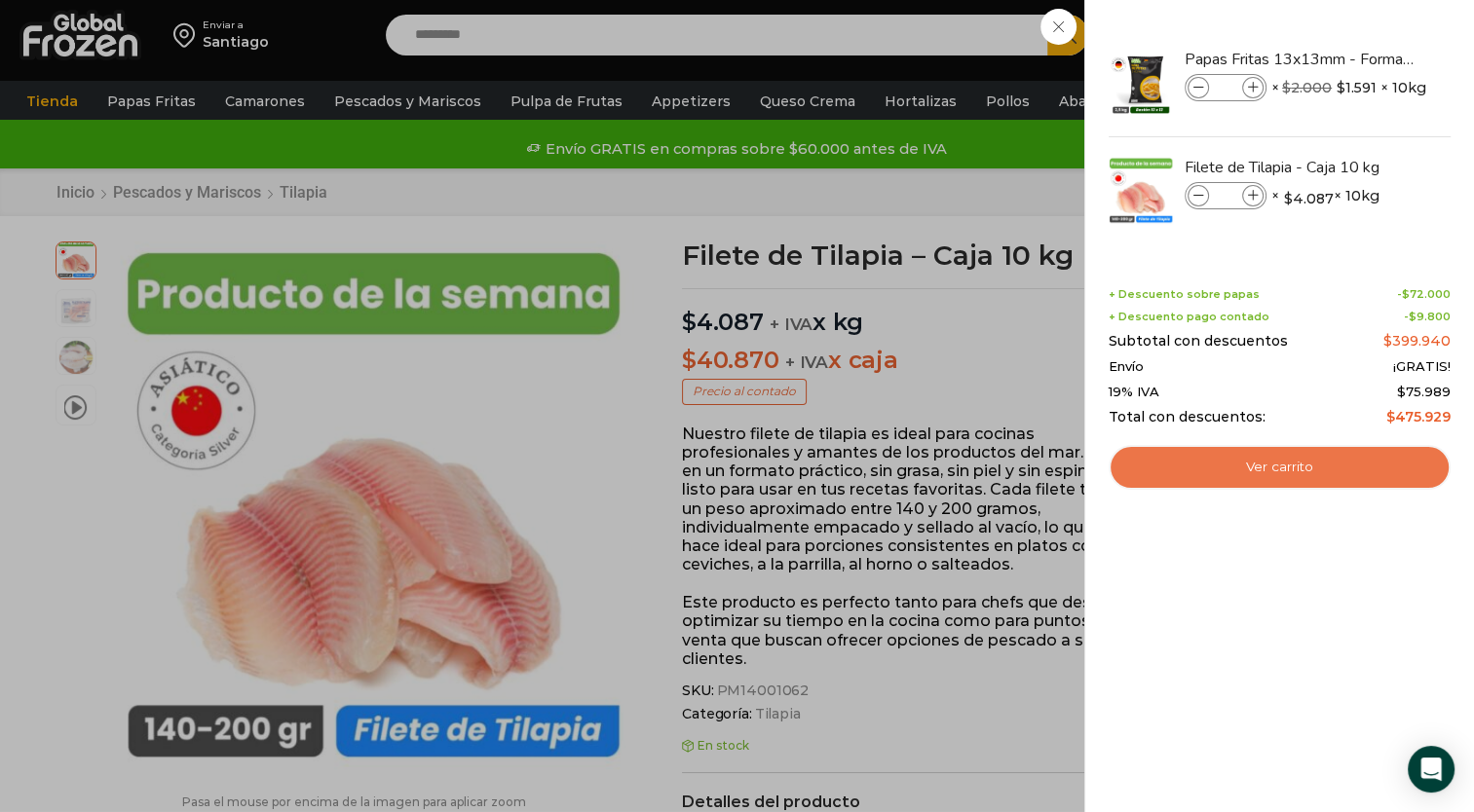
click at [1240, 468] on link "Ver carrito" at bounding box center [1279, 467] width 342 height 45
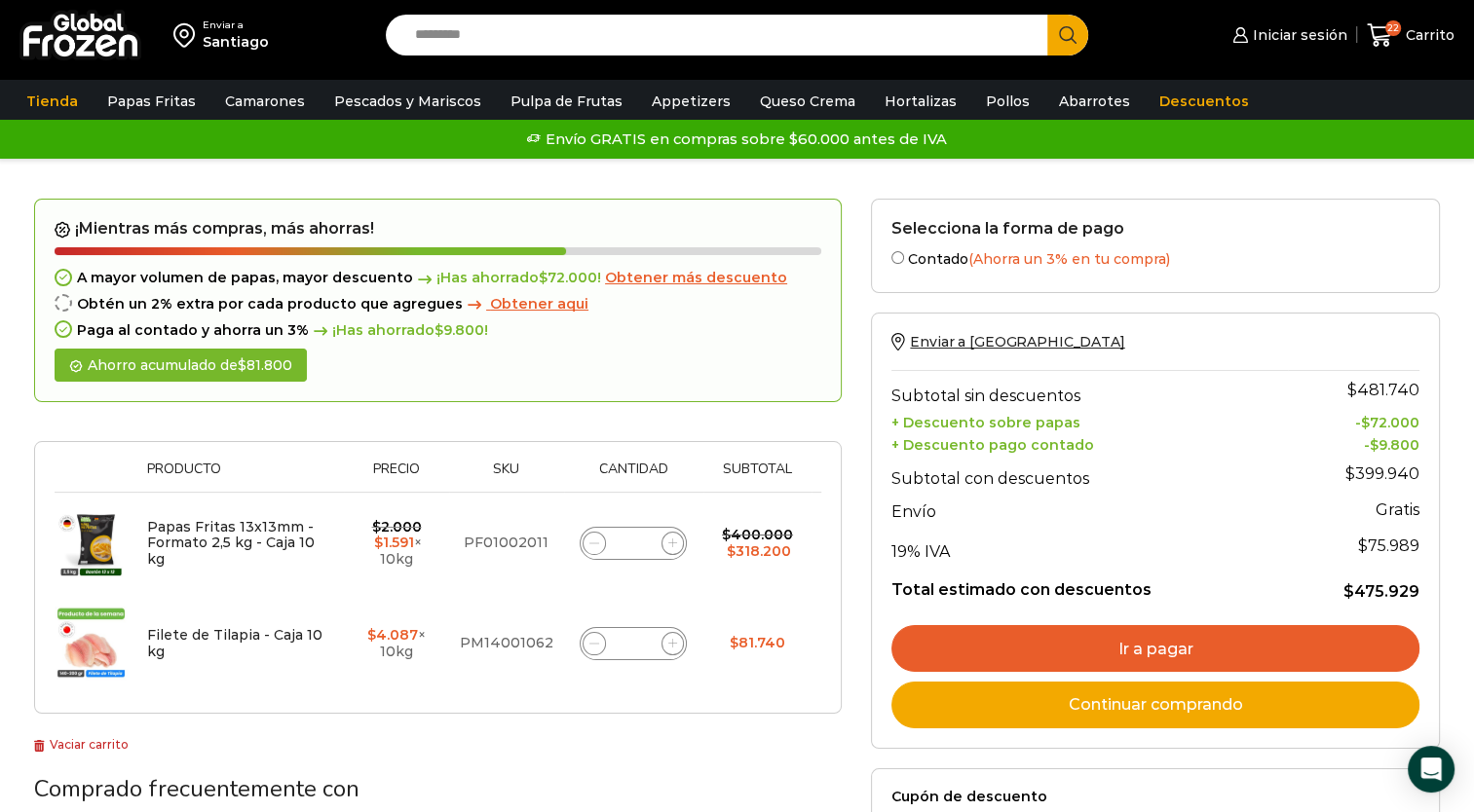
click at [1182, 647] on link "Ir a pagar" at bounding box center [1156, 648] width 528 height 47
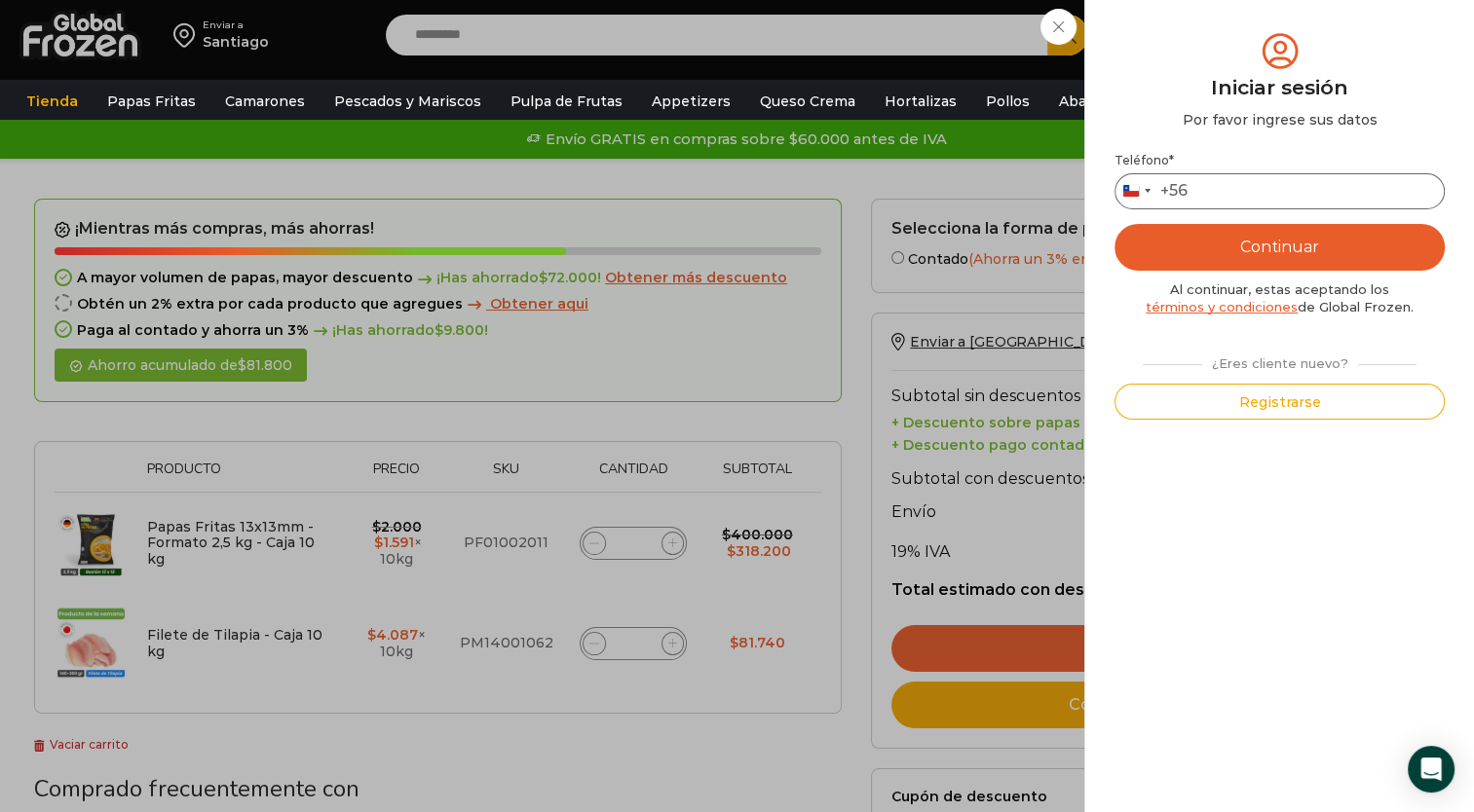
click at [1236, 187] on input "Teléfono *" at bounding box center [1279, 192] width 331 height 36
type input "*********"
click at [1243, 246] on button "Continuar" at bounding box center [1279, 247] width 331 height 47
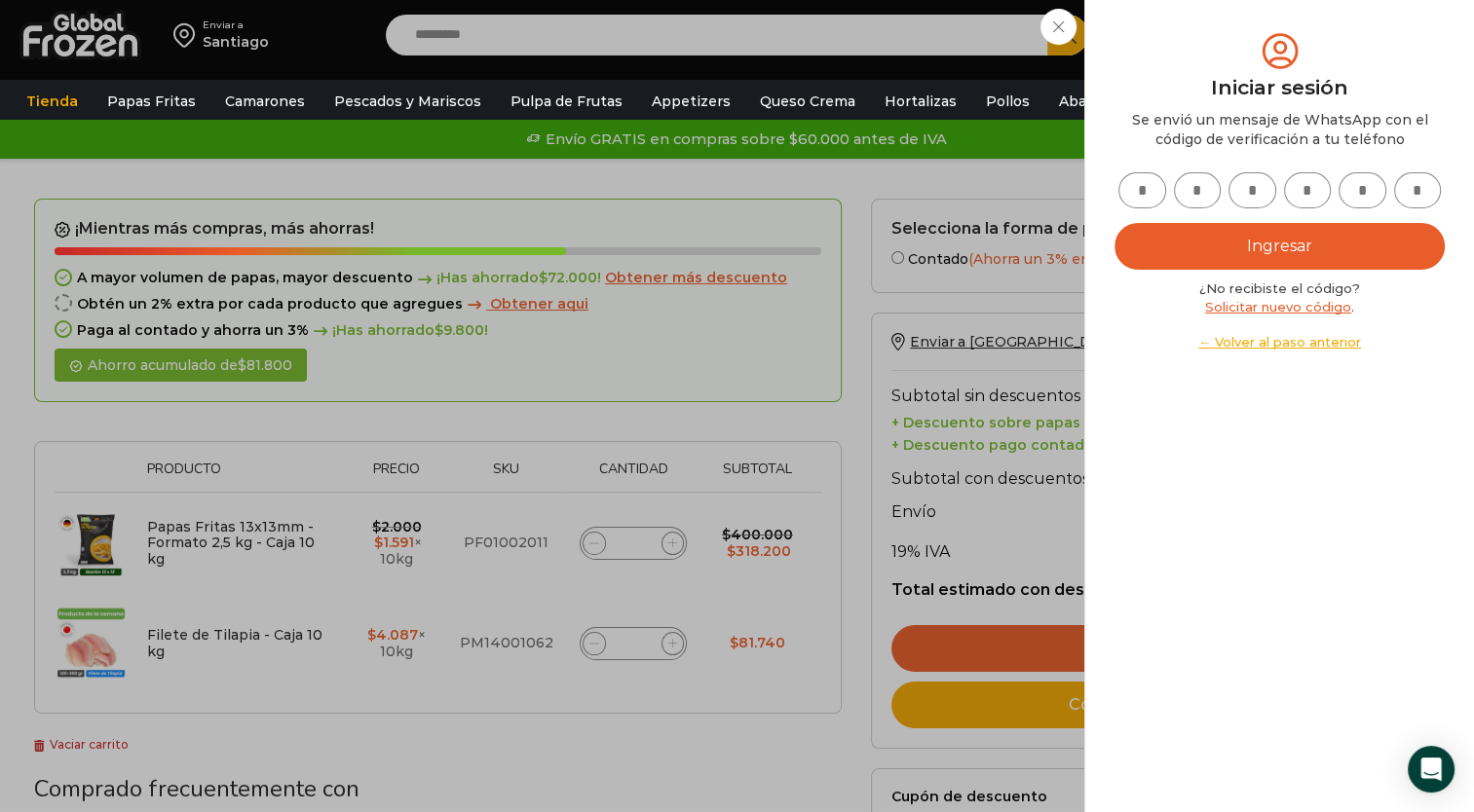
click at [1143, 188] on input "text" at bounding box center [1142, 191] width 48 height 36
type input "*"
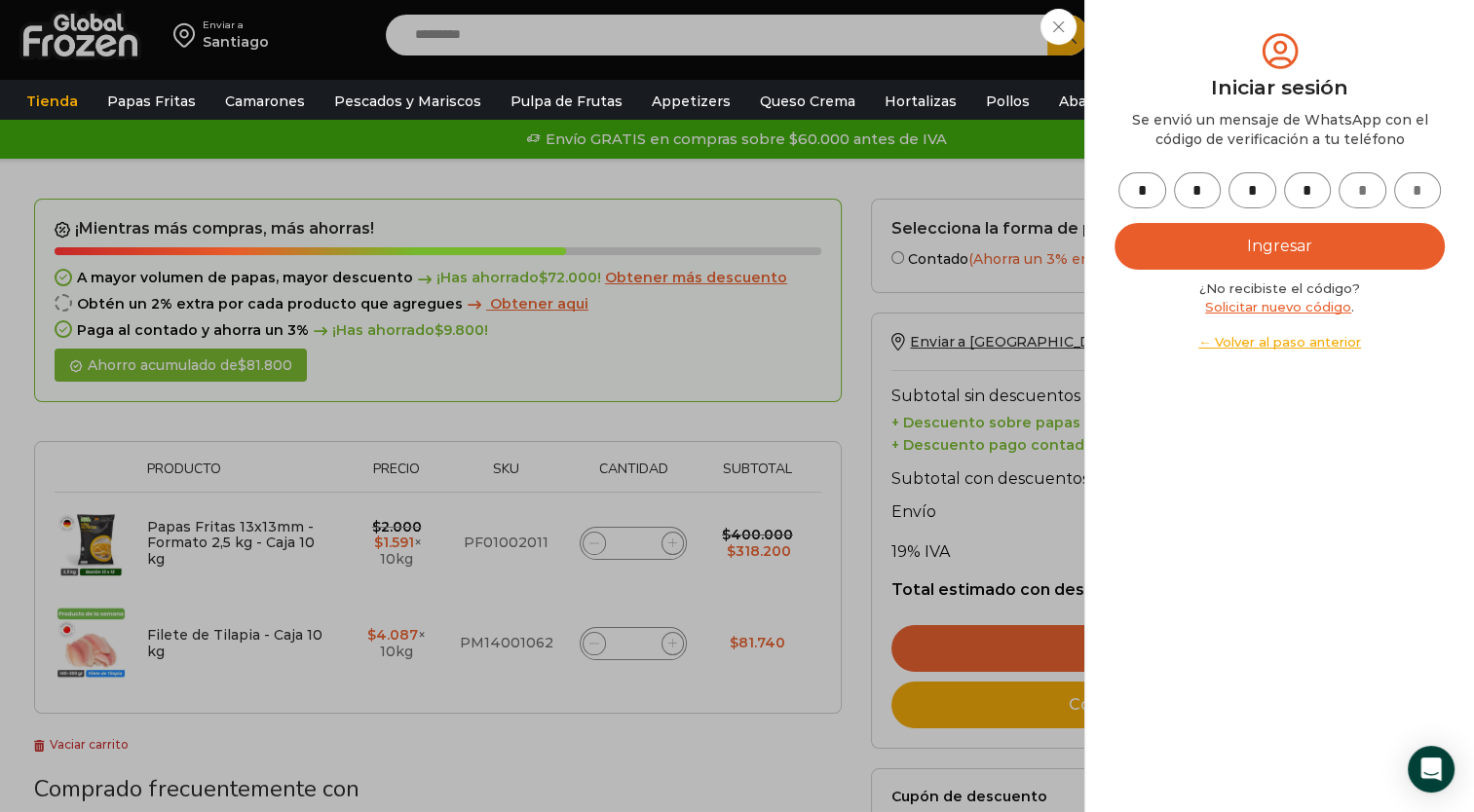
type input "*"
click at [1207, 240] on button "Ingresar" at bounding box center [1279, 246] width 331 height 47
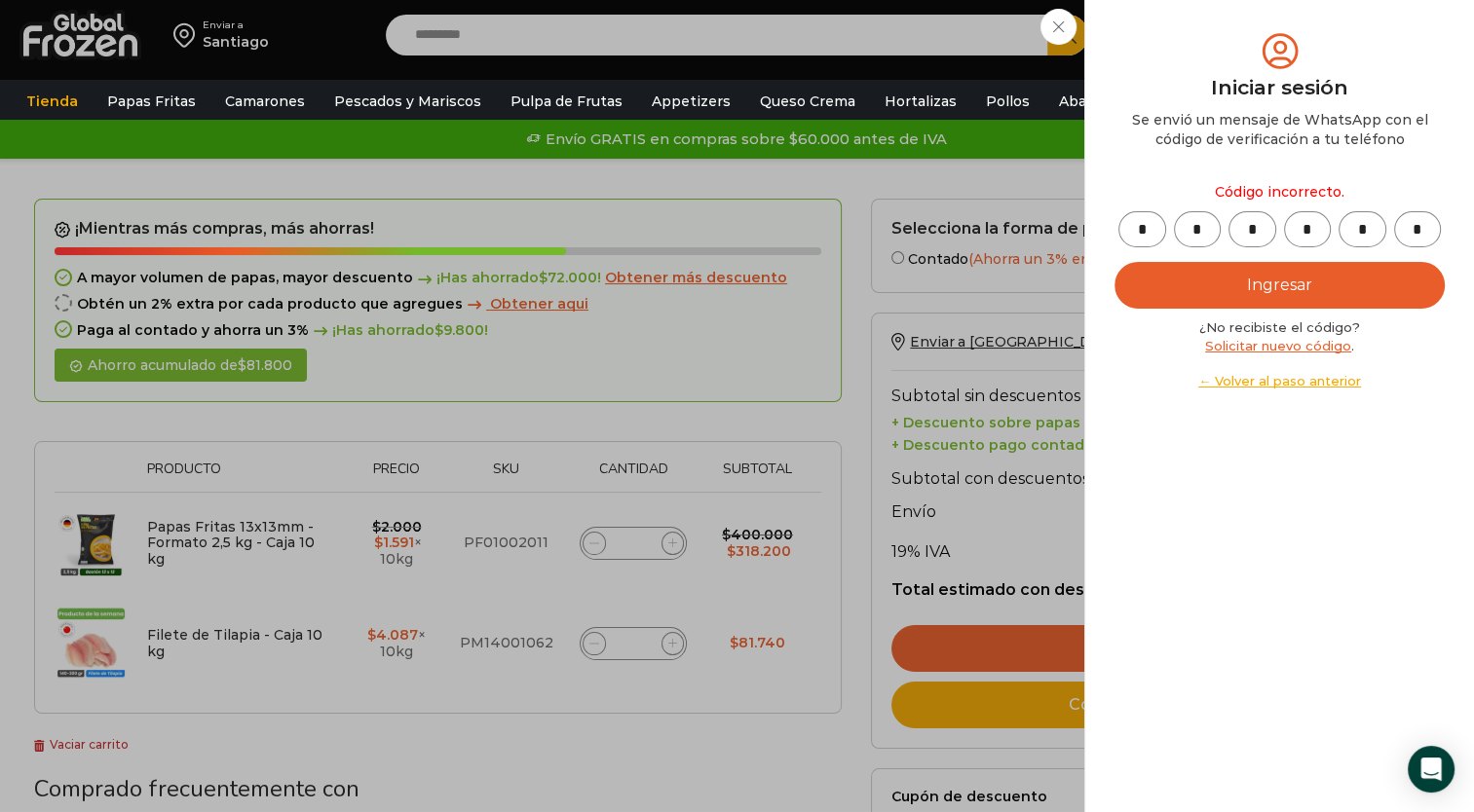
click at [1423, 227] on input "*" at bounding box center [1418, 229] width 48 height 36
type input "*"
click at [1265, 281] on button "Ingresar" at bounding box center [1279, 285] width 331 height 47
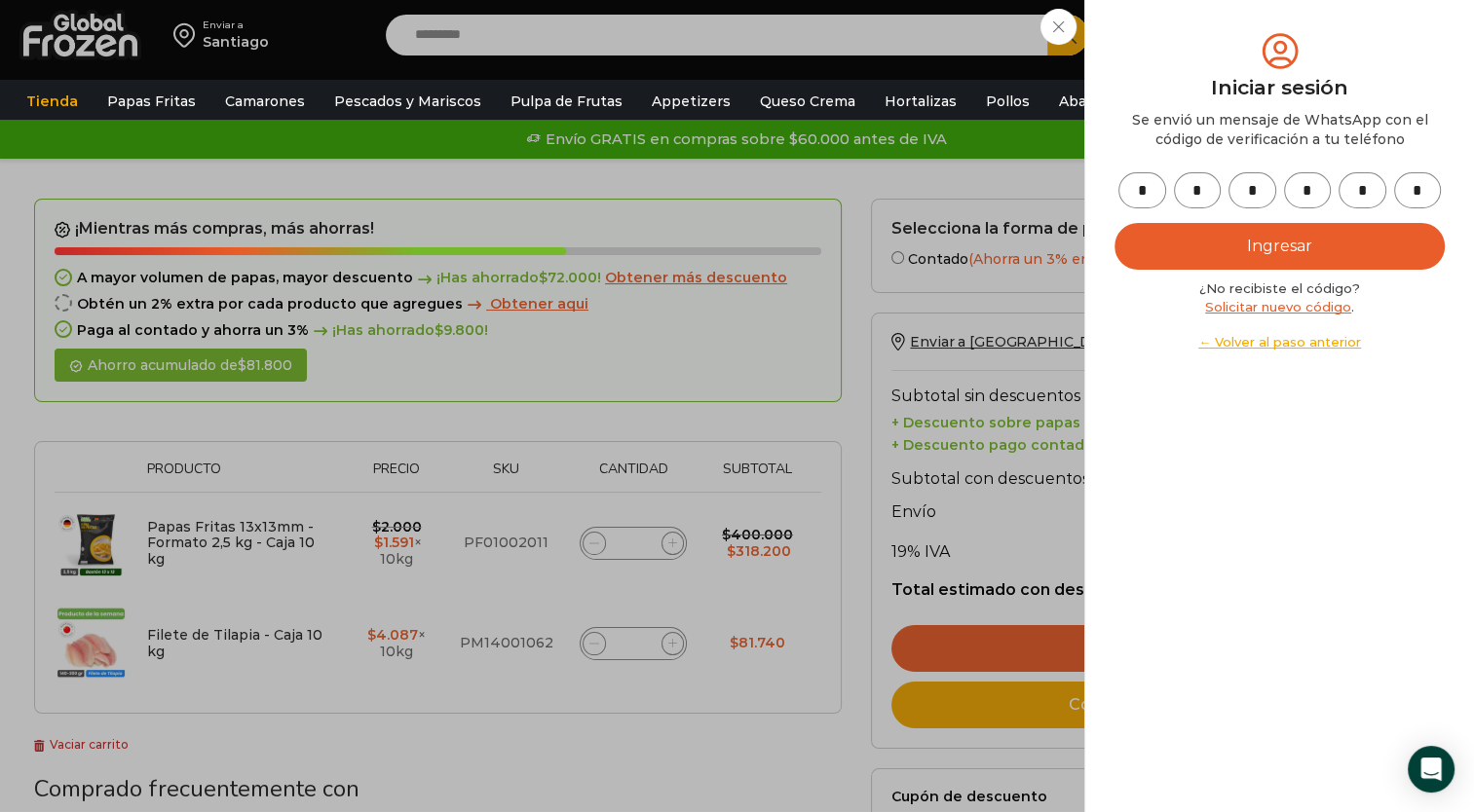
click at [1260, 239] on button "Ingresar" at bounding box center [1279, 246] width 331 height 47
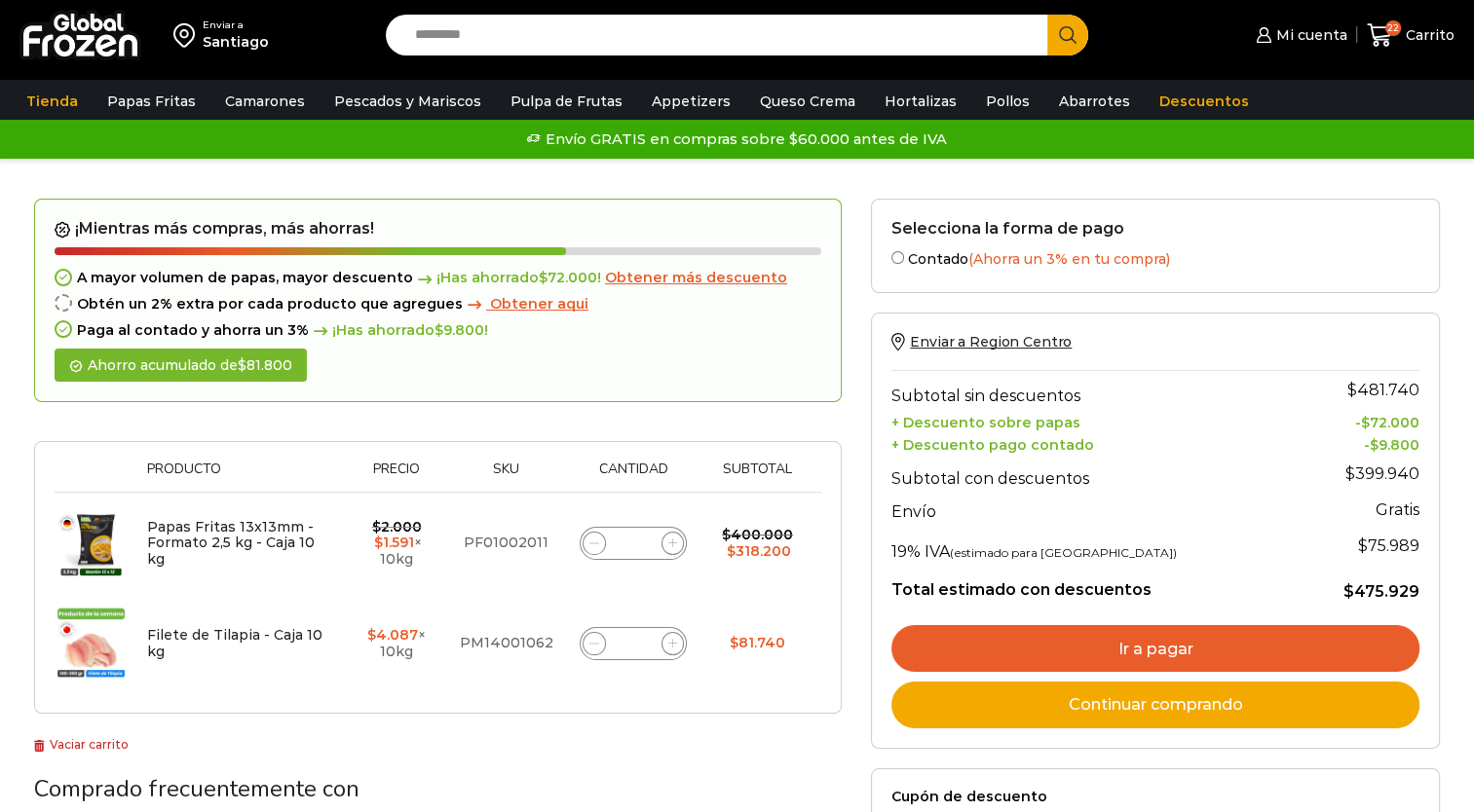
click at [1172, 634] on link "Ir a pagar" at bounding box center [1156, 648] width 528 height 47
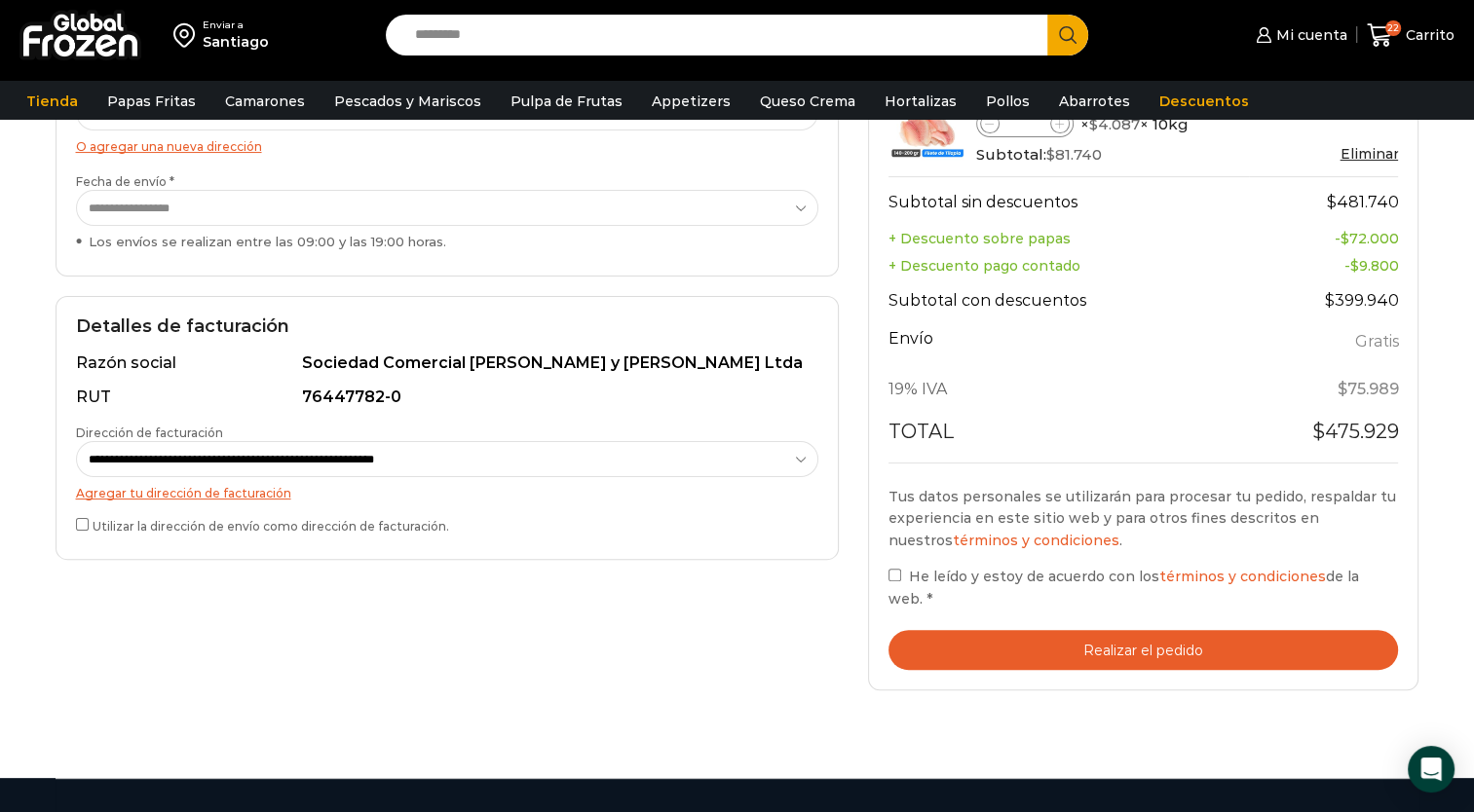
scroll to position [389, 0]
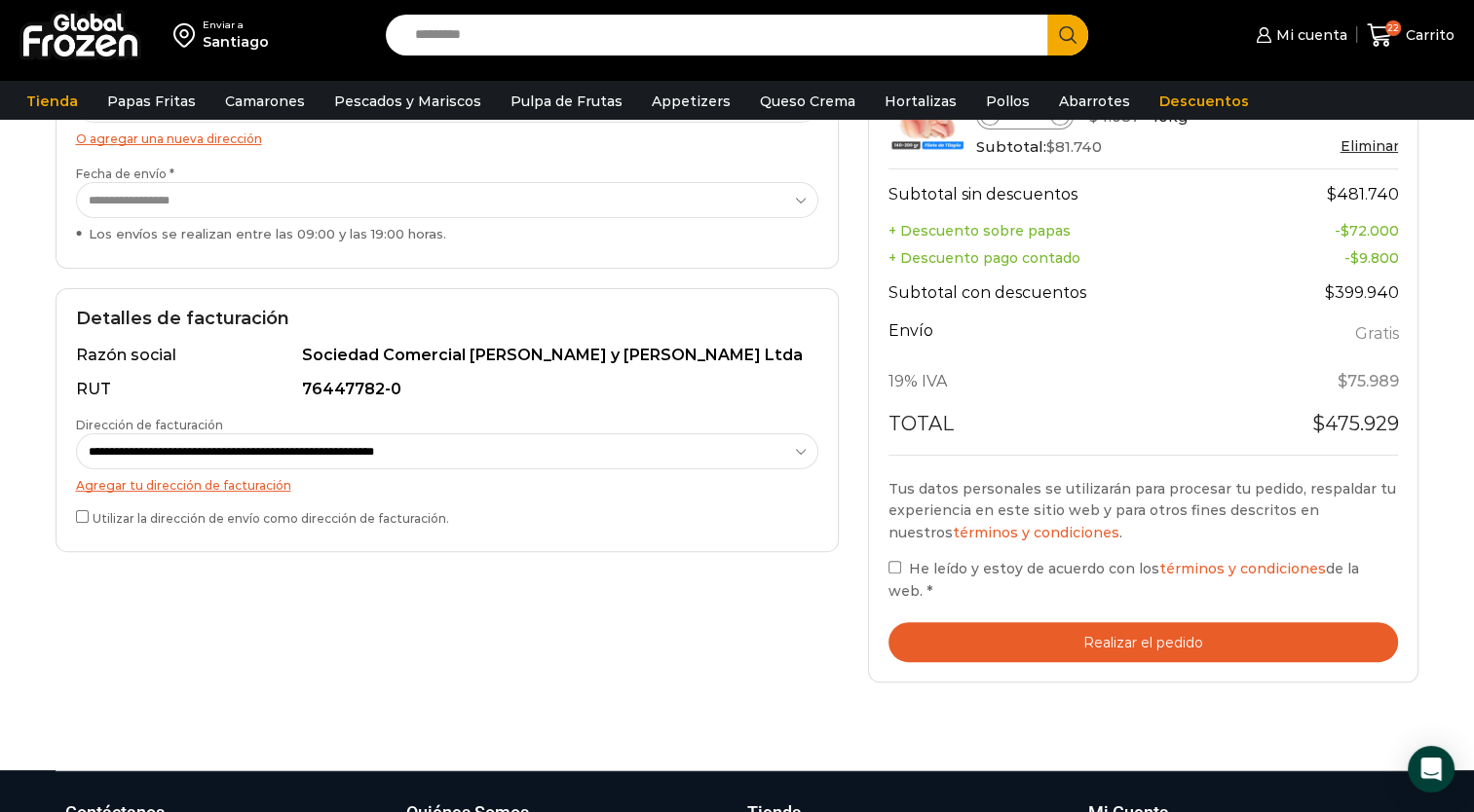
click at [1022, 633] on button "Realizar el pedido" at bounding box center [1144, 642] width 511 height 40
